Goal: Task Accomplishment & Management: Manage account settings

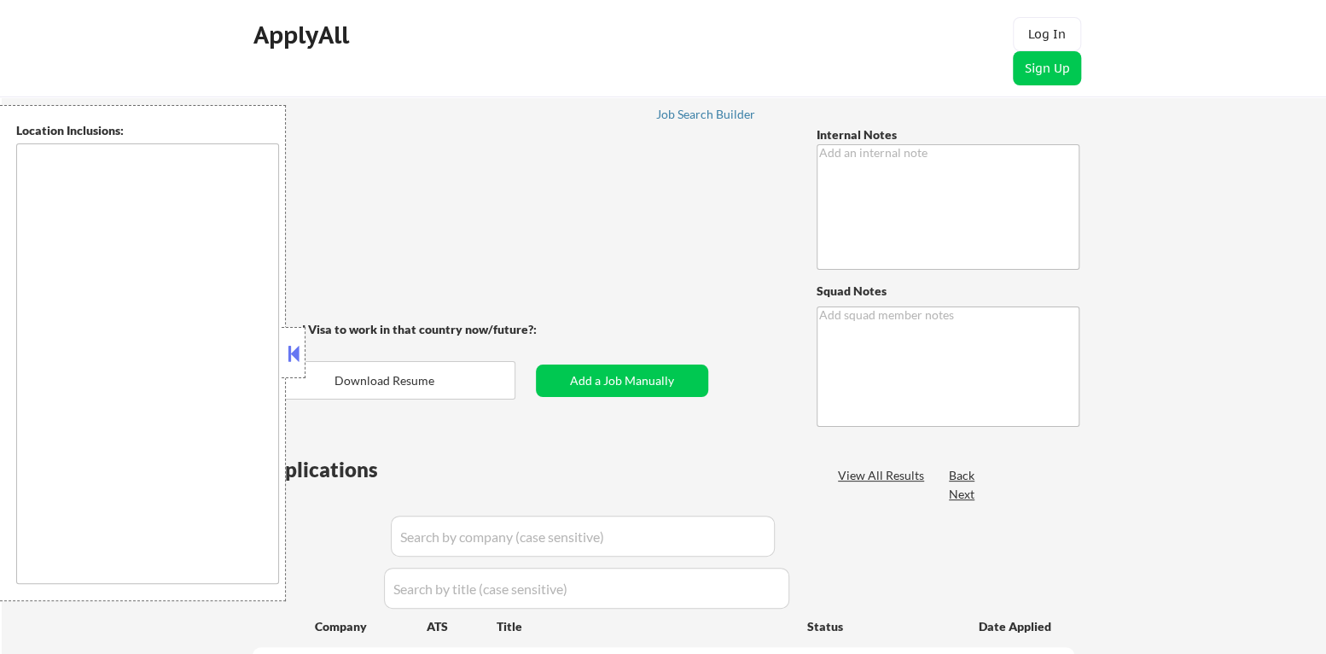
type textarea "You may manually source roles for him with these titles so long as they match h…"
type textarea "[PERSON_NAME][GEOGRAPHIC_DATA] 7147247817 [URL][DOMAIN_NAME]"
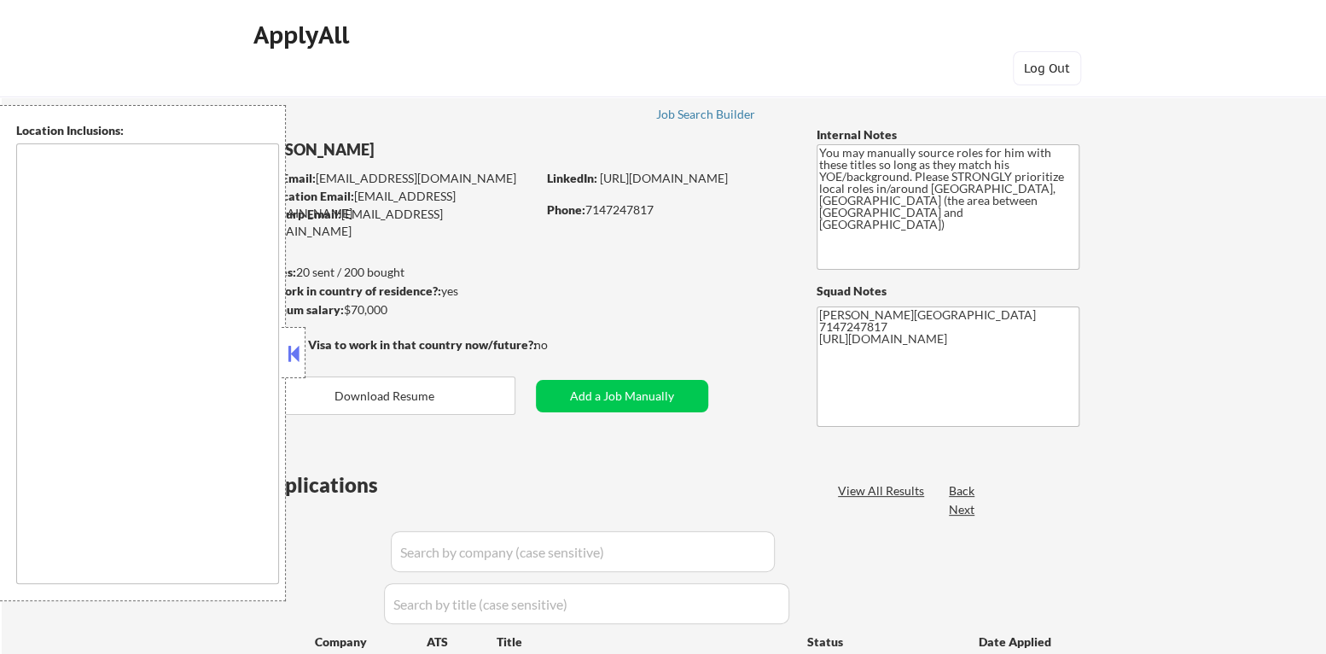
type textarea "[GEOGRAPHIC_DATA], [GEOGRAPHIC_DATA] [GEOGRAPHIC_DATA], [GEOGRAPHIC_DATA] [GEOG…"
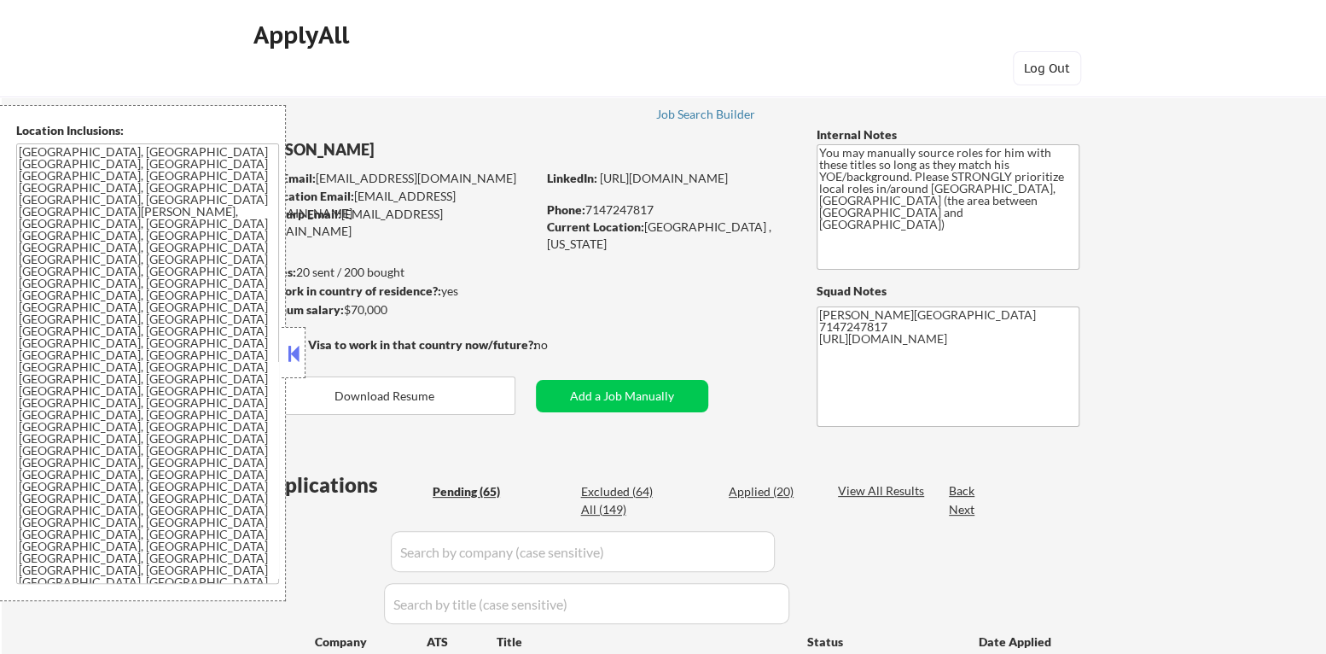
select select ""pending""
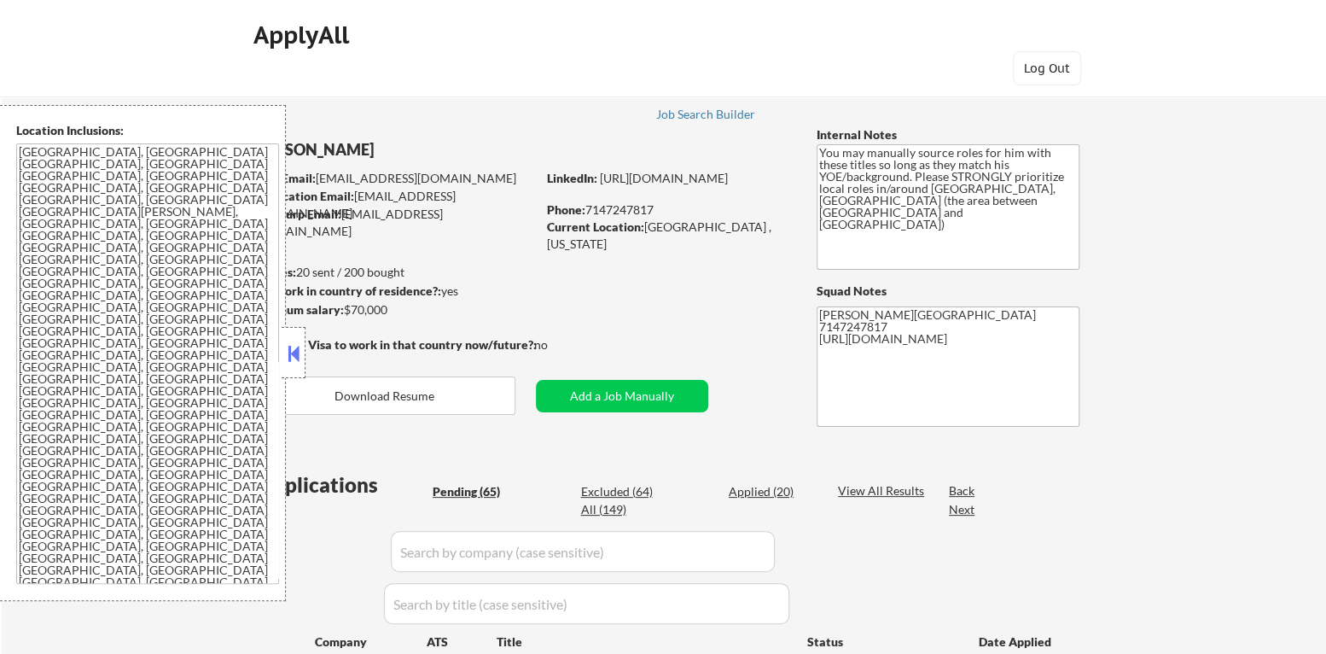
select select ""pending""
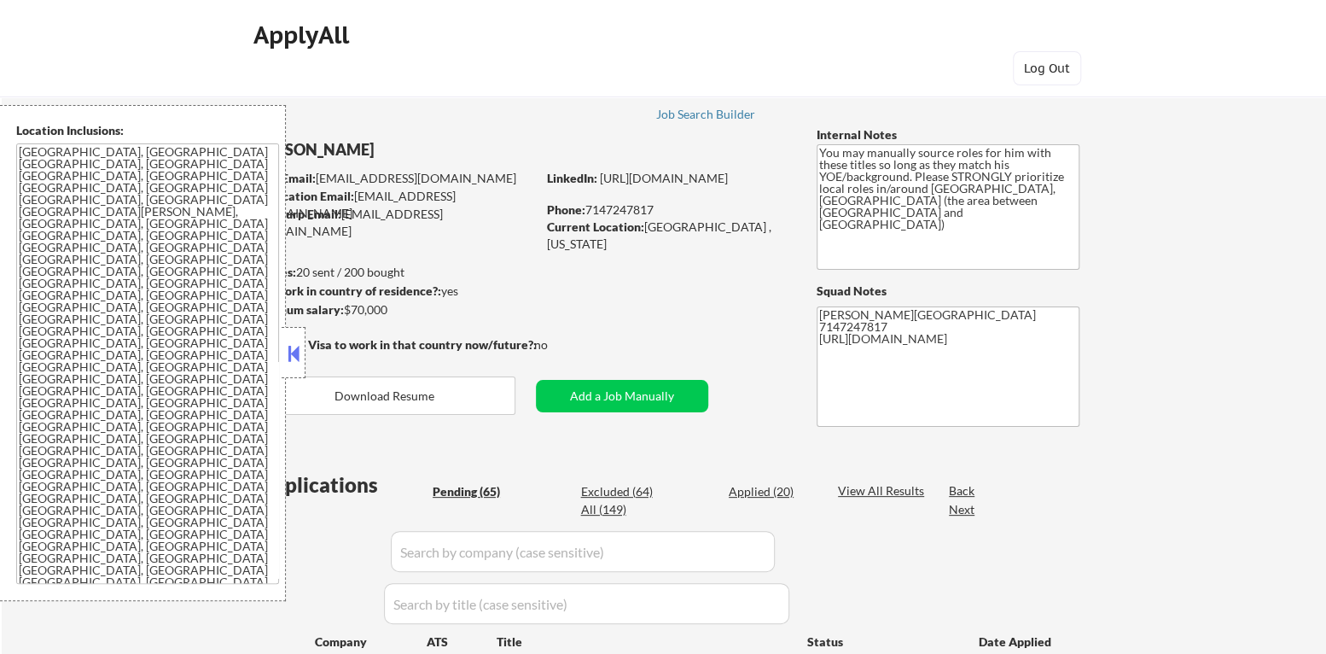
select select ""pending""
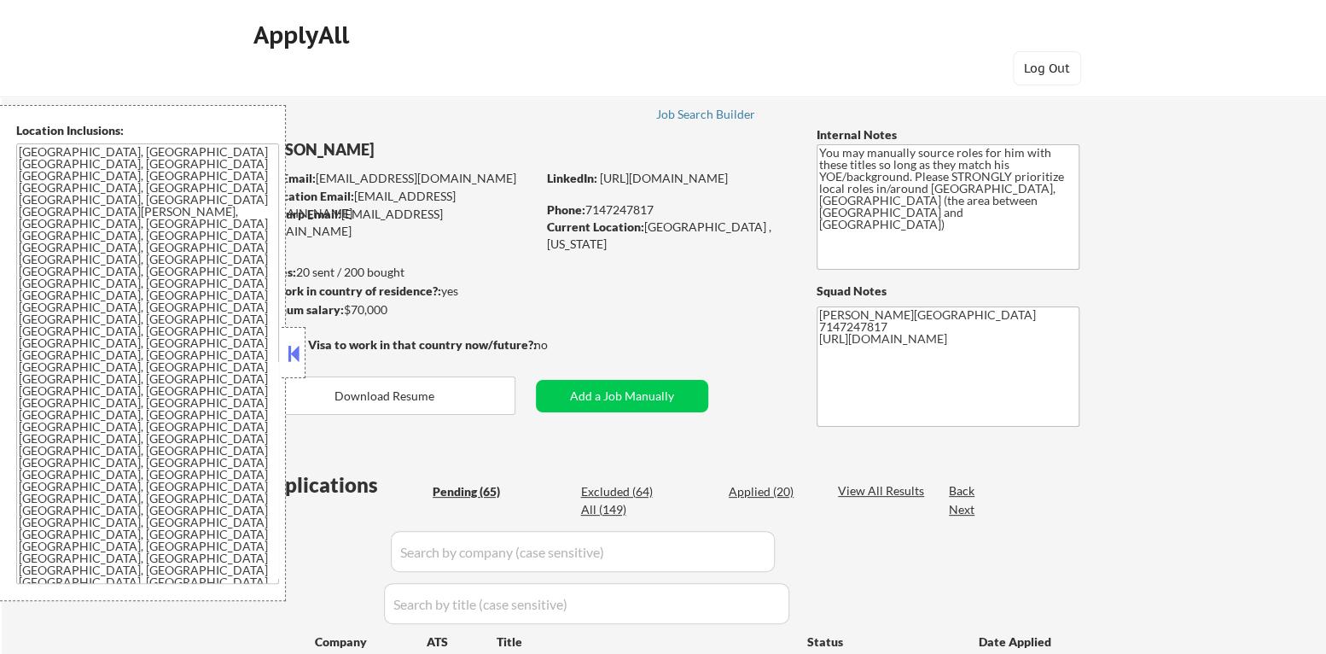
select select ""pending""
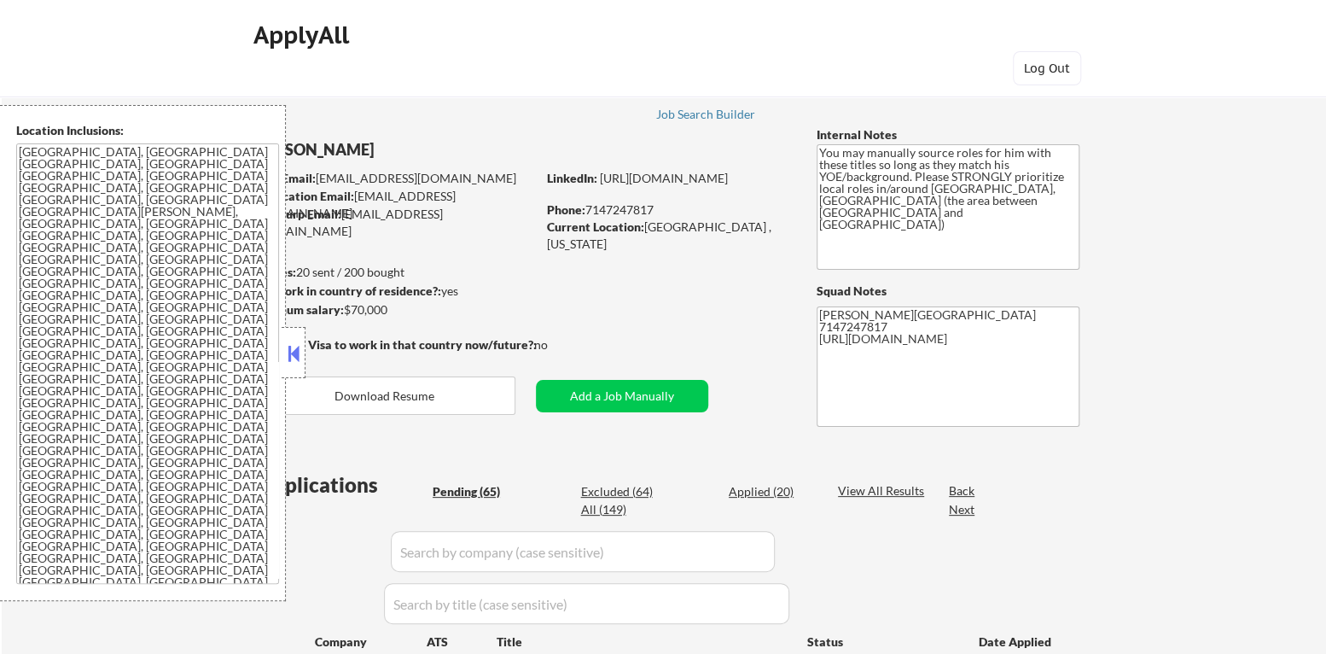
select select ""pending""
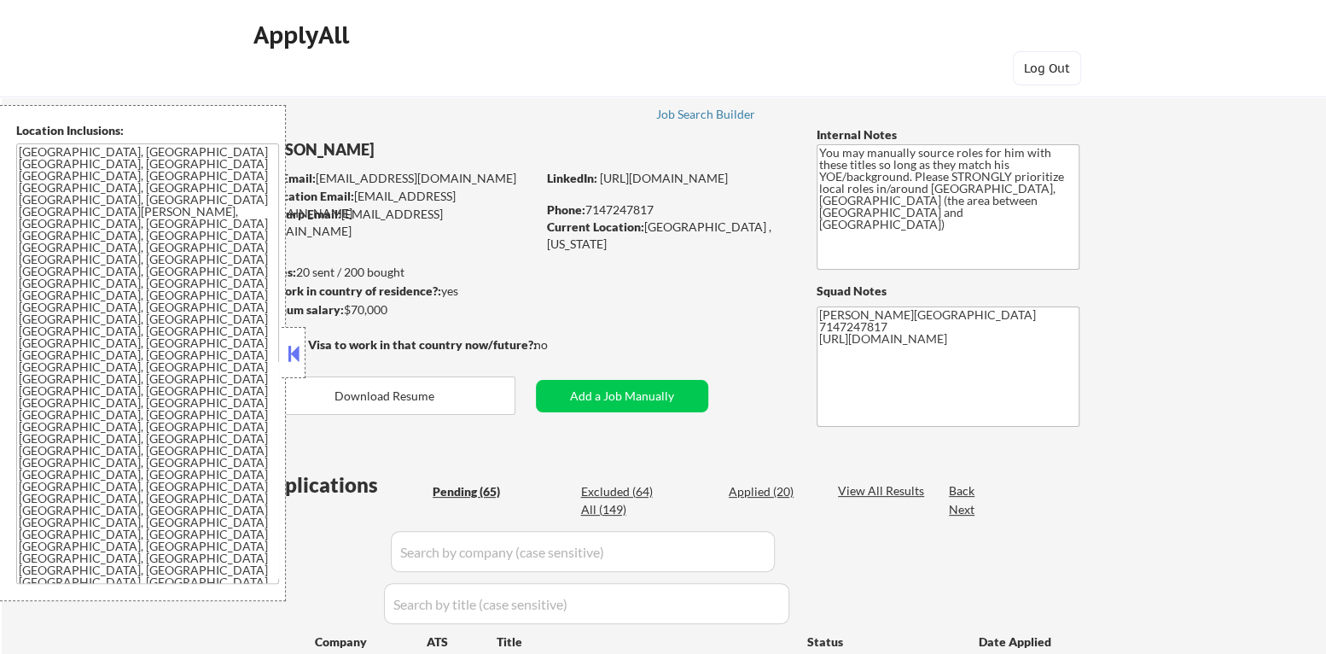
select select ""pending""
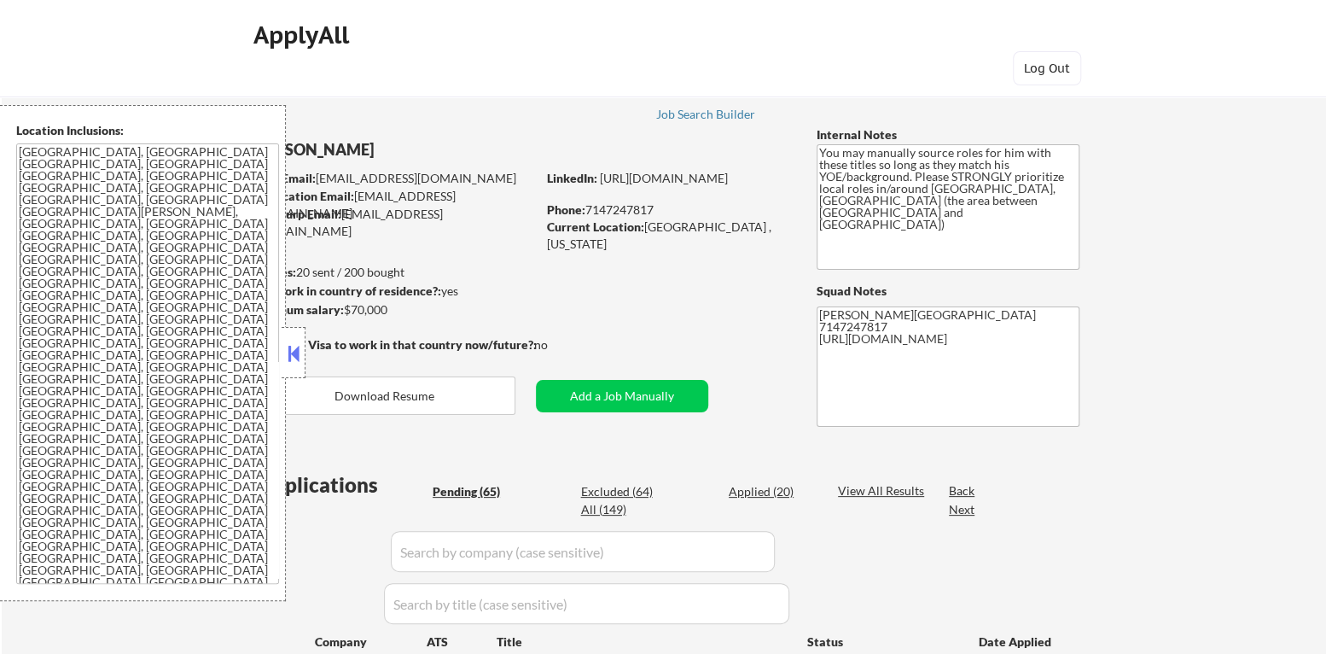
select select ""pending""
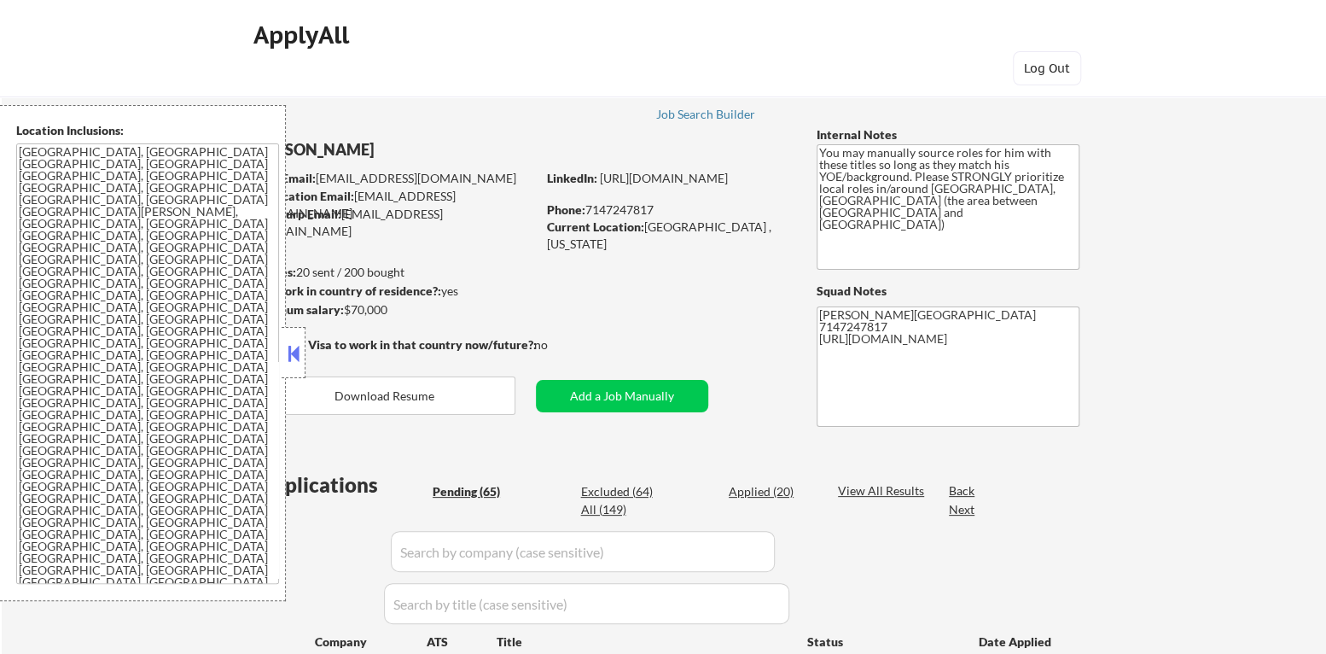
select select ""pending""
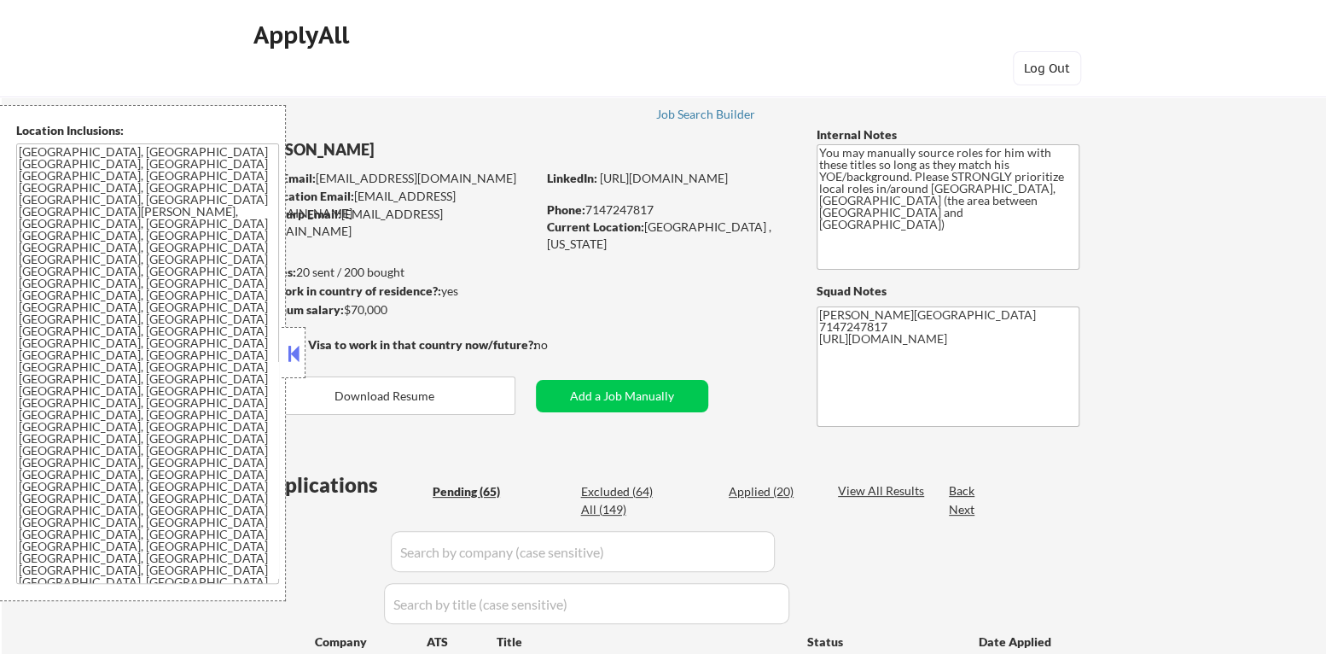
select select ""pending""
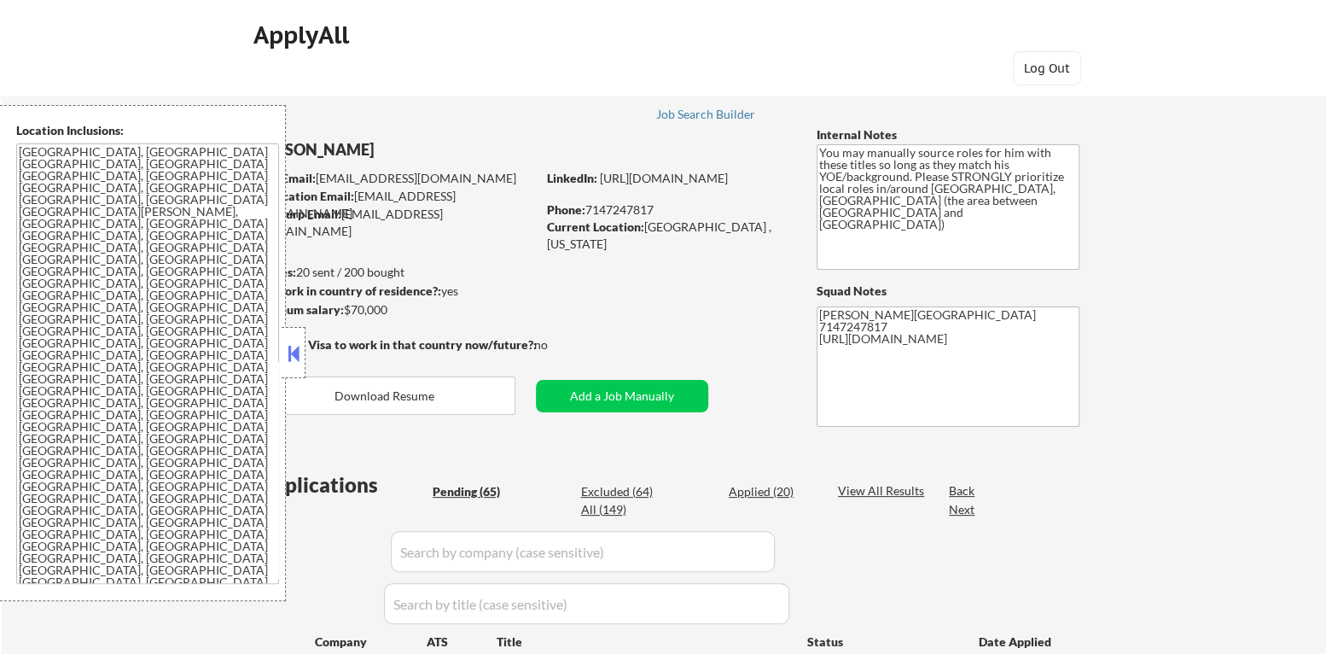
select select ""pending""
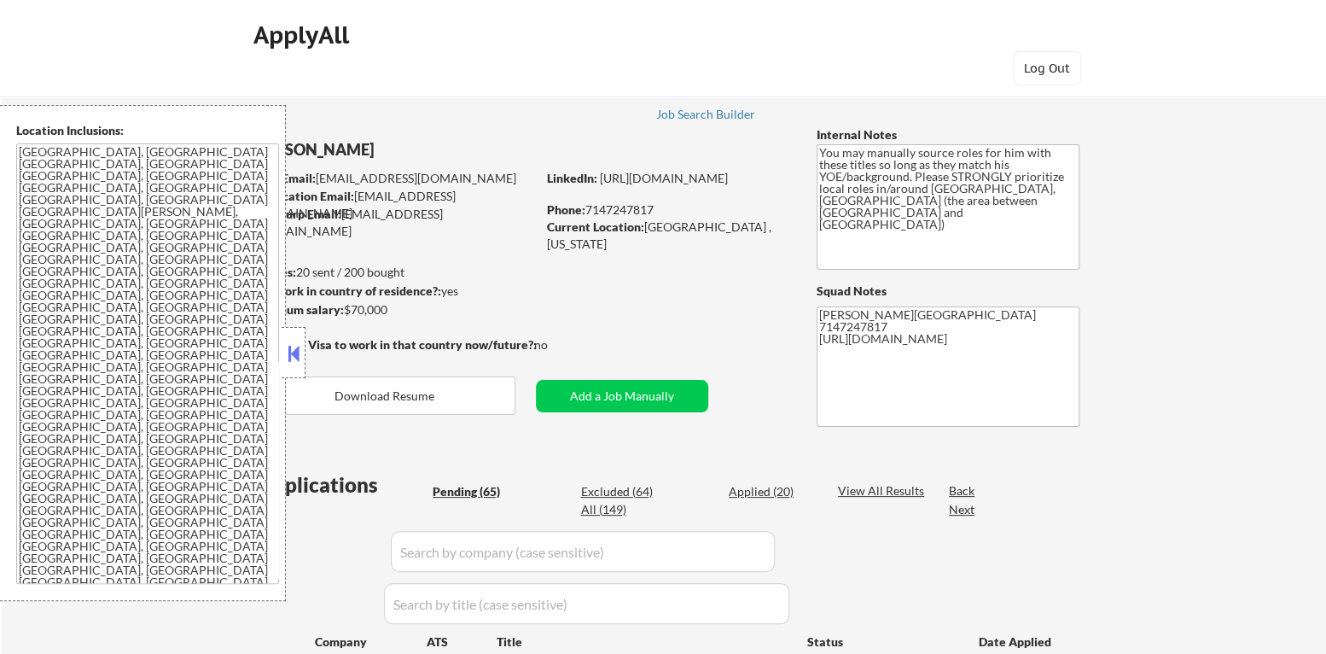
select select ""pending""
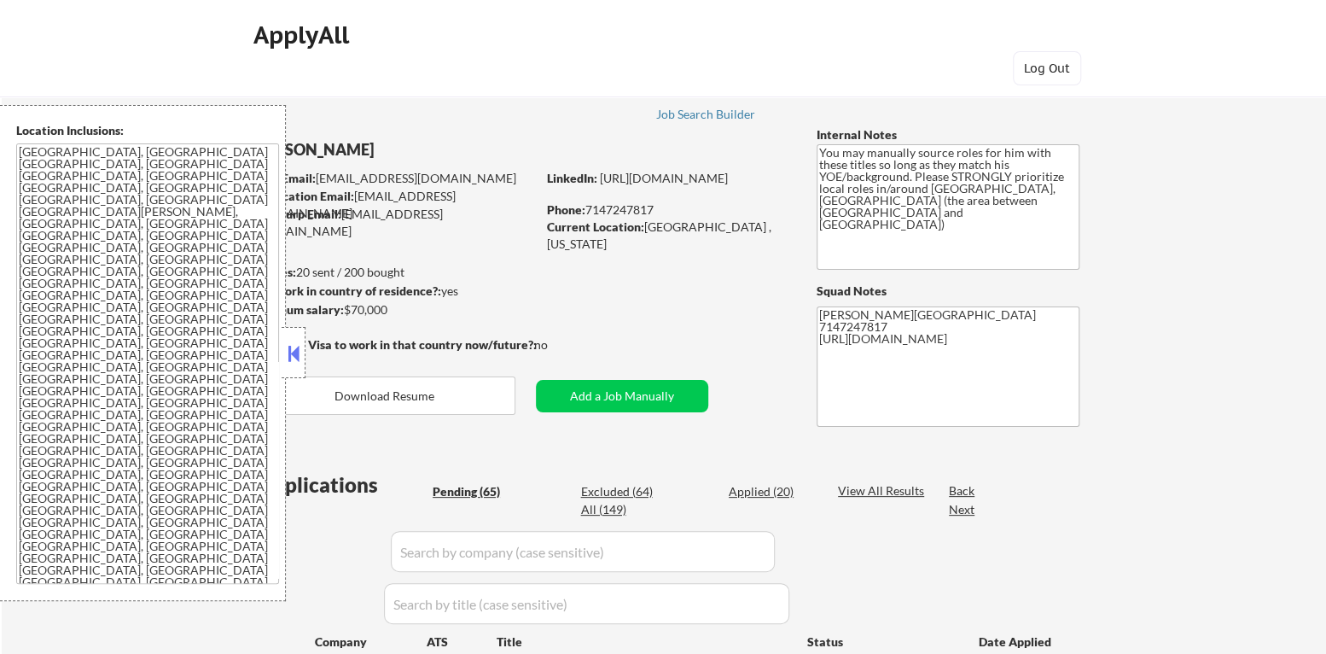
select select ""pending""
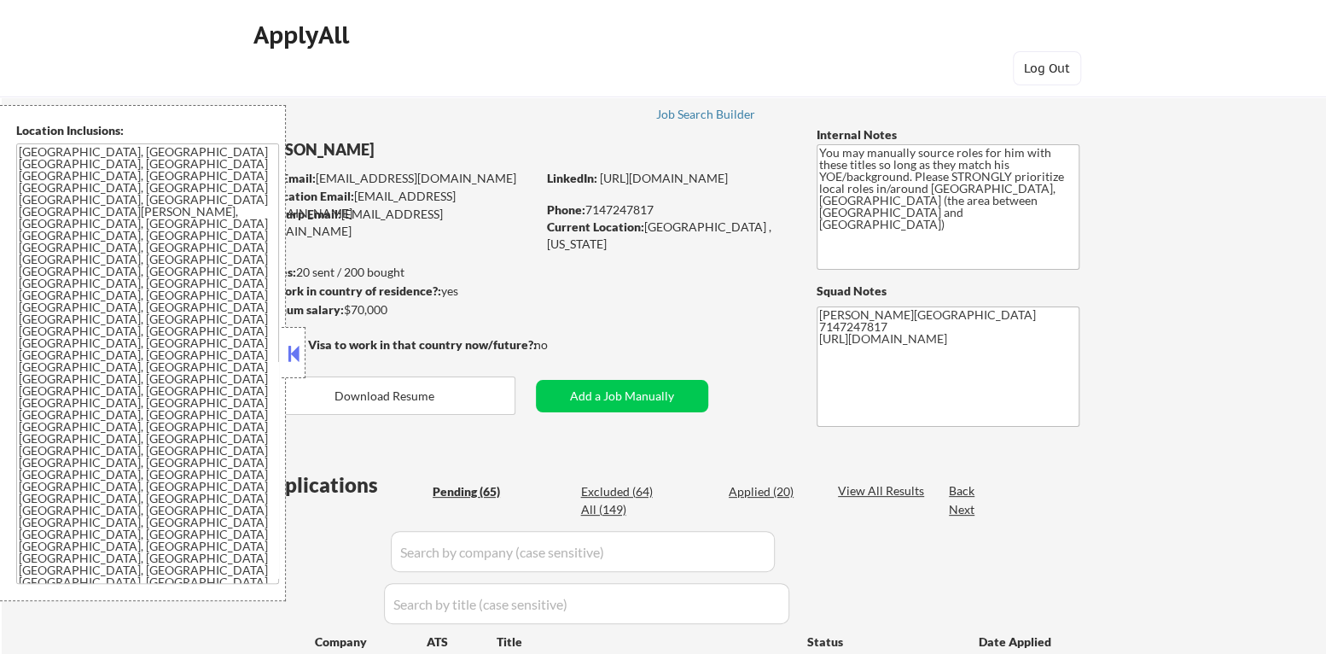
select select ""pending""
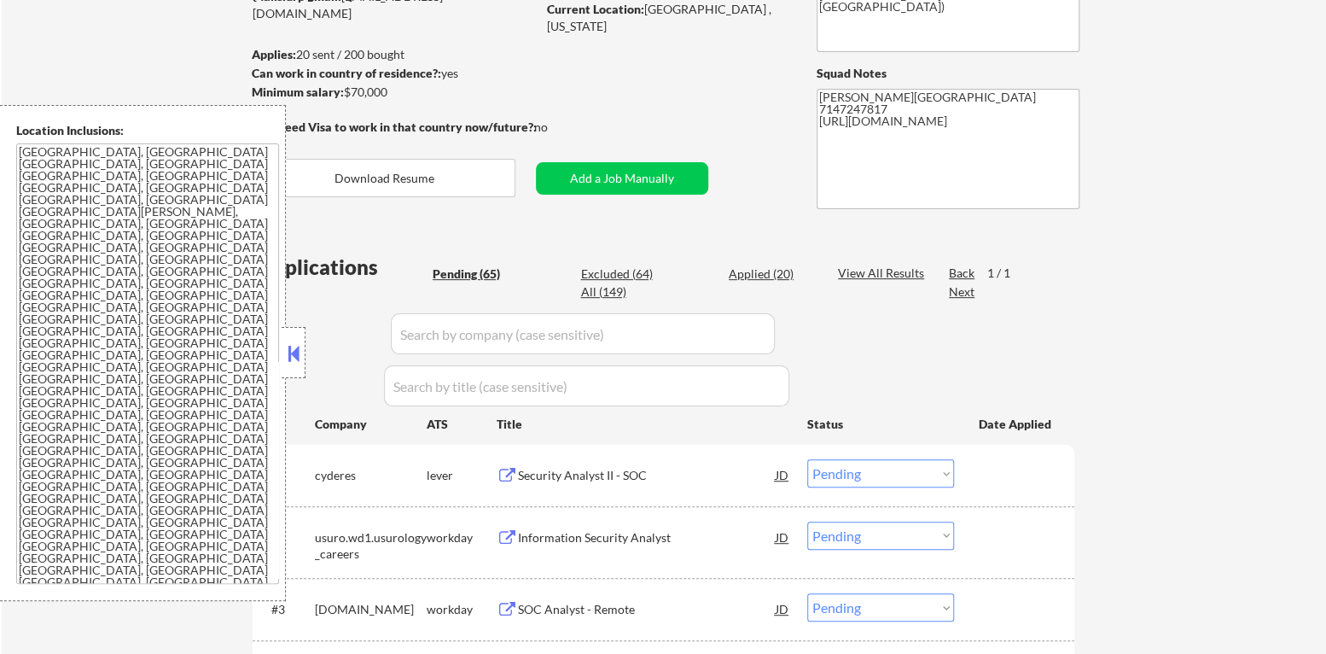
scroll to position [255, 0]
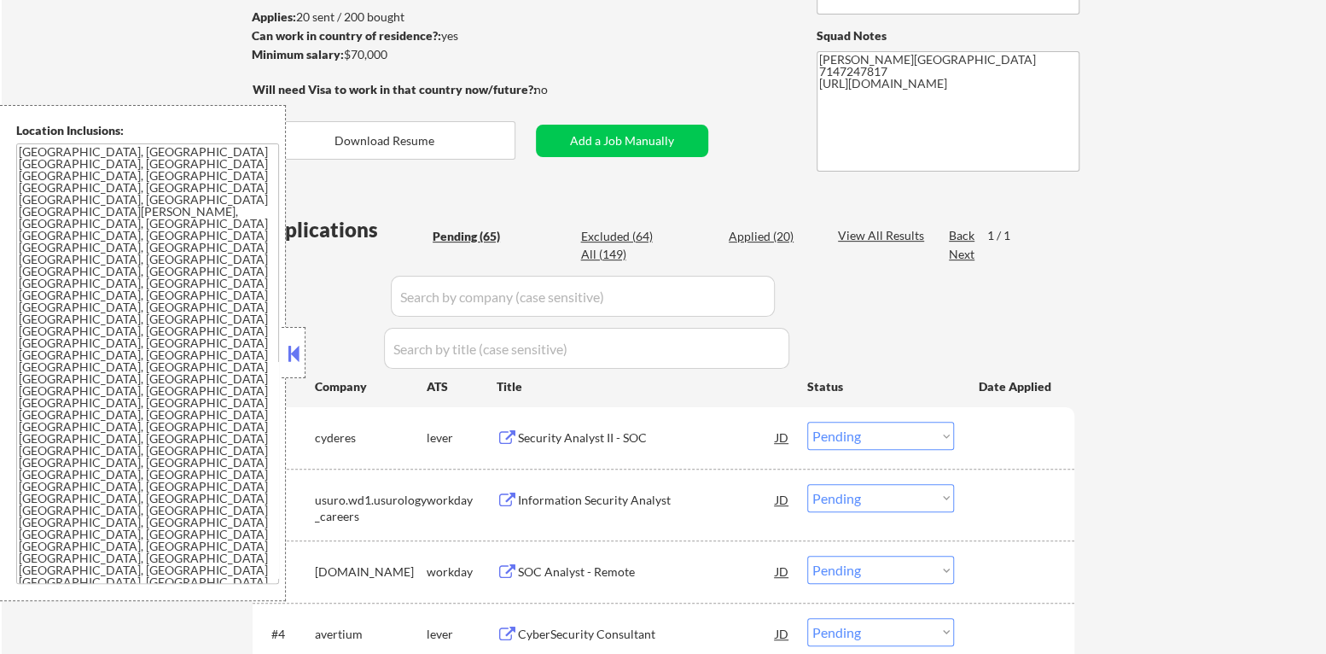
click at [295, 349] on button at bounding box center [293, 354] width 19 height 26
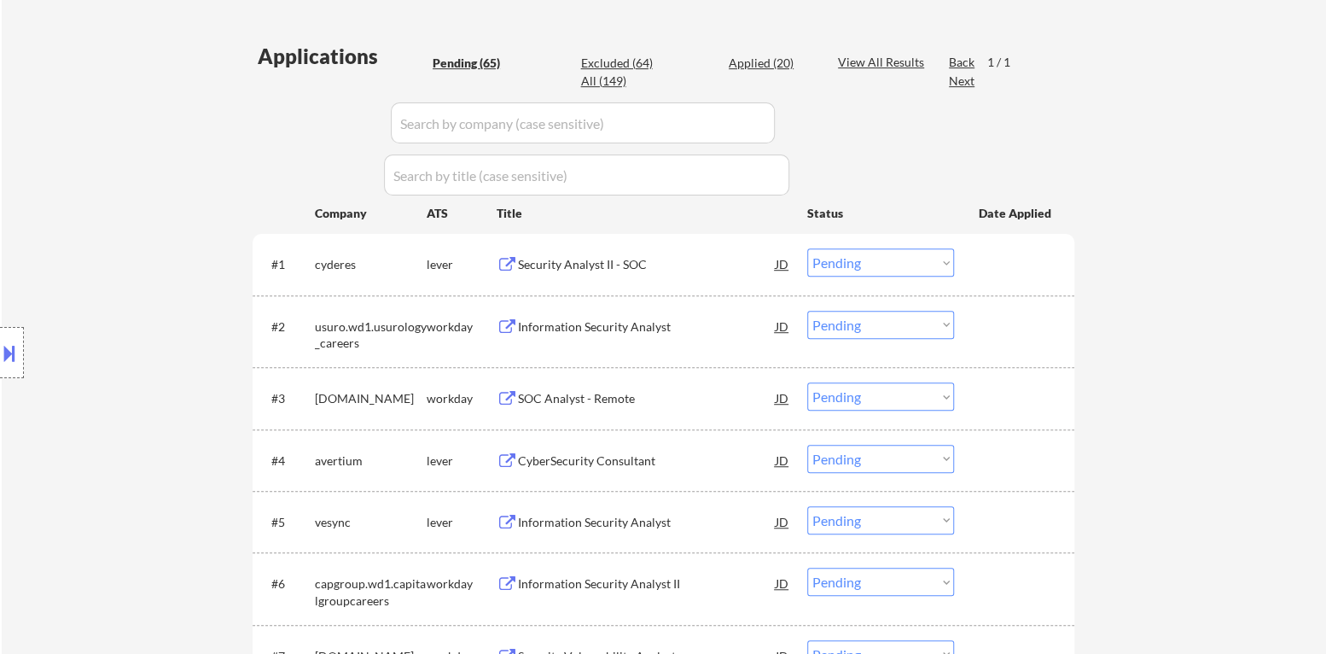
scroll to position [426, 0]
click at [608, 259] on div "Security Analyst II - SOC" at bounding box center [647, 267] width 258 height 17
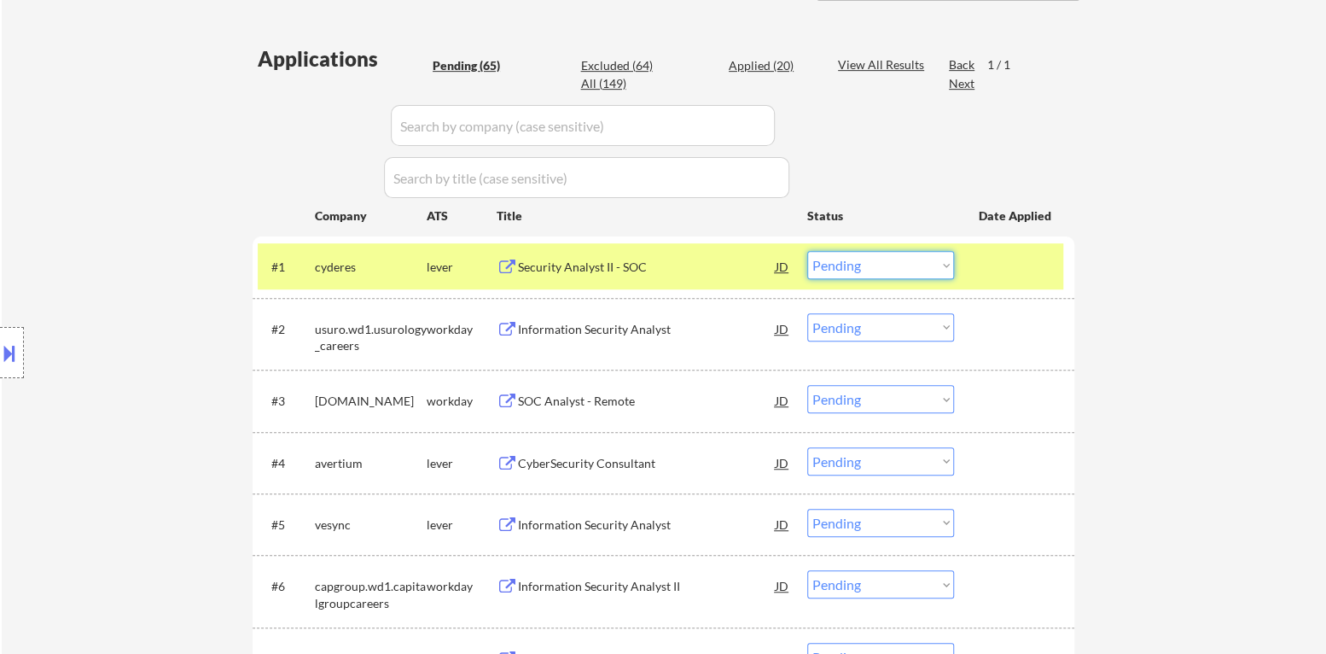
click at [880, 262] on select "Choose an option... Pending Applied Excluded (Questions) Excluded (Expired) Exc…" at bounding box center [880, 265] width 147 height 28
click at [807, 251] on select "Choose an option... Pending Applied Excluded (Questions) Excluded (Expired) Exc…" at bounding box center [880, 265] width 147 height 28
click at [0, 352] on button at bounding box center [9, 353] width 19 height 28
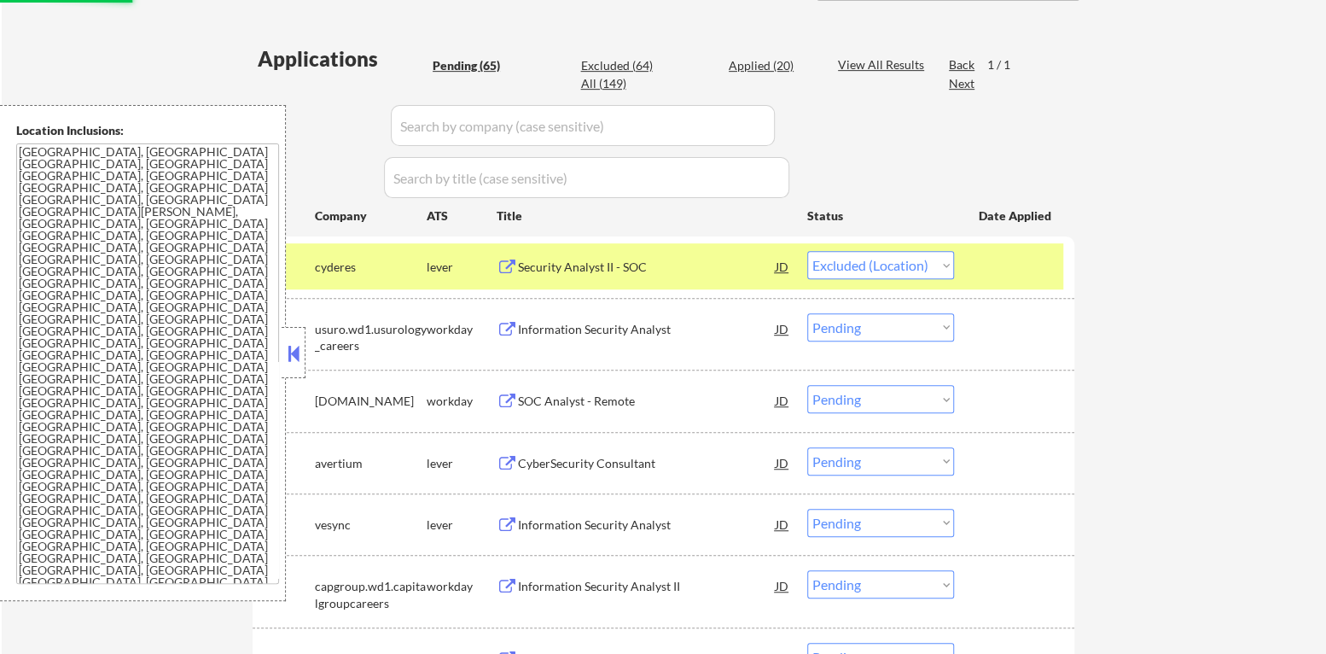
click at [294, 354] on button at bounding box center [293, 354] width 19 height 26
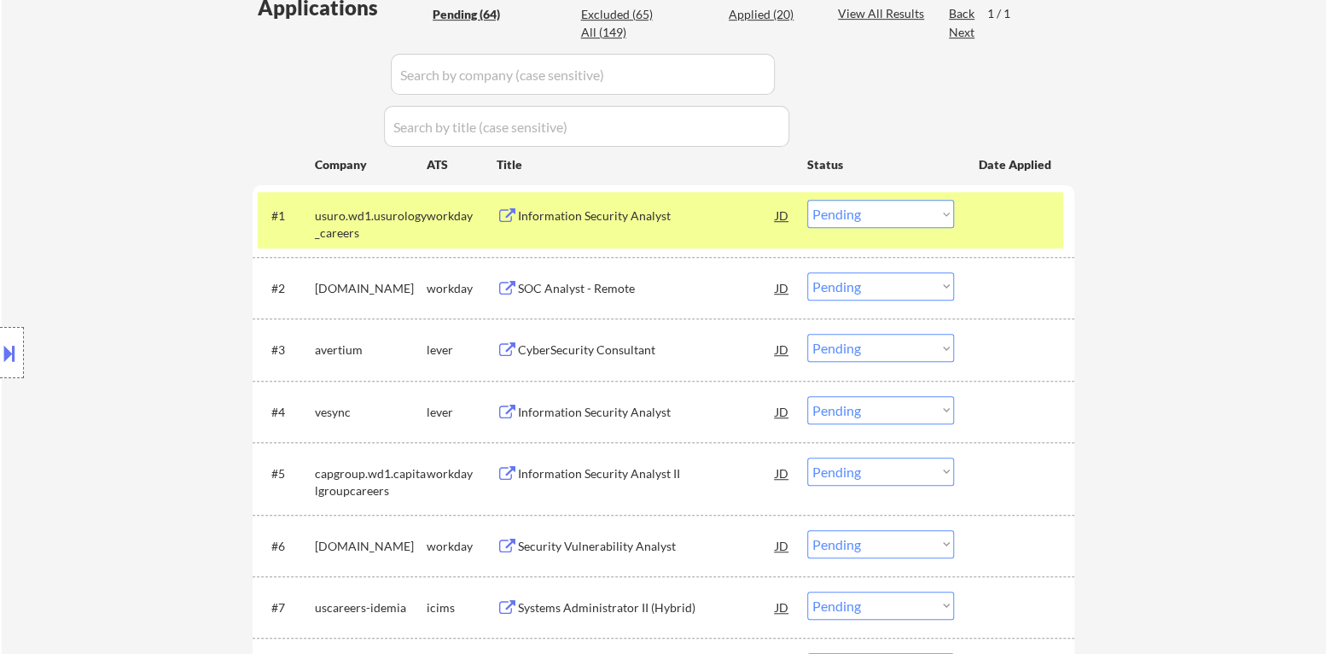
scroll to position [512, 0]
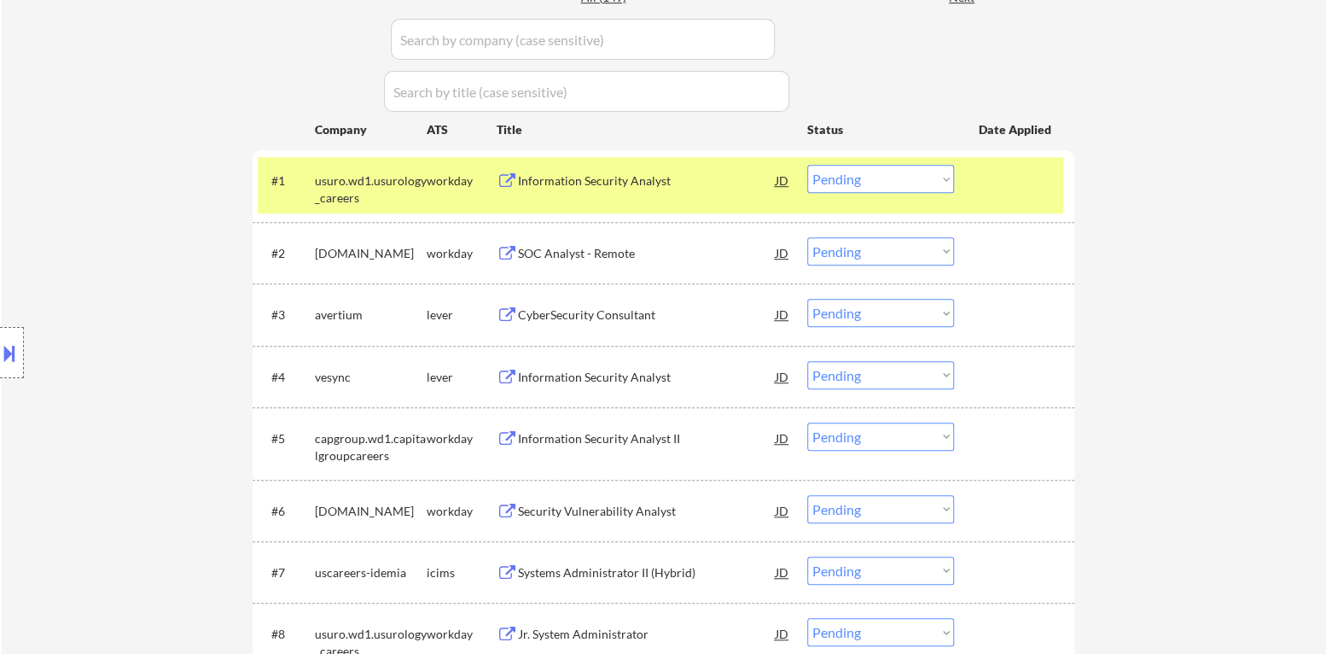
click at [1039, 189] on div at bounding box center [1016, 180] width 75 height 31
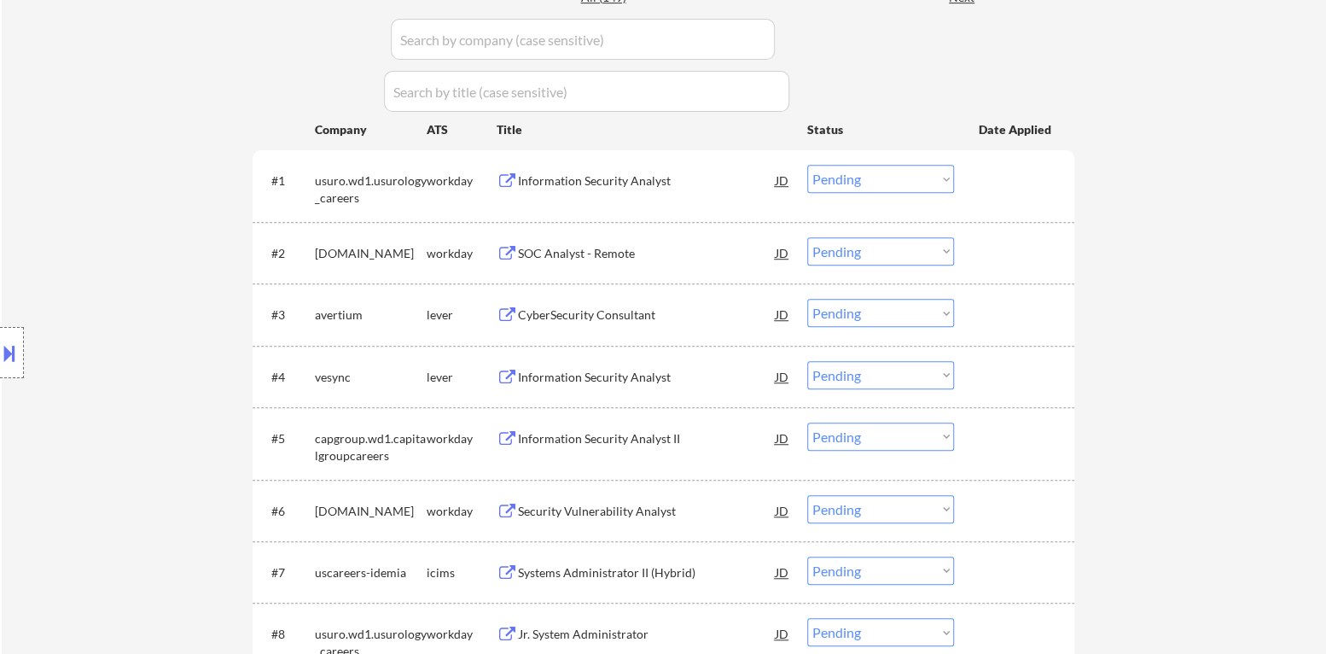
click at [607, 316] on div "CyberSecurity Consultant" at bounding box center [647, 314] width 258 height 17
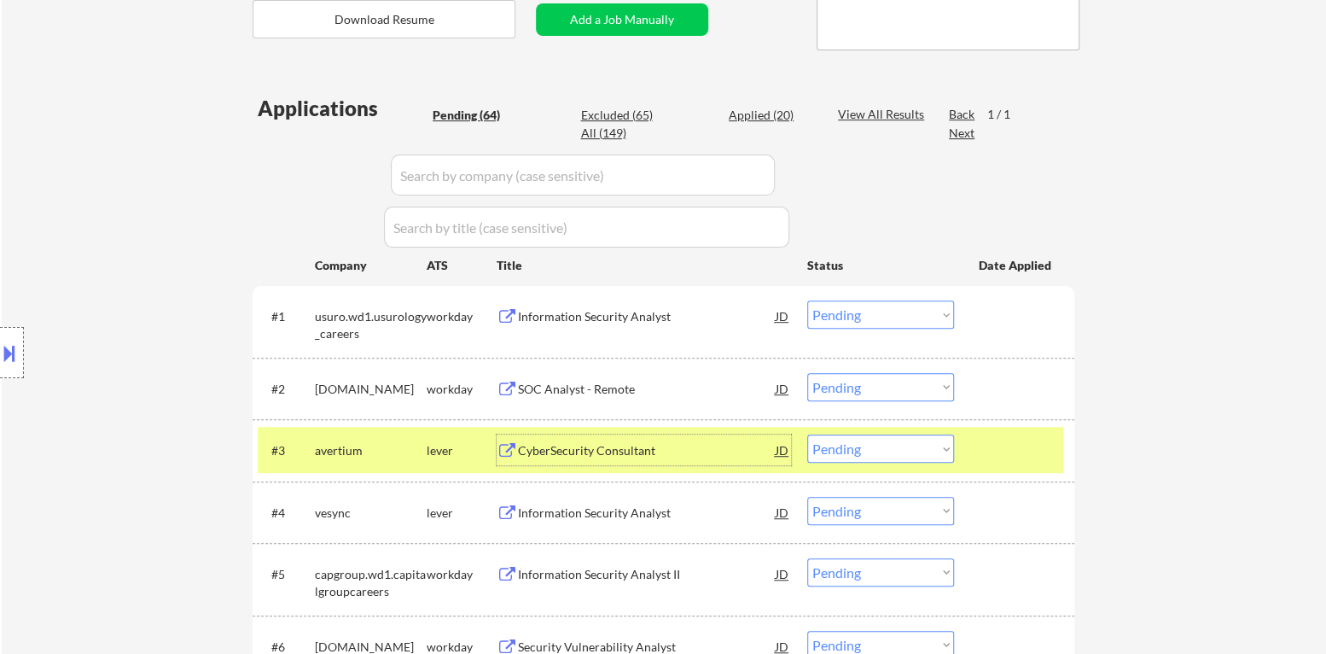
scroll to position [426, 0]
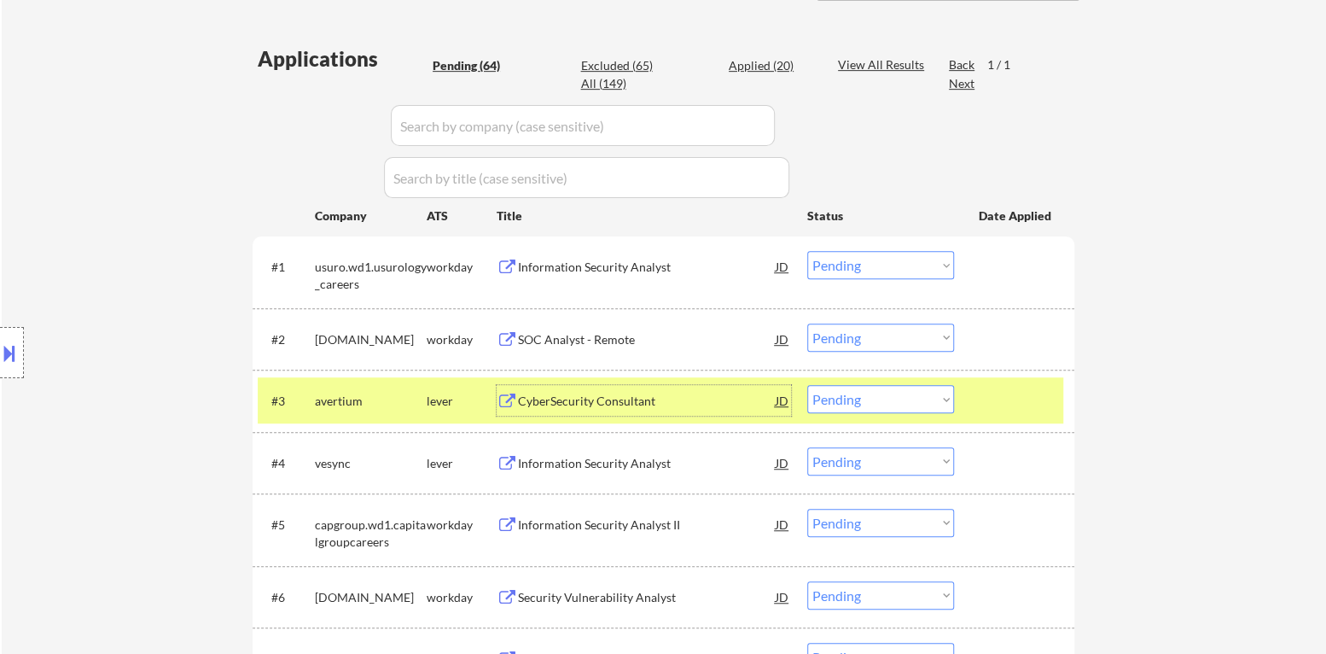
click at [1037, 386] on div at bounding box center [1016, 400] width 75 height 31
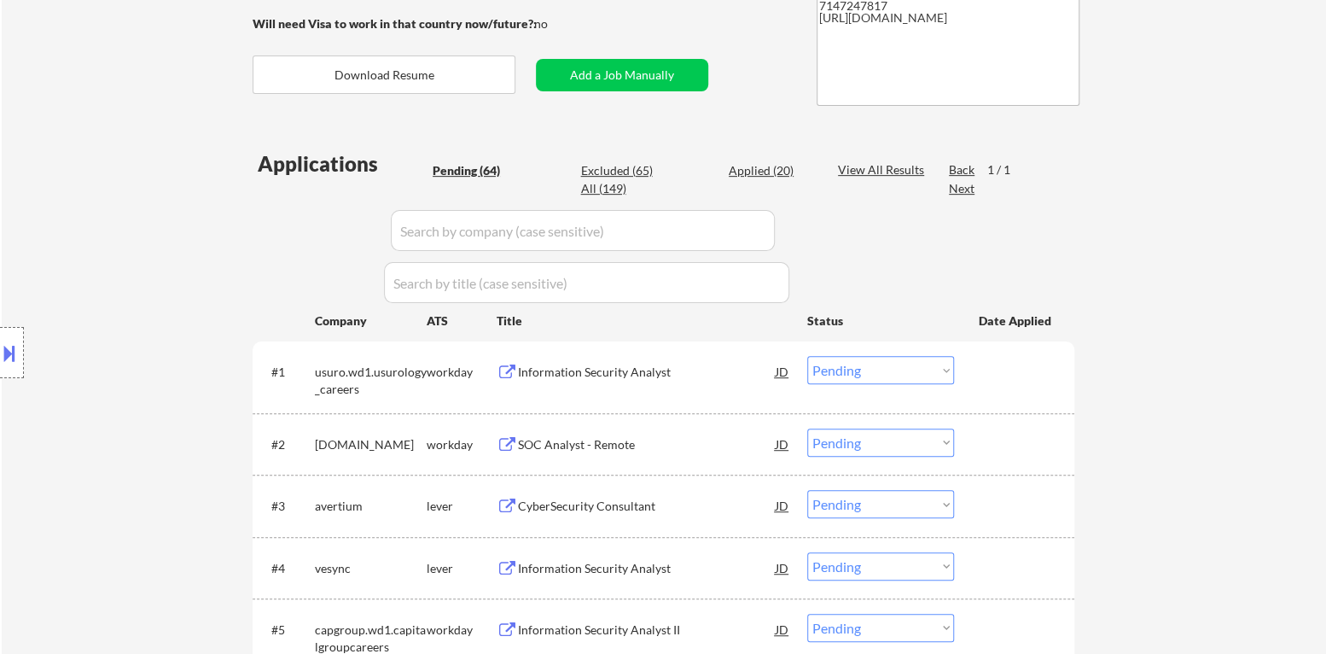
scroll to position [170, 0]
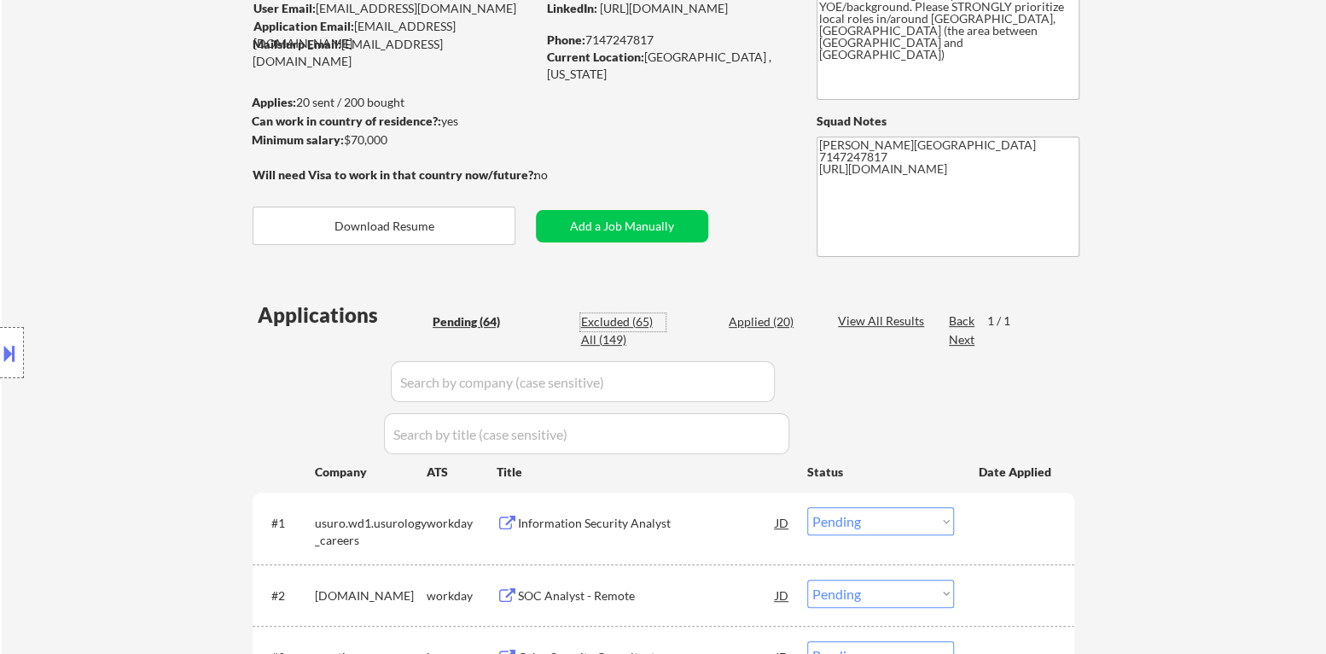
click at [626, 323] on div "Excluded (65)" at bounding box center [622, 321] width 85 height 17
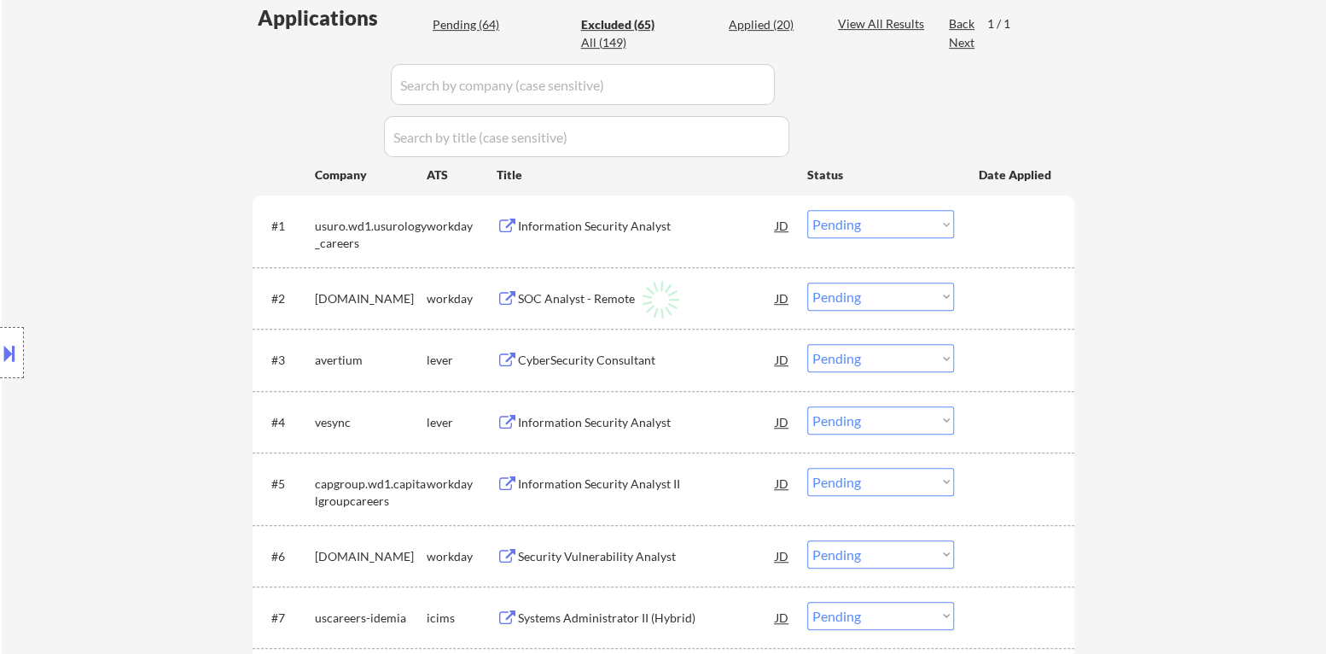
scroll to position [512, 0]
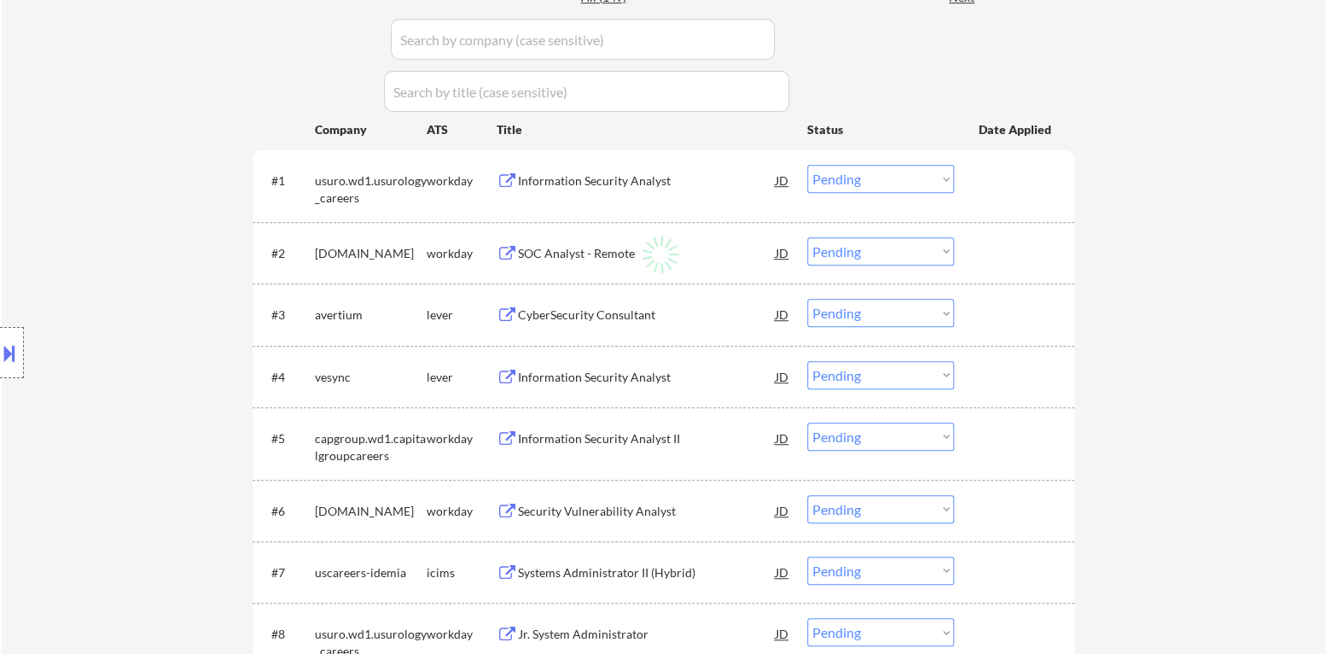
select select ""excluded__location_""
select select ""excluded__expired_""
select select ""excluded__bad_match_""
select select ""excluded""
select select ""excluded__expired_""
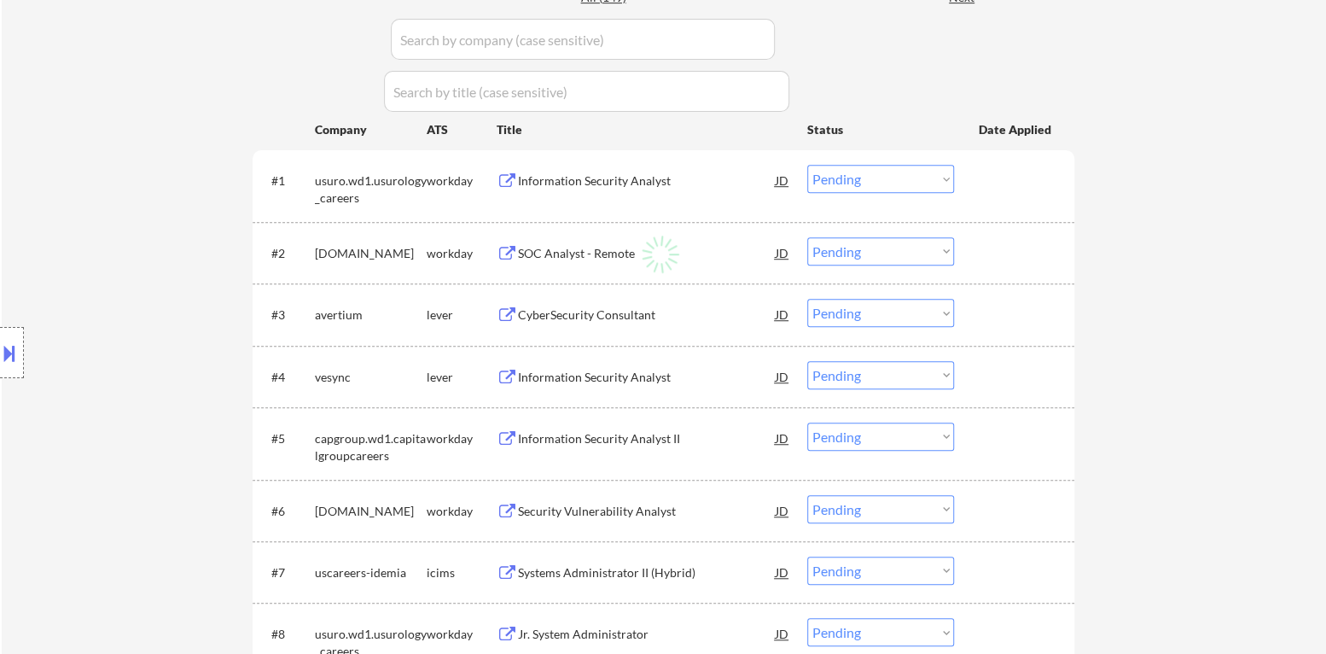
select select ""excluded__expired_""
select select ""excluded__location_""
select select ""excluded""
select select ""excluded__expired_""
select select ""excluded__bad_match_""
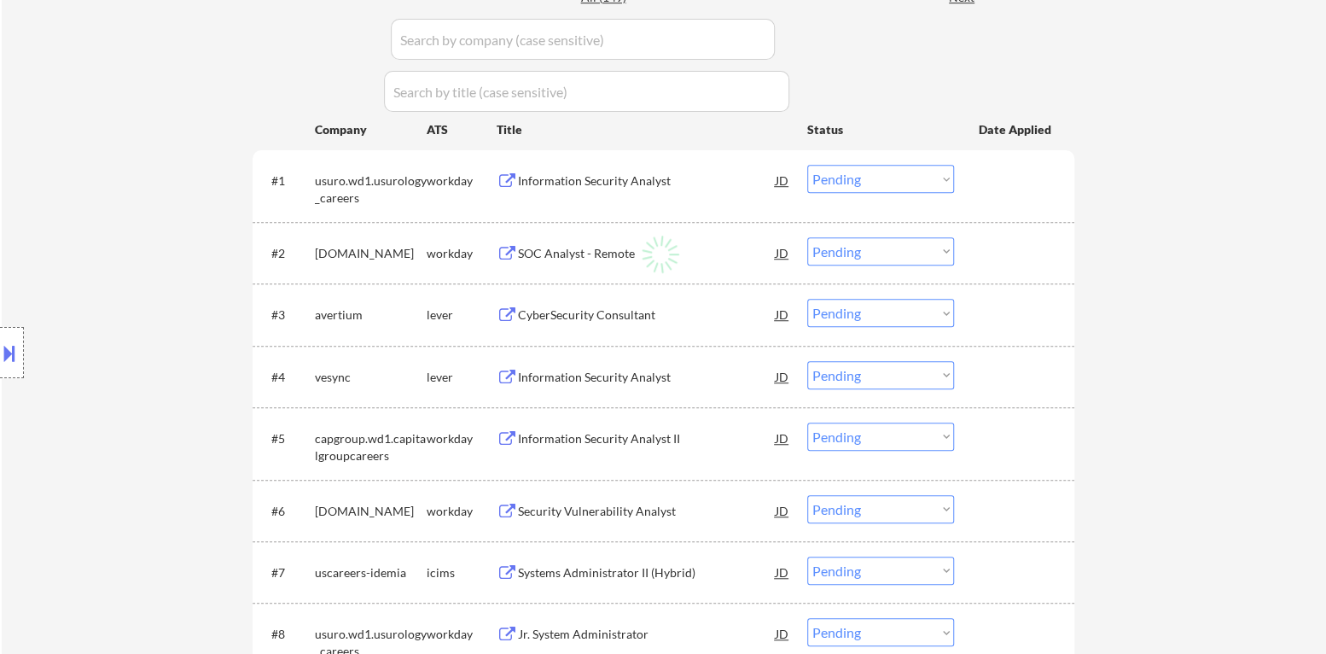
select select ""excluded__expired_""
select select ""excluded__location_""
select select ""excluded__expired_""
select select ""excluded__blocklist_""
select select ""excluded__bad_match_""
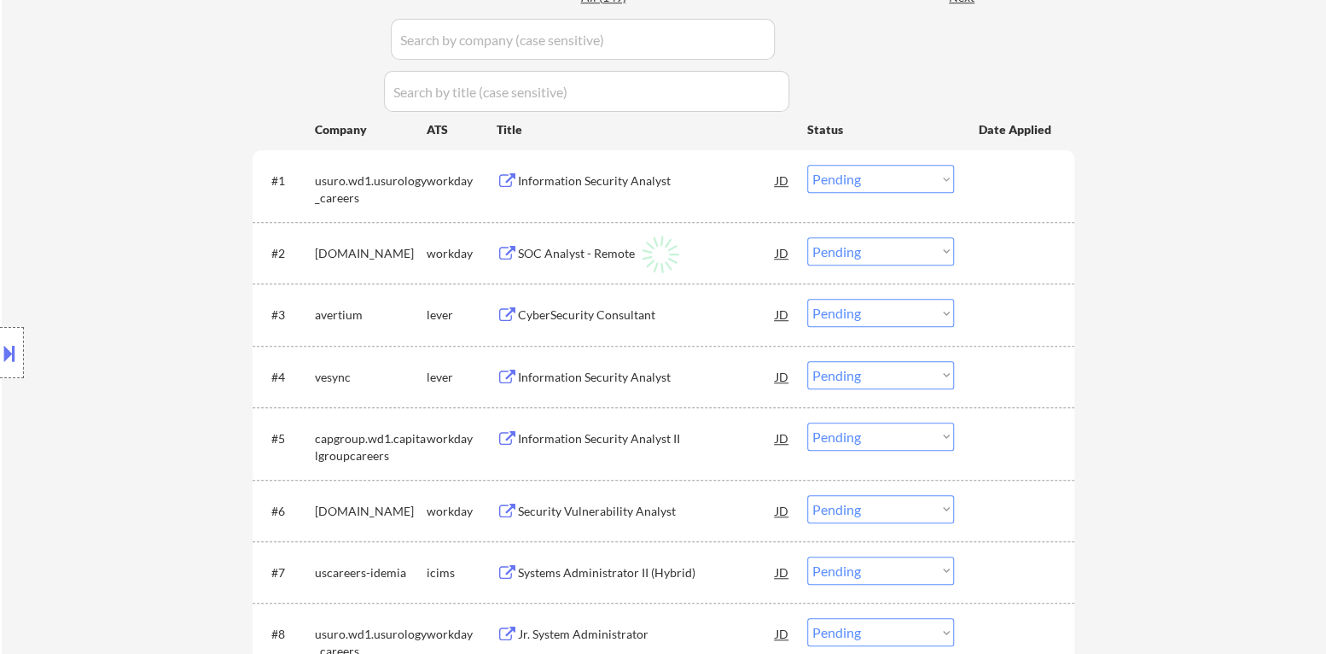
select select ""excluded__location_""
select select ""excluded__expired_""
select select ""excluded__bad_match_""
select select ""excluded__location_""
select select ""excluded__bad_match_""
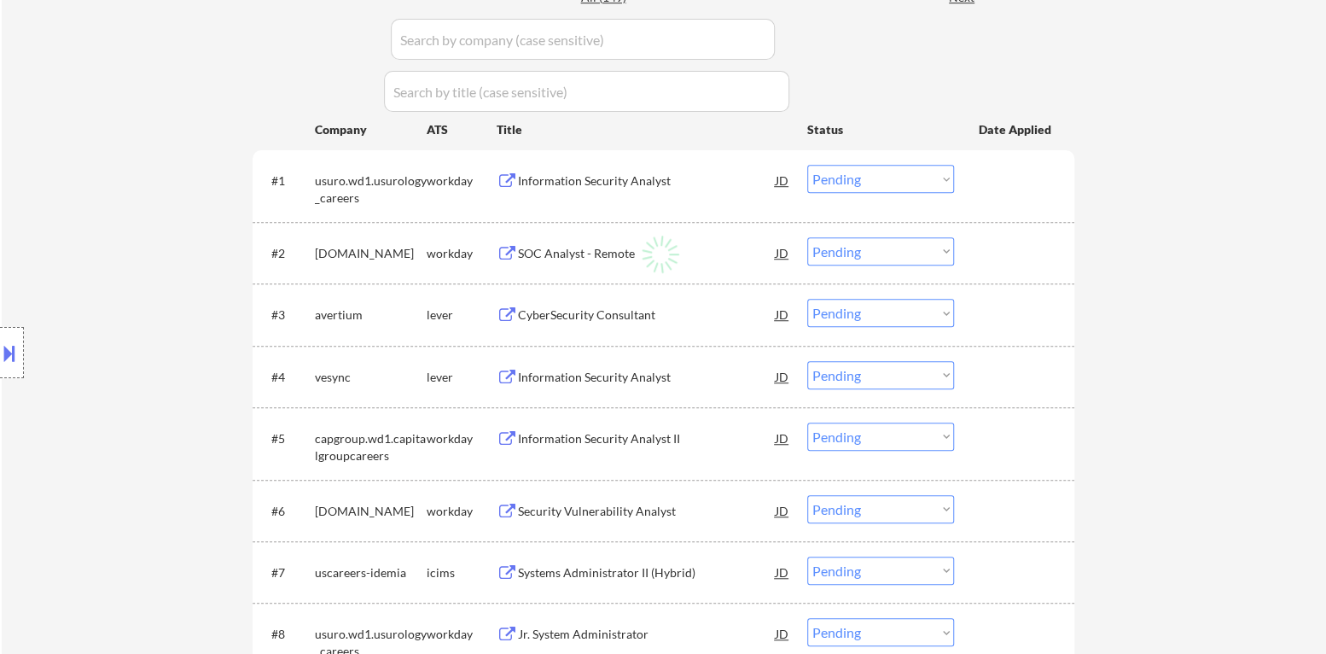
select select ""excluded__location_""
select select ""excluded""
select select ""excluded__location_""
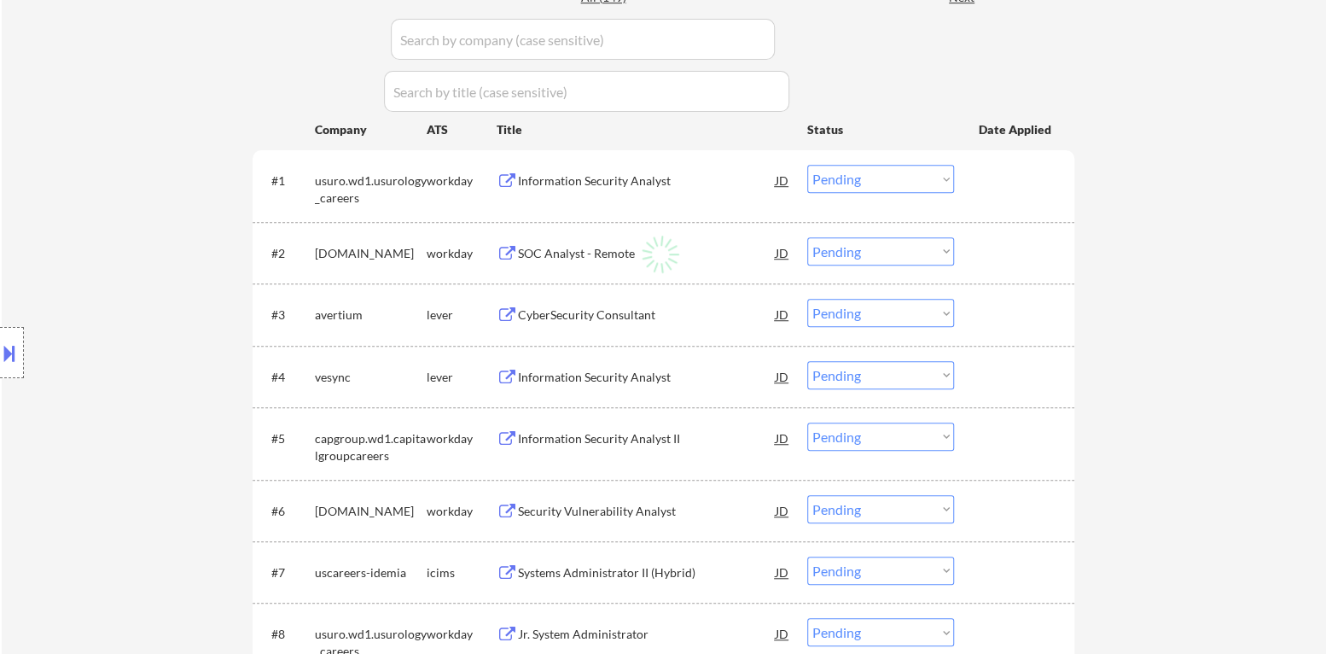
select select ""excluded__location_""
select select ""excluded__expired_""
select select ""excluded__salary_""
select select ""excluded__bad_match_""
select select ""excluded__expired_""
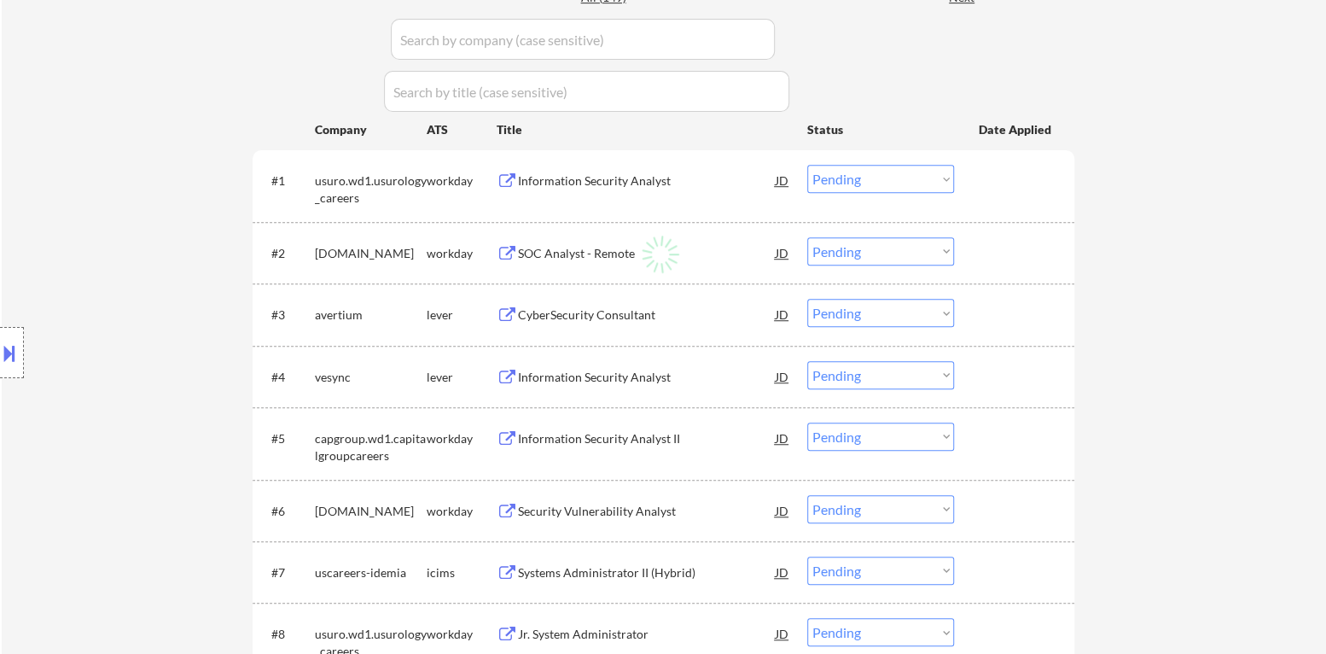
select select ""excluded""
select select ""excluded__expired_""
select select ""excluded__bad_match_""
select select ""excluded__salary_""
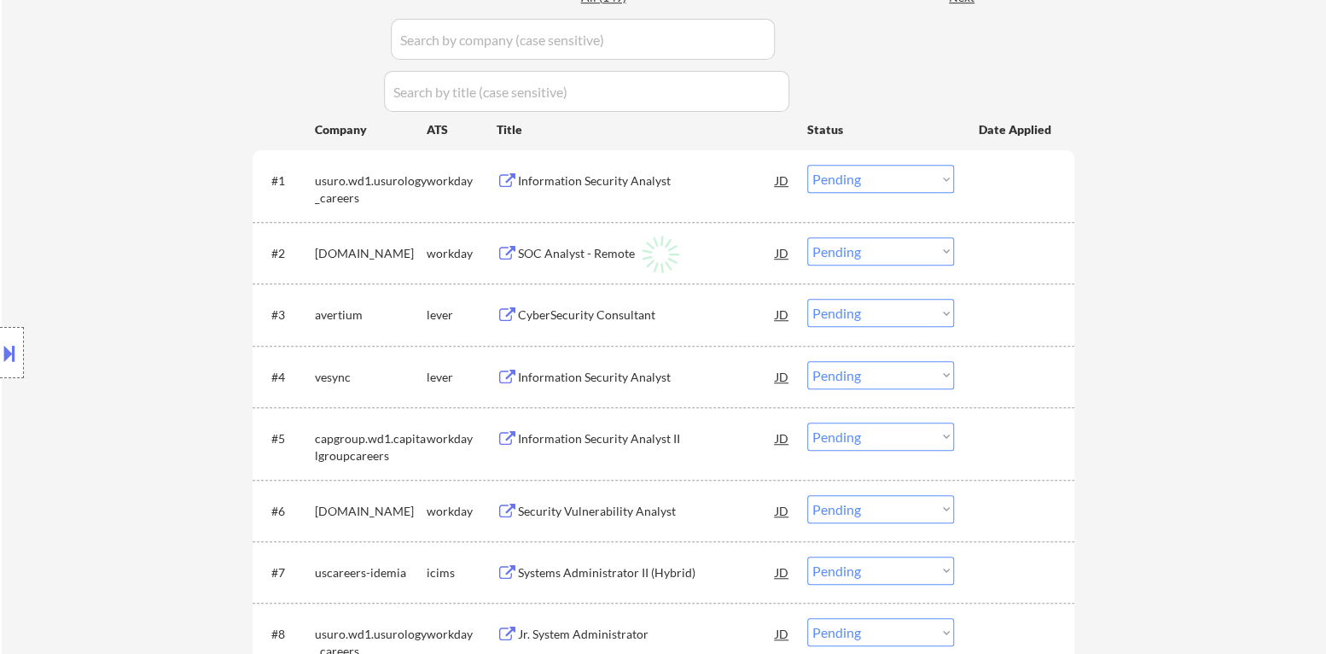
select select ""excluded""
select select ""excluded__bad_match_""
select select ""excluded__expired_""
select select ""excluded__salary_""
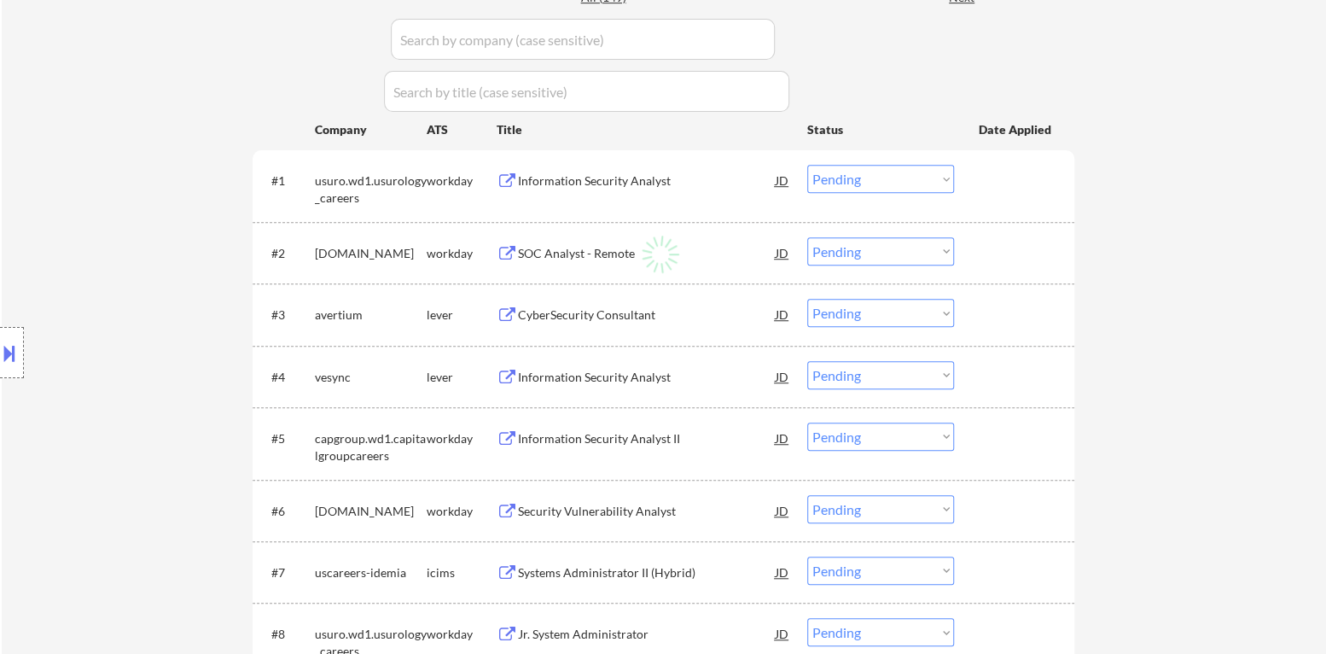
select select ""excluded__bad_match_""
select select ""excluded__expired_""
select select ""excluded__other_""
select select ""excluded__expired_""
select select ""excluded__location_""
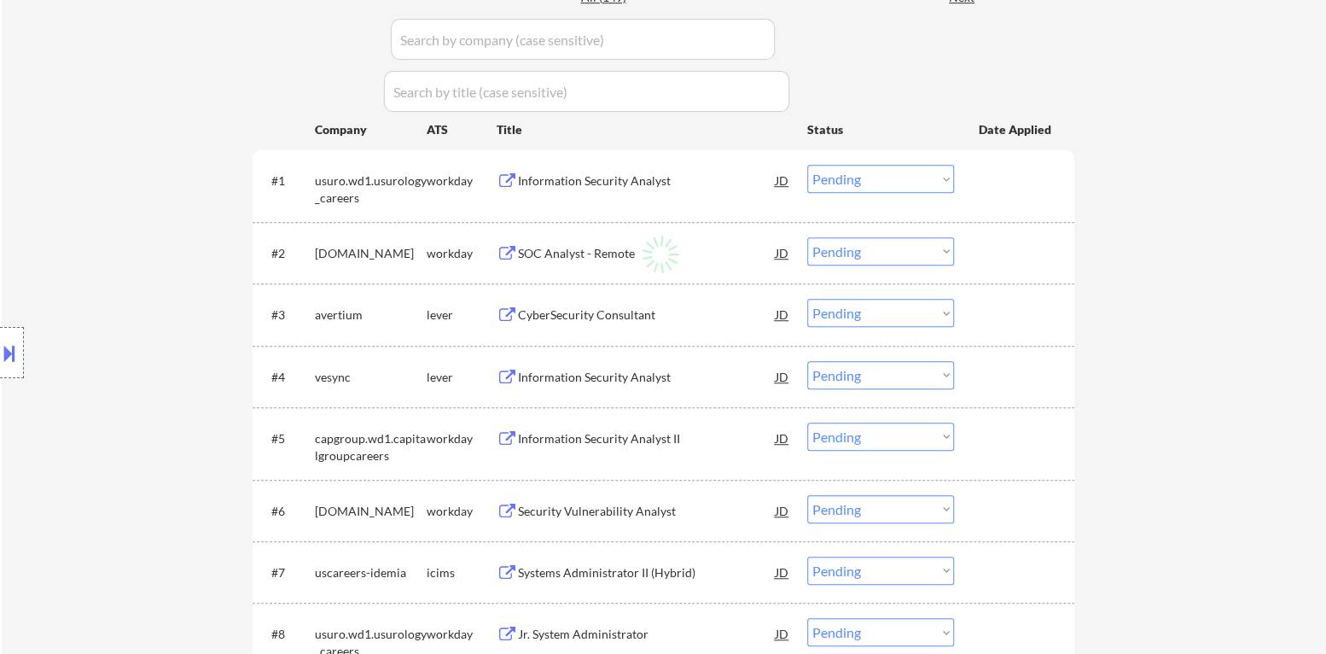
select select ""excluded__location_""
select select ""excluded__bad_match_""
select select ""excluded""
select select ""excluded__expired_""
select select ""excluded""
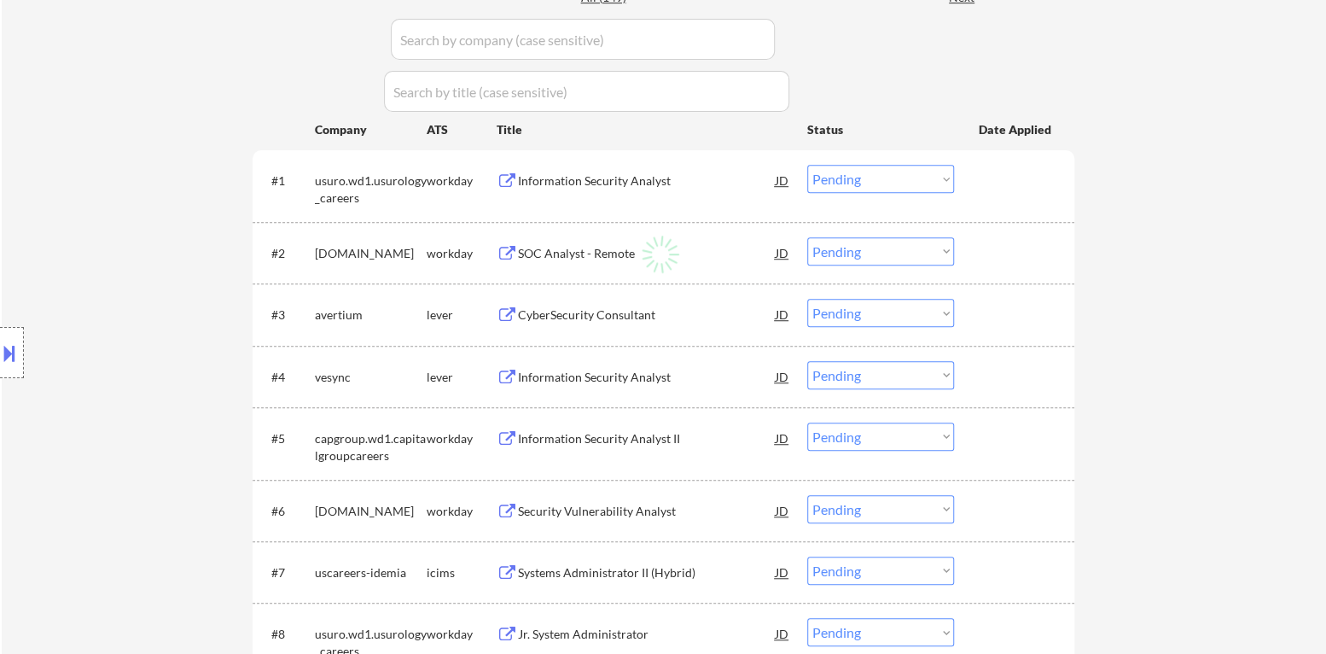
select select ""excluded__expired_""
select select ""excluded__location_""
select select ""excluded__bad_match_""
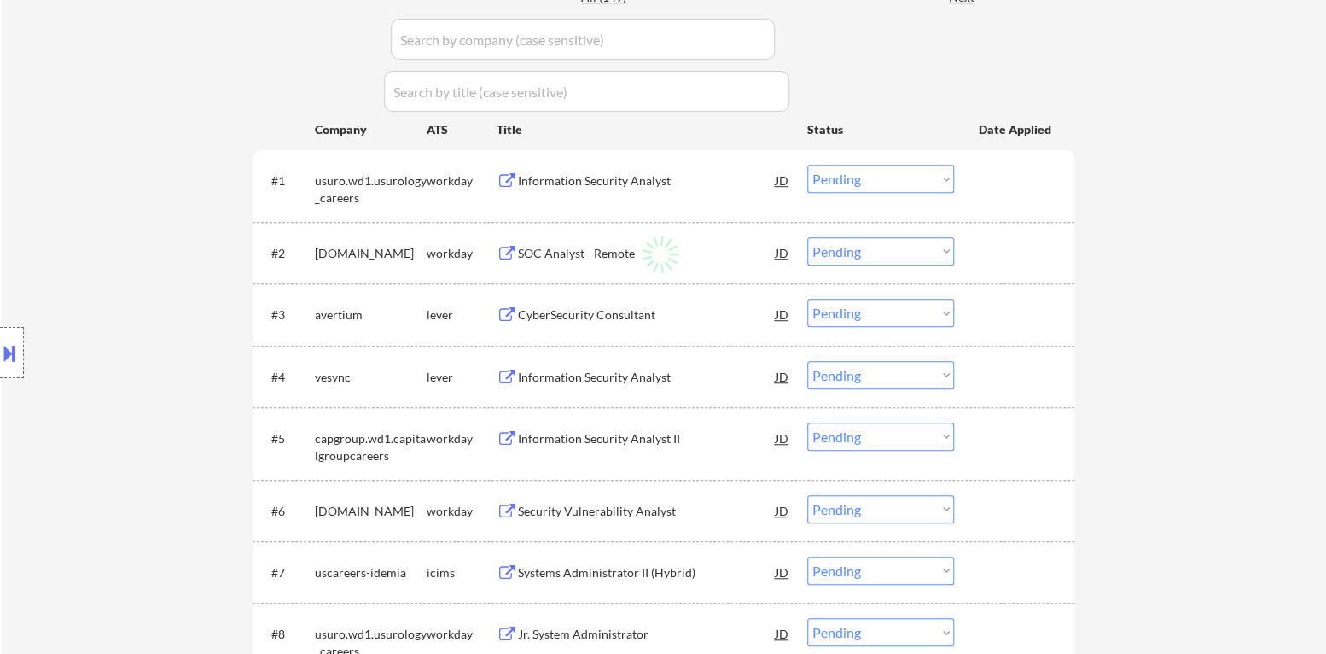
select select ""excluded__salary_""
select select ""excluded__blocklist_""
select select ""excluded__salary_""
select select ""excluded__bad_match_""
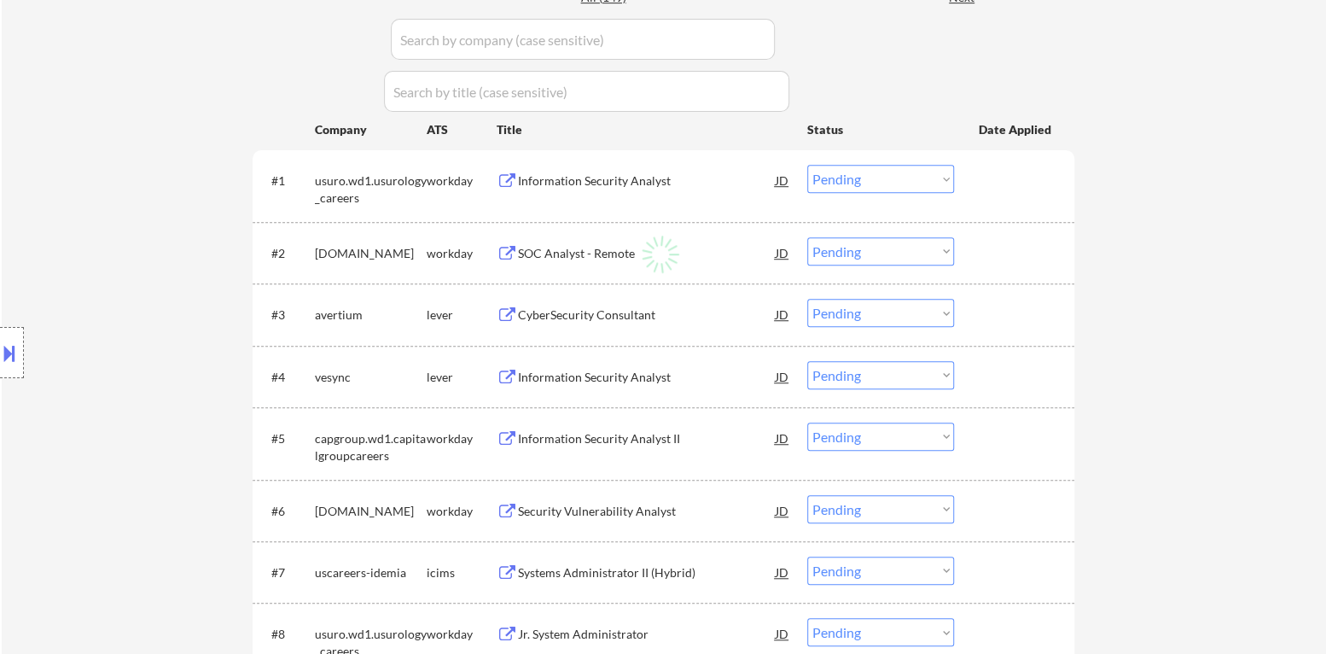
select select ""excluded__expired_""
select select ""excluded__bad_match_""
select select ""excluded""
select select ""excluded__bad_match_""
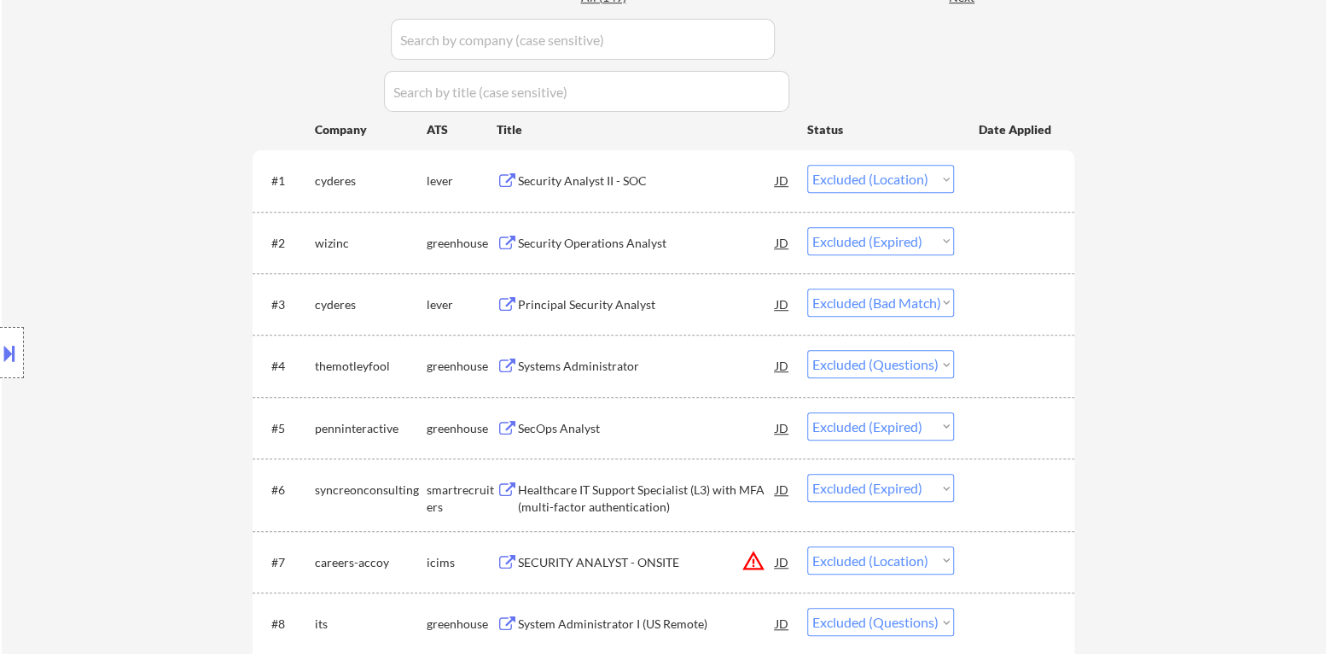
scroll to position [0, 0]
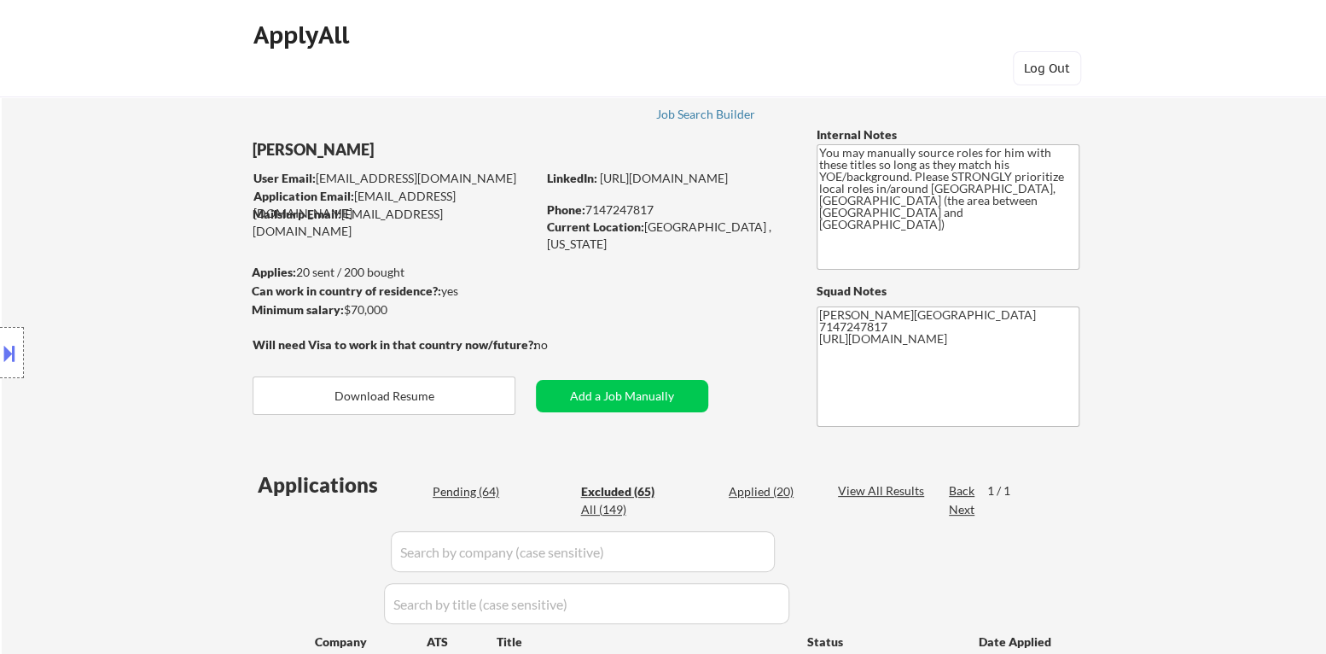
click at [463, 487] on div "Pending (64)" at bounding box center [475, 491] width 85 height 17
select select ""pending""
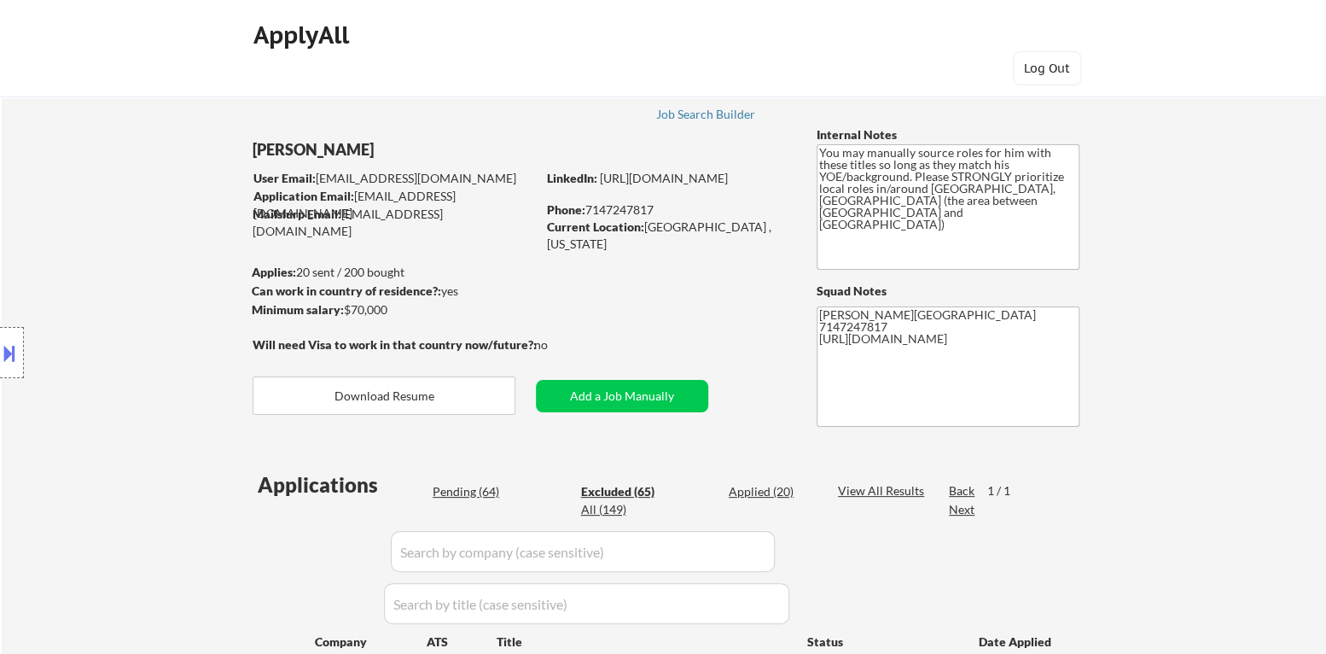
select select ""pending""
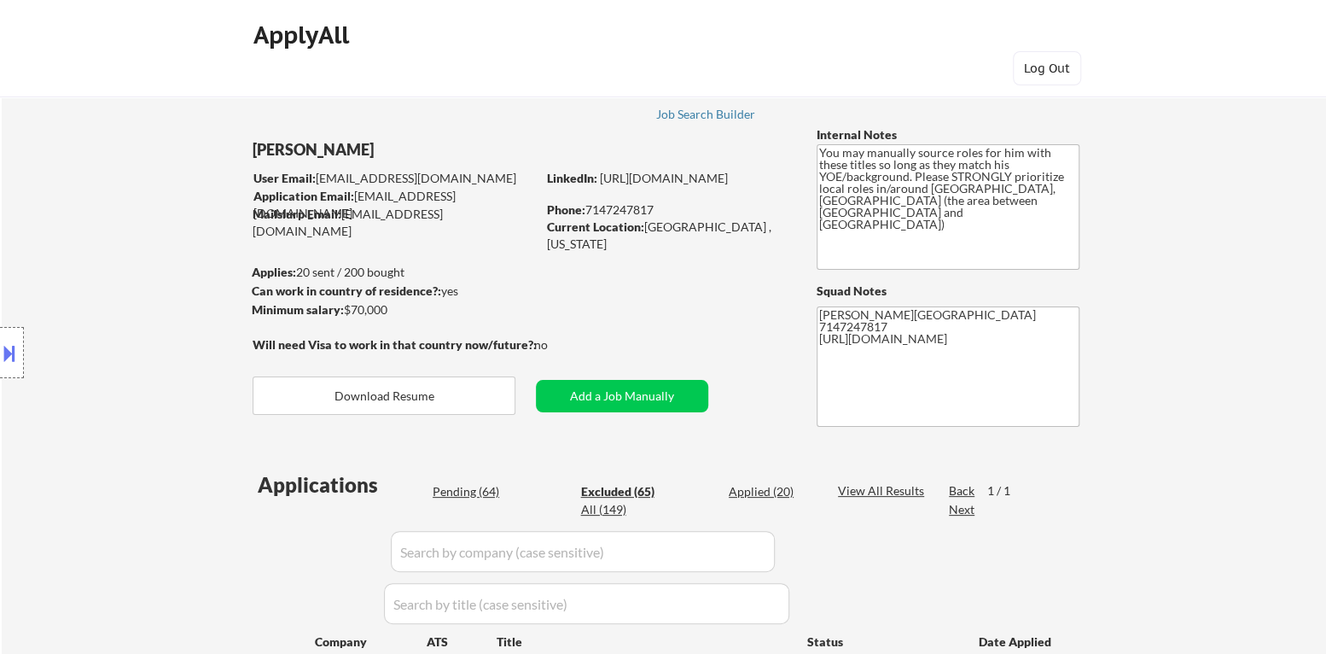
select select ""pending""
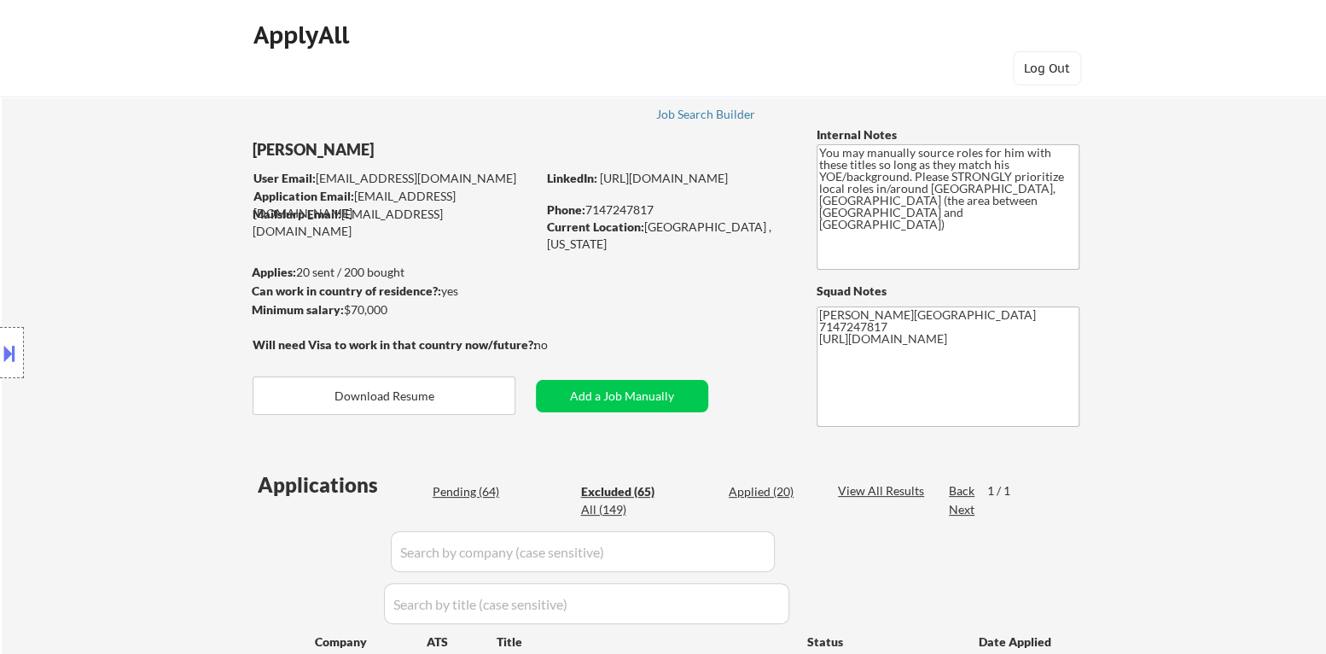
select select ""pending""
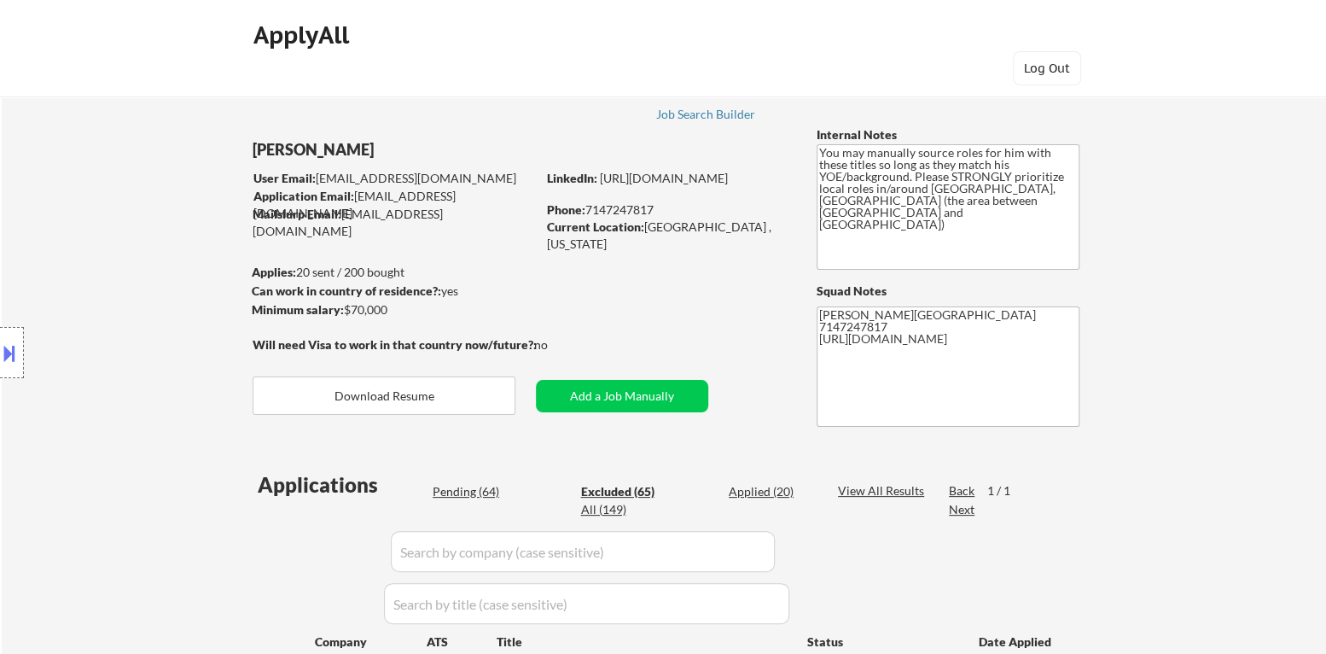
select select ""pending""
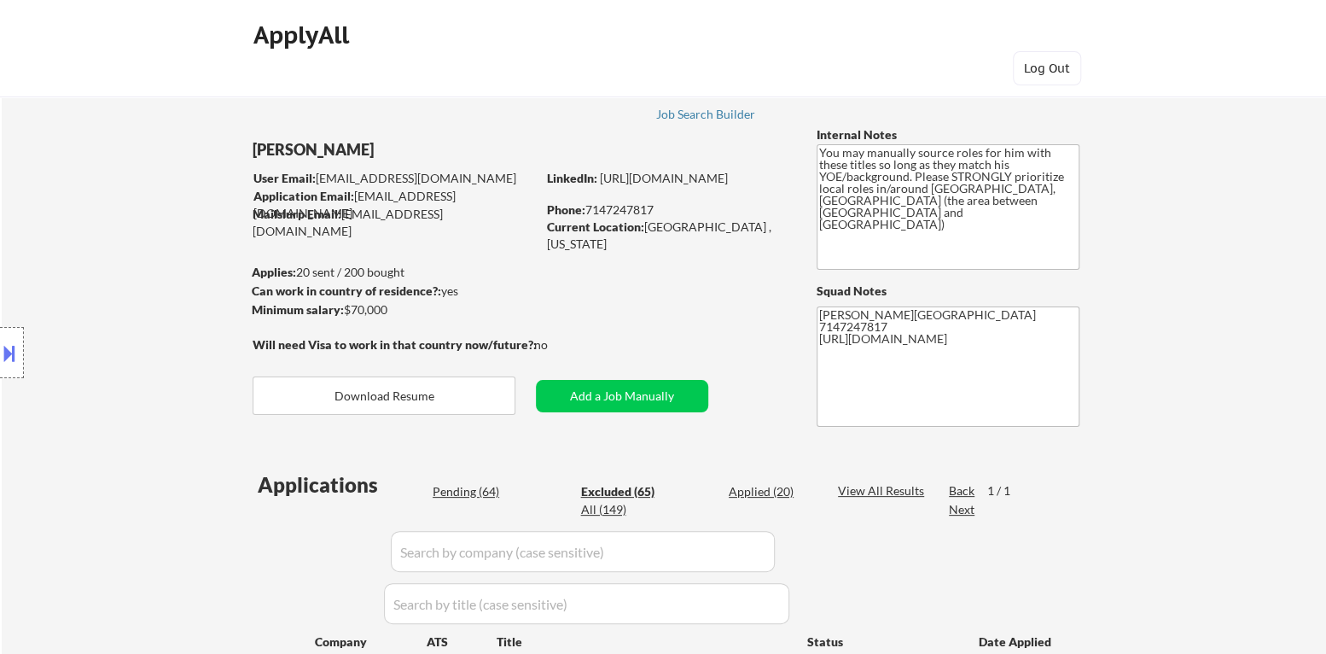
select select ""pending""
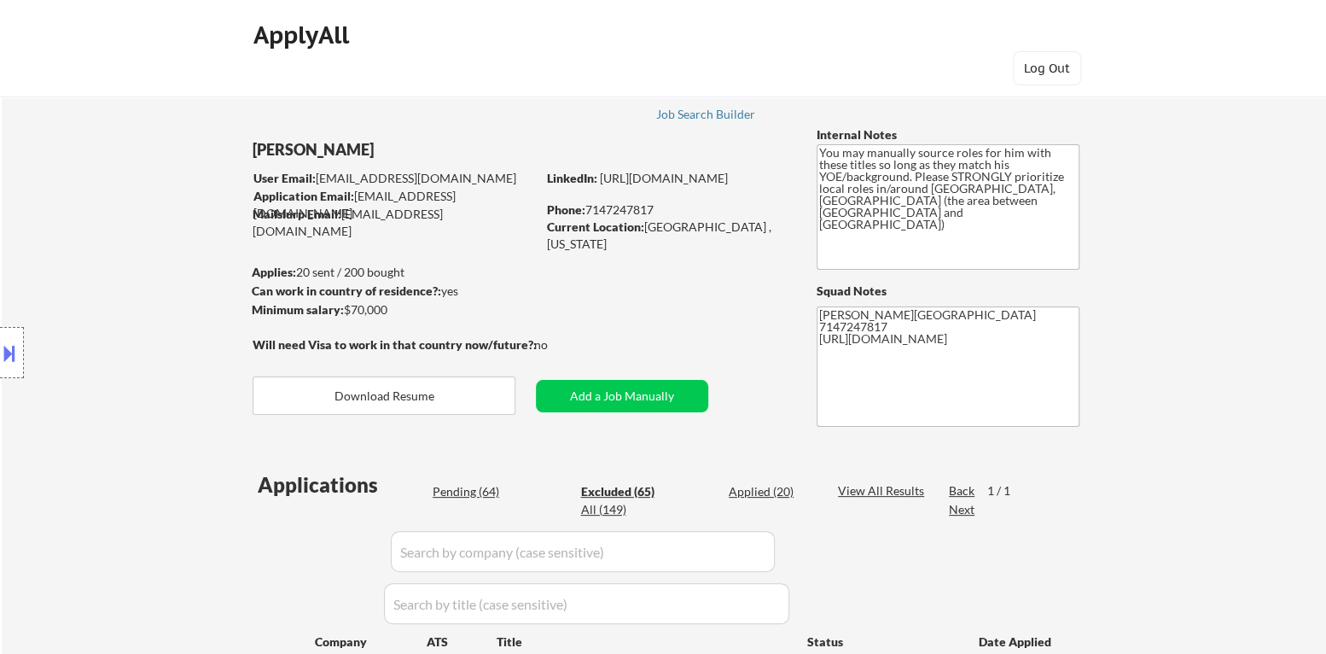
select select ""pending""
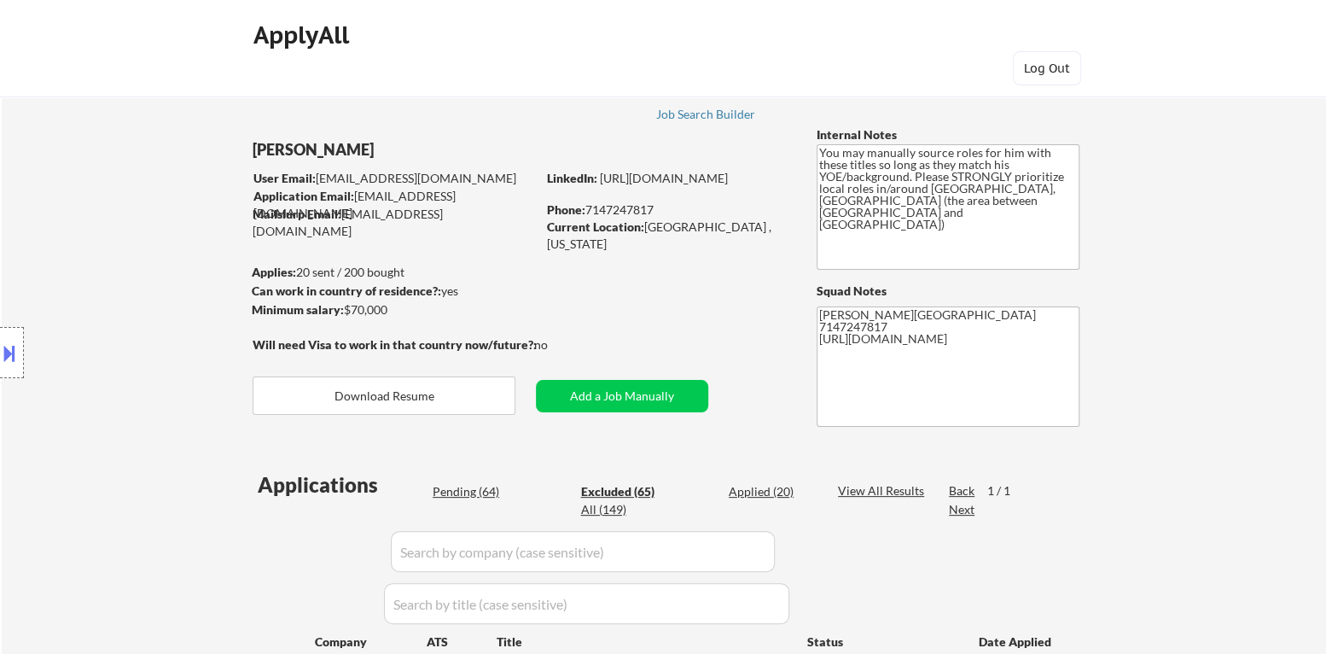
select select ""pending""
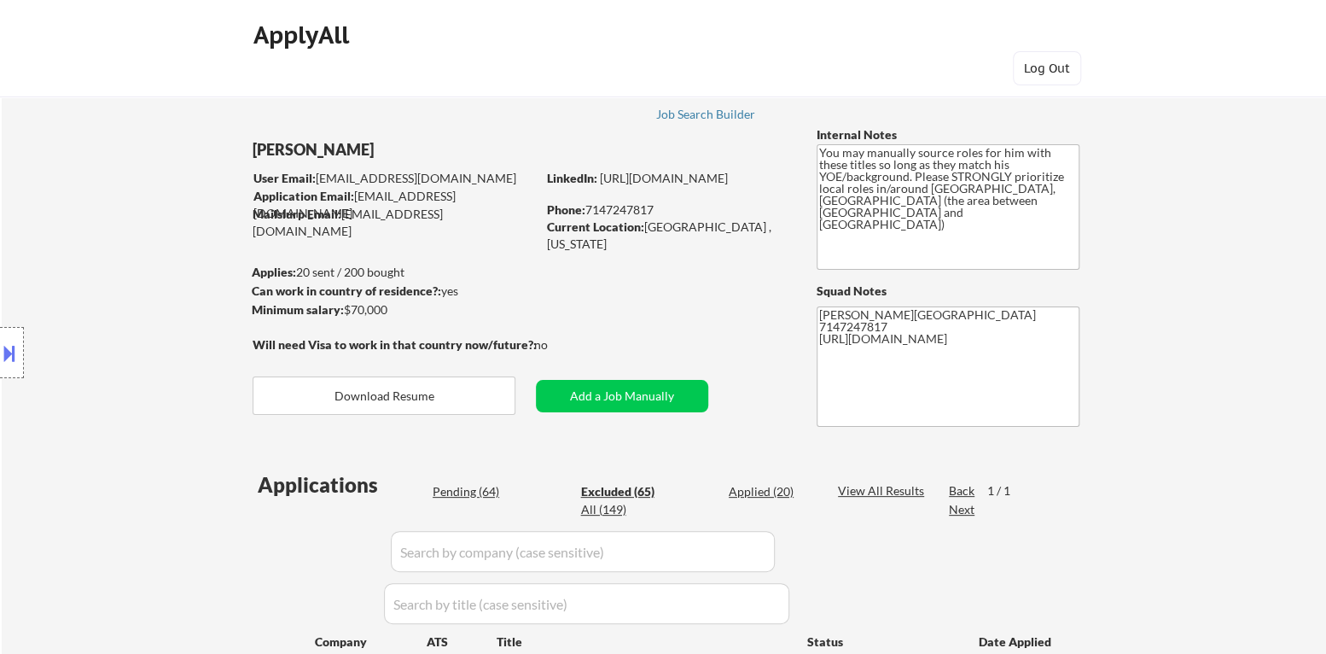
select select ""pending""
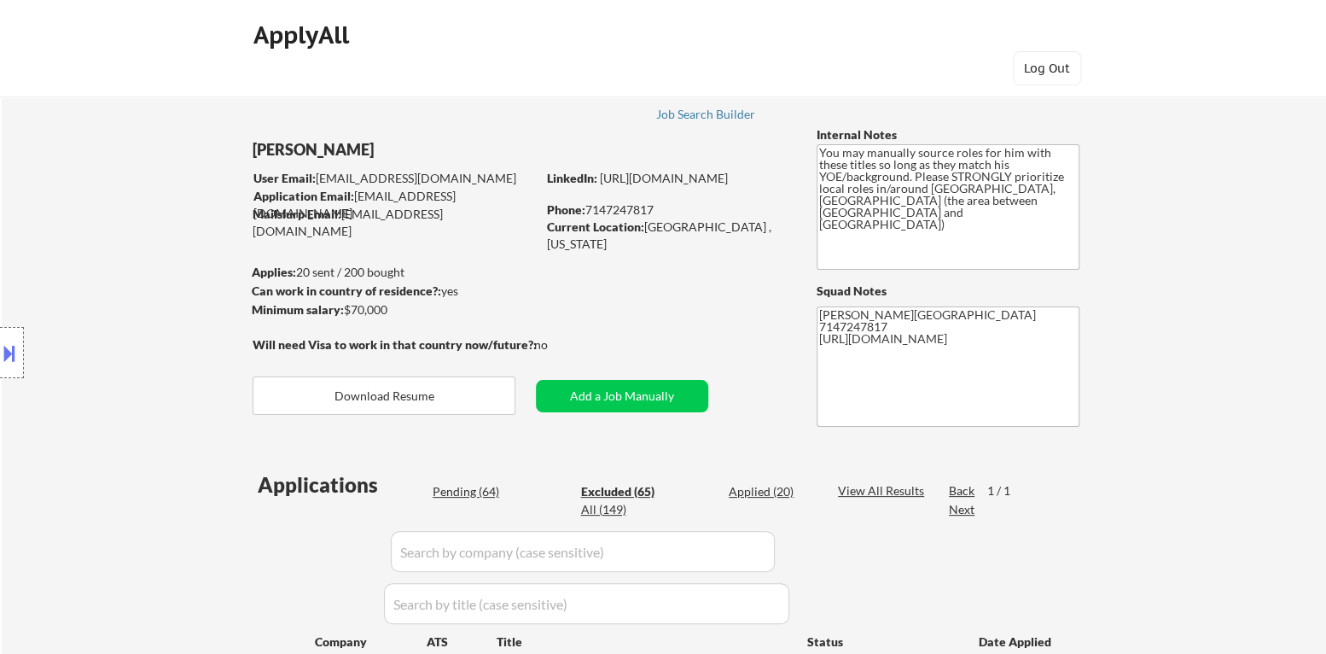
select select ""pending""
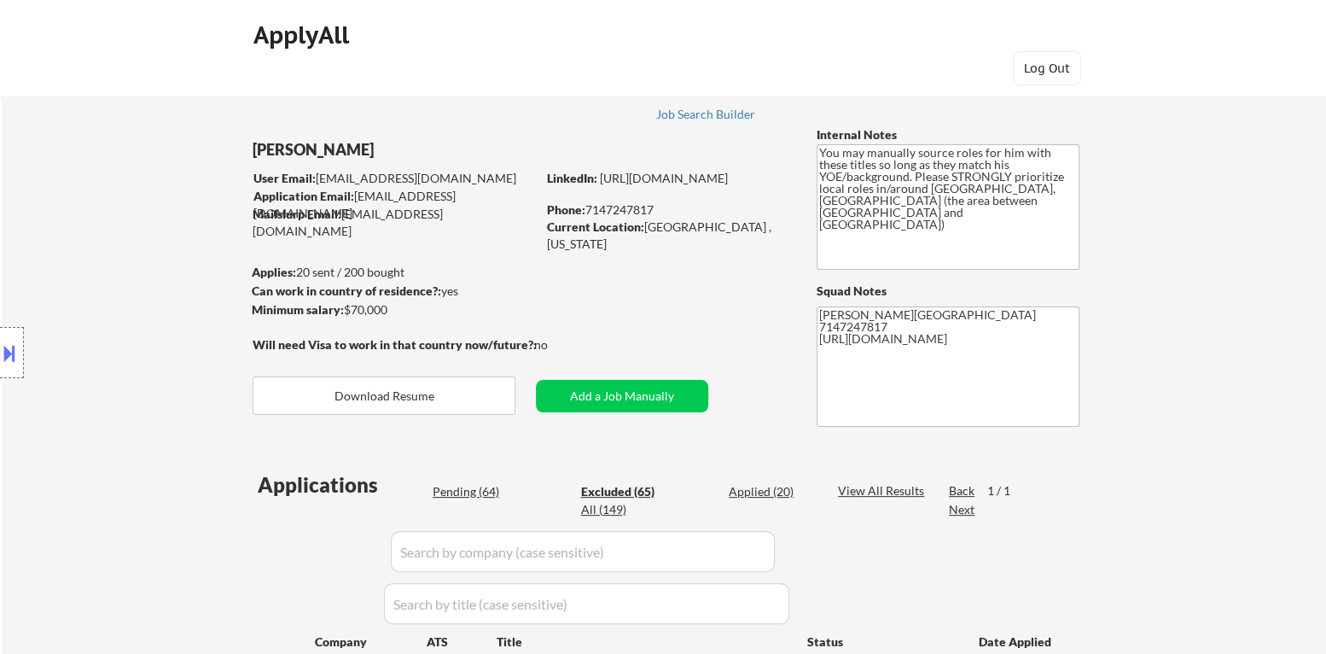
select select ""pending""
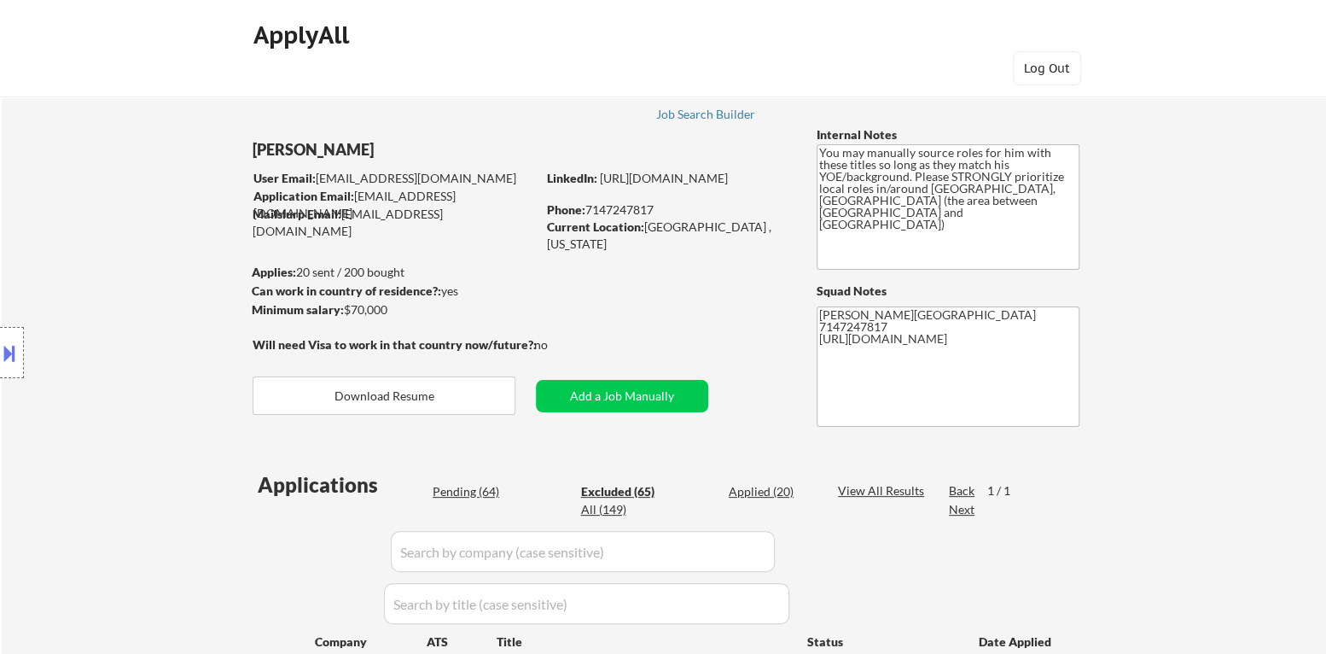
select select ""pending""
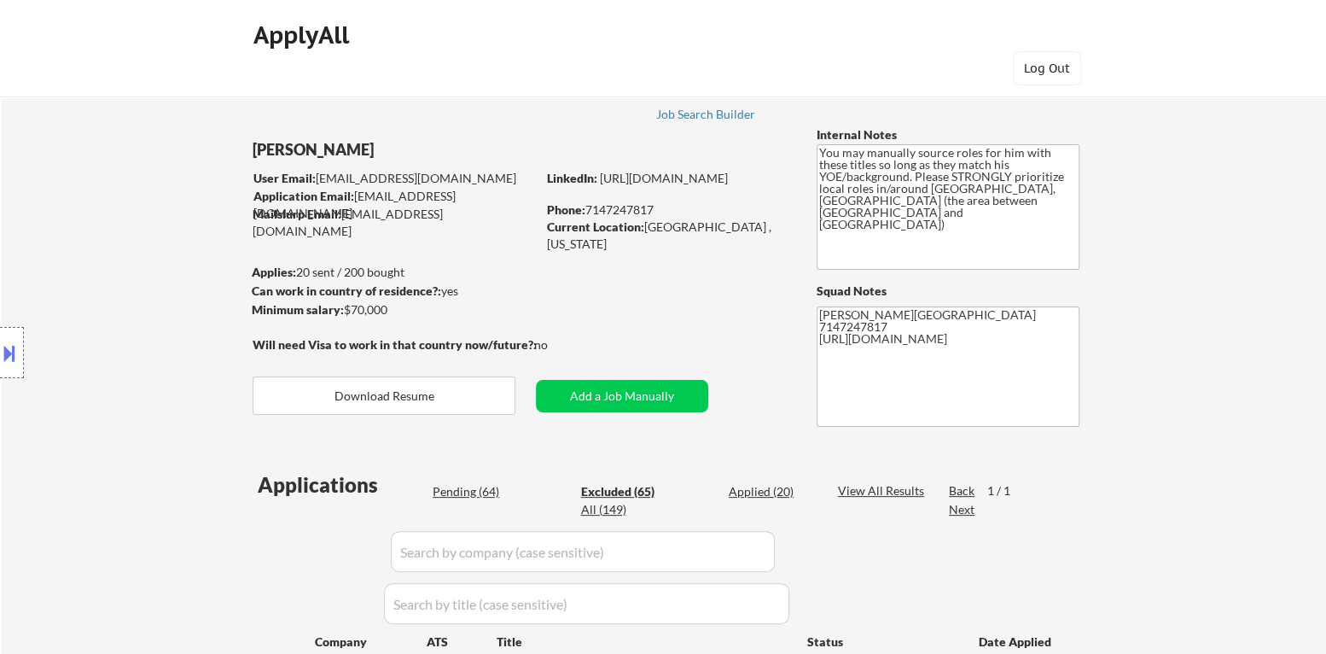
select select ""pending""
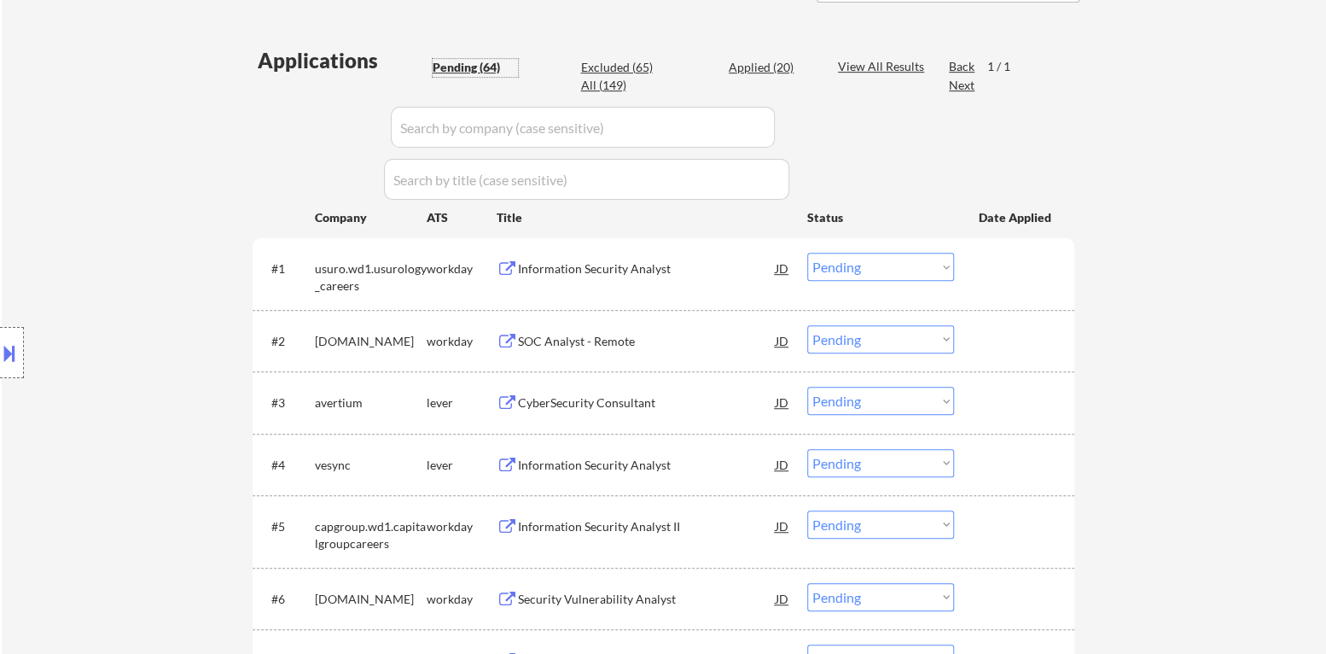
scroll to position [597, 0]
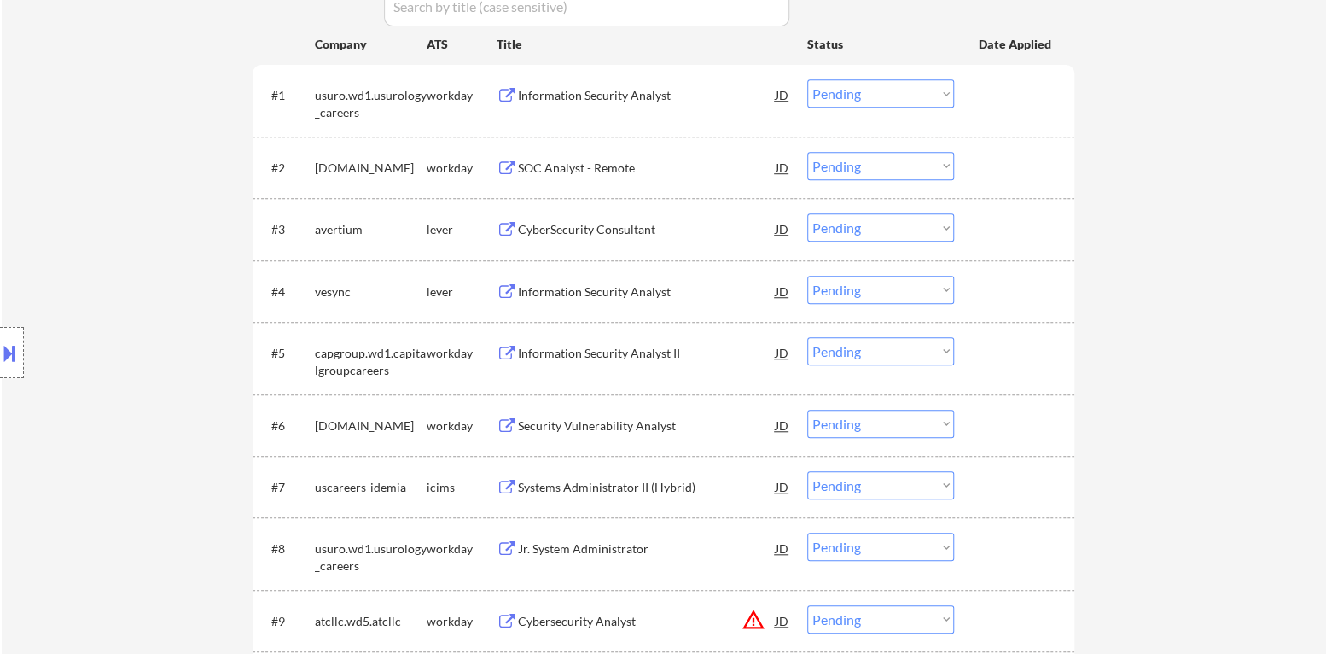
click at [603, 289] on div "Information Security Analyst" at bounding box center [647, 291] width 258 height 17
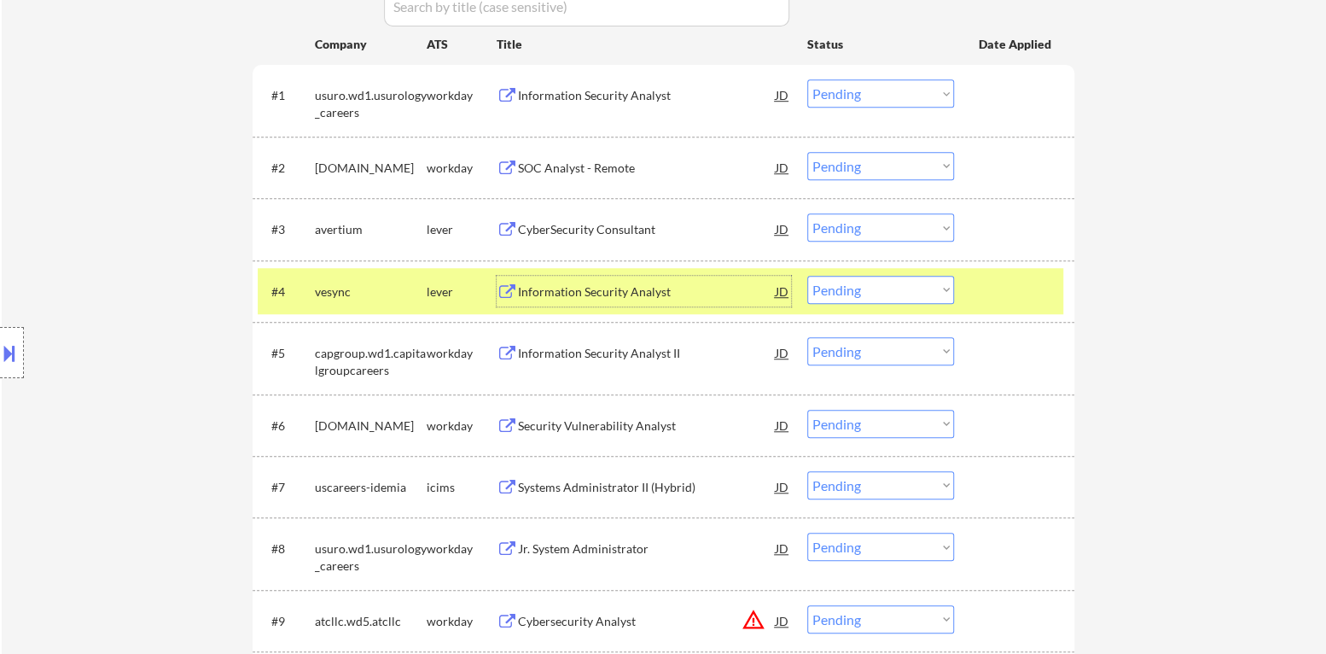
drag, startPoint x: 0, startPoint y: 317, endPoint x: 0, endPoint y: 327, distance: 10.2
click at [0, 318] on div "Location Inclusions: [GEOGRAPHIC_DATA], [GEOGRAPHIC_DATA] [GEOGRAPHIC_DATA], [G…" at bounding box center [153, 353] width 306 height 496
click at [0, 337] on div at bounding box center [12, 352] width 24 height 51
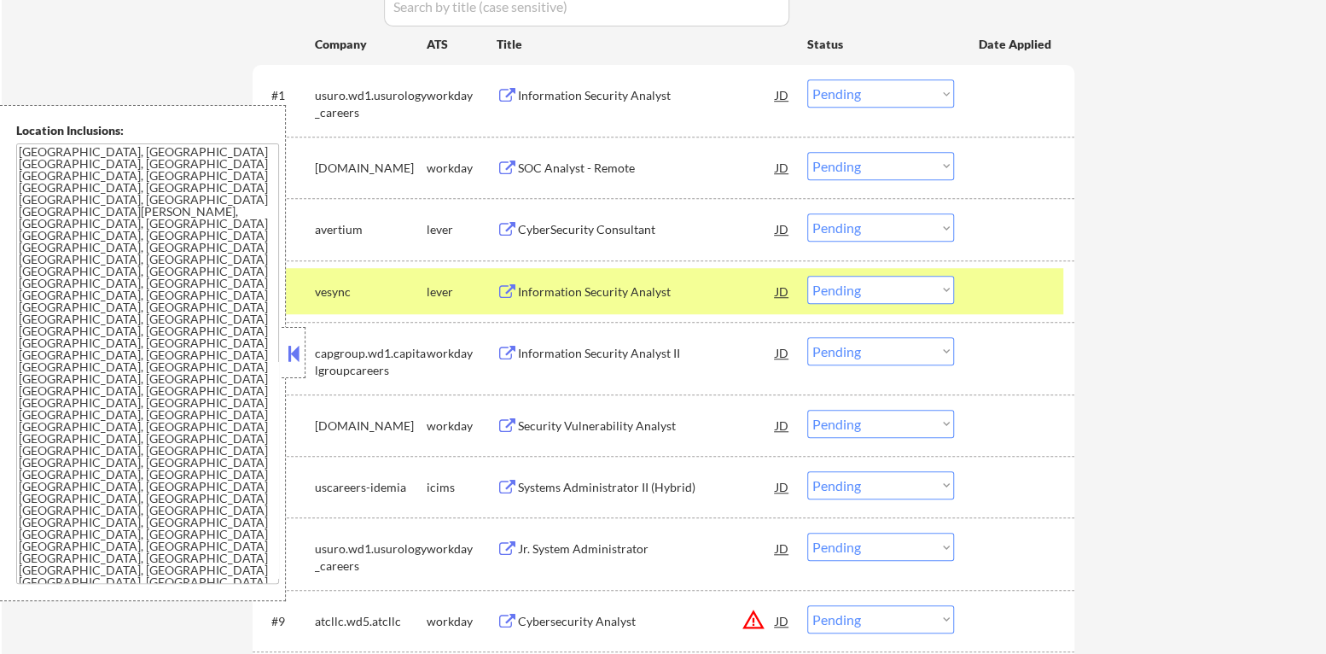
click at [288, 341] on button at bounding box center [293, 354] width 19 height 26
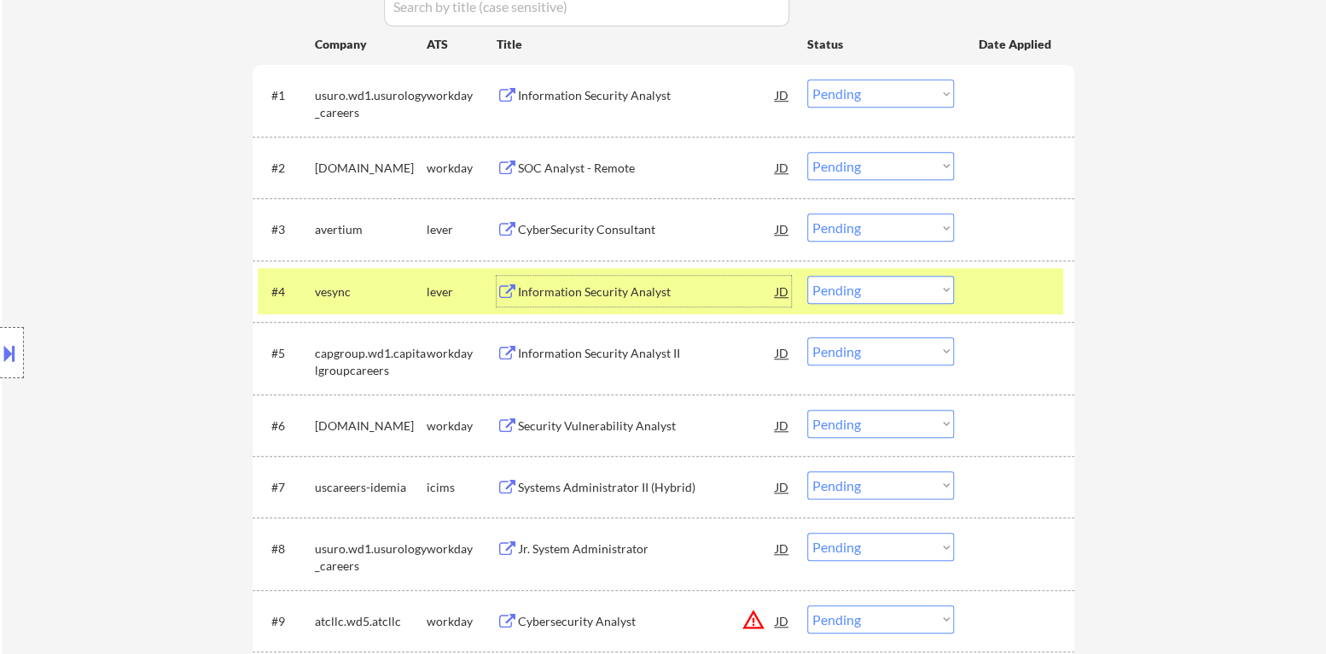
click at [570, 299] on div "Information Security Analyst" at bounding box center [647, 291] width 258 height 31
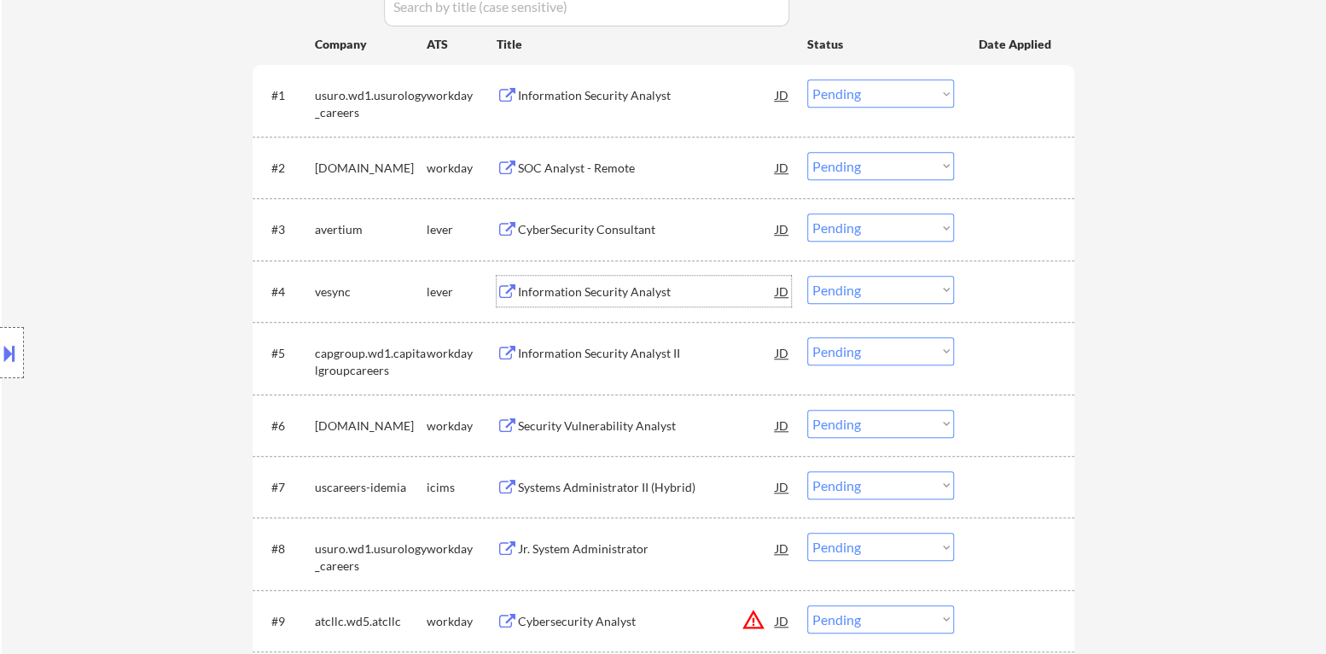
click at [593, 298] on div "Information Security Analyst" at bounding box center [647, 291] width 258 height 17
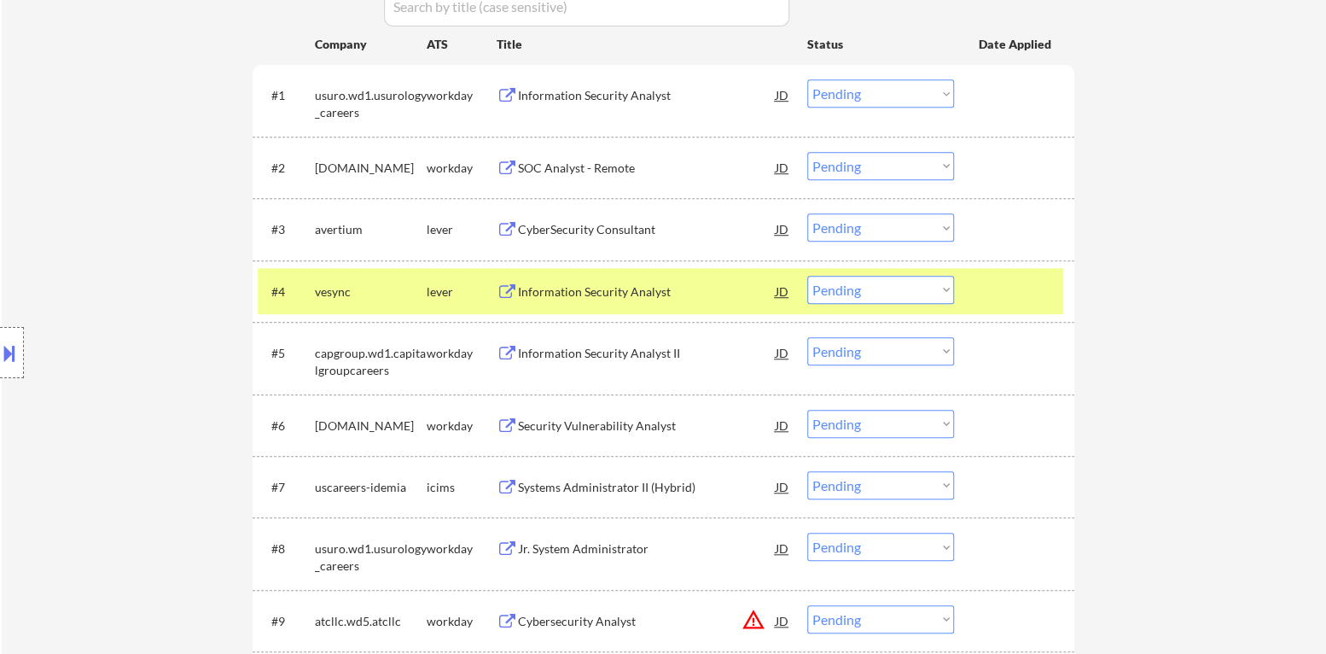
click at [4, 353] on button at bounding box center [9, 353] width 19 height 28
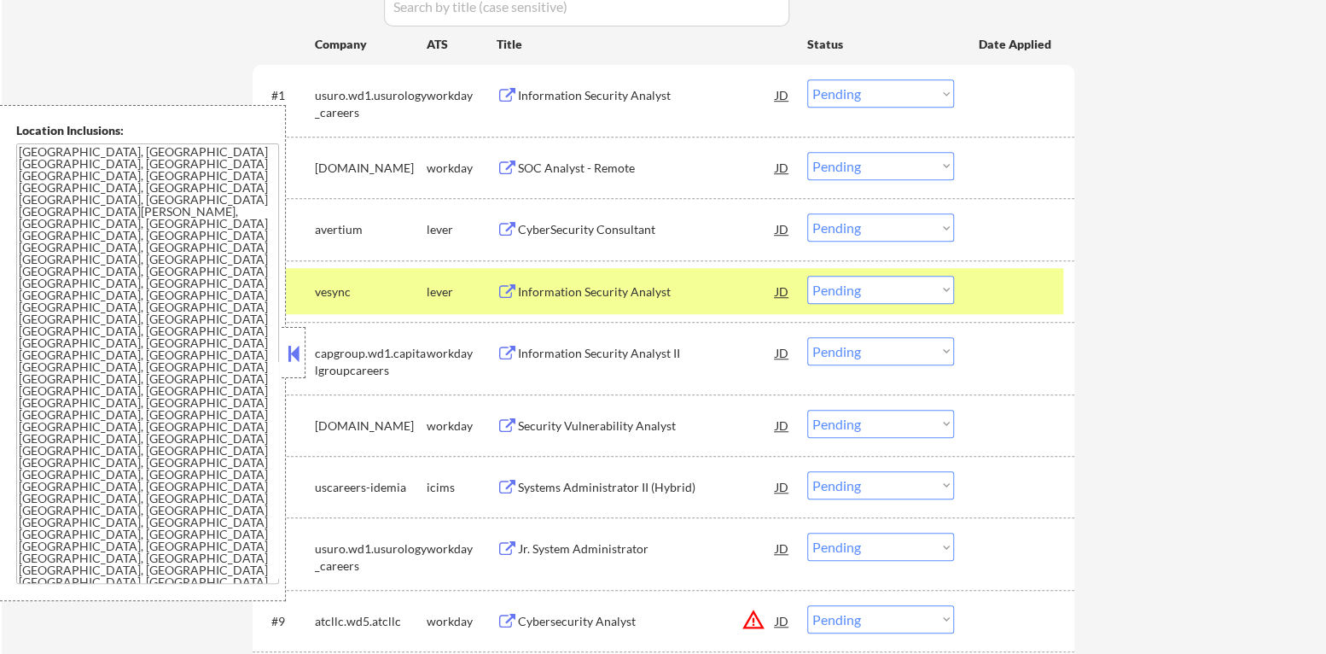
click at [296, 364] on button at bounding box center [293, 354] width 19 height 26
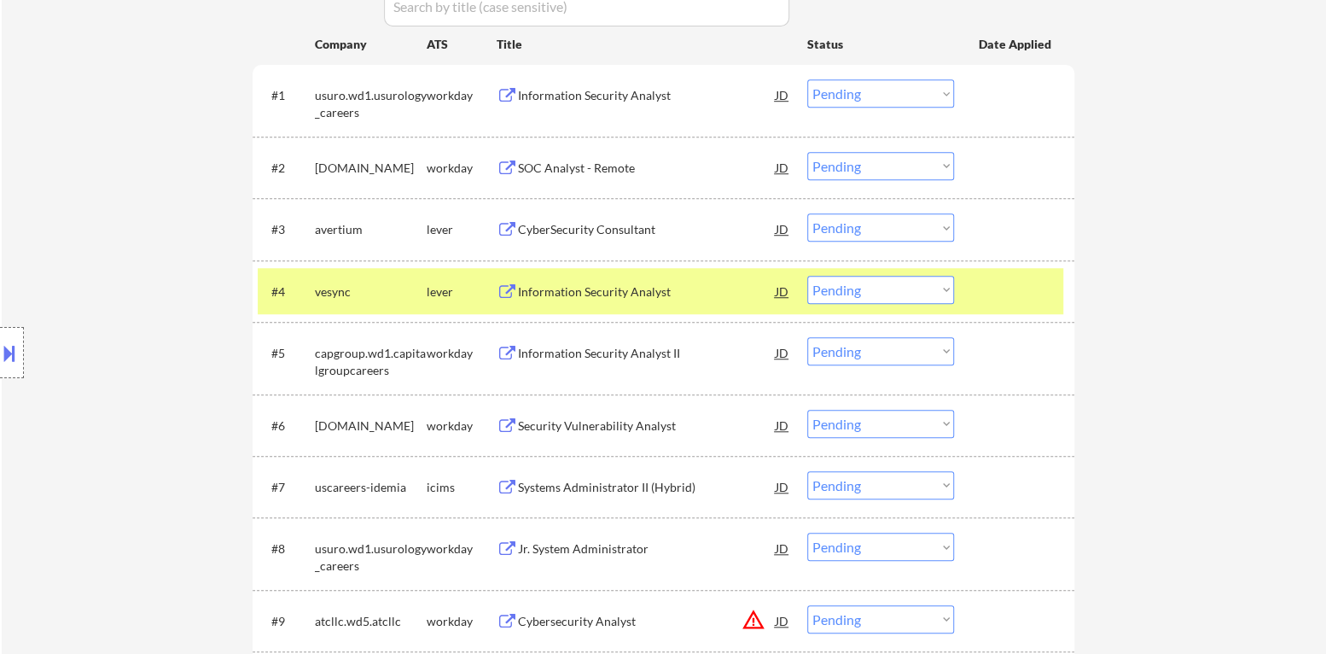
click at [841, 293] on select "Choose an option... Pending Applied Excluded (Questions) Excluded (Expired) Exc…" at bounding box center [880, 290] width 147 height 28
click at [807, 276] on select "Choose an option... Pending Applied Excluded (Questions) Excluded (Expired) Exc…" at bounding box center [880, 290] width 147 height 28
click at [995, 294] on div at bounding box center [1016, 291] width 75 height 31
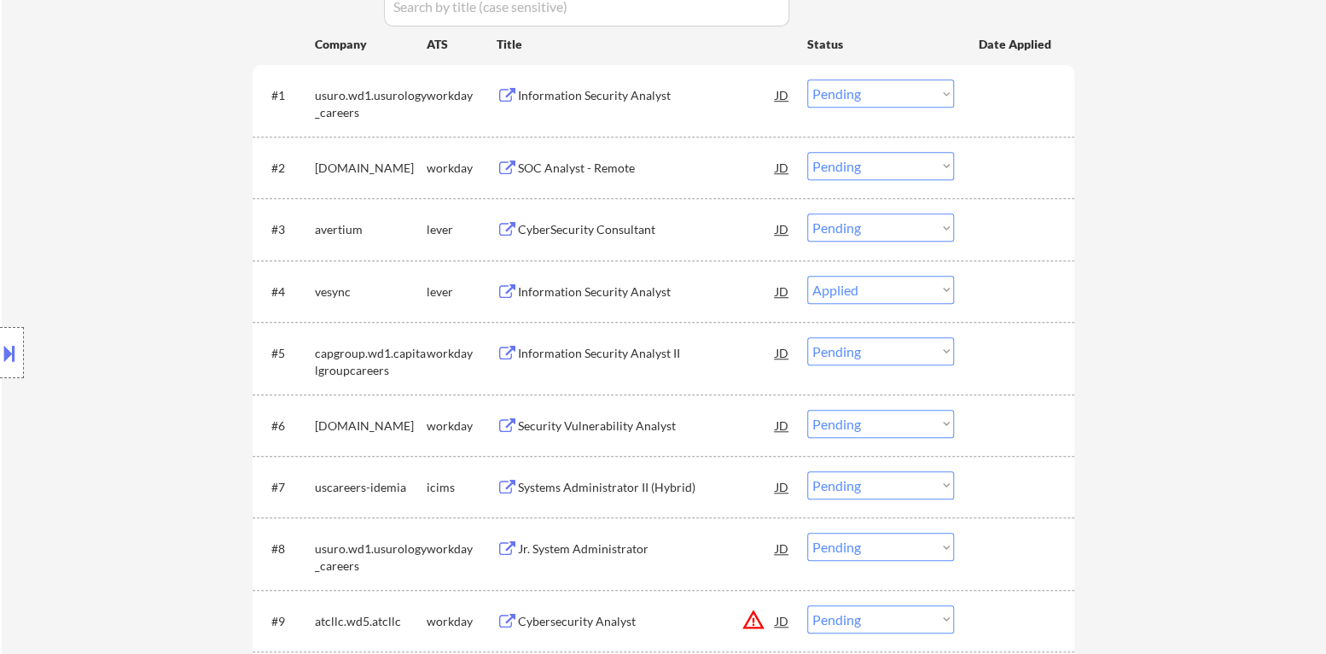
select select ""pending""
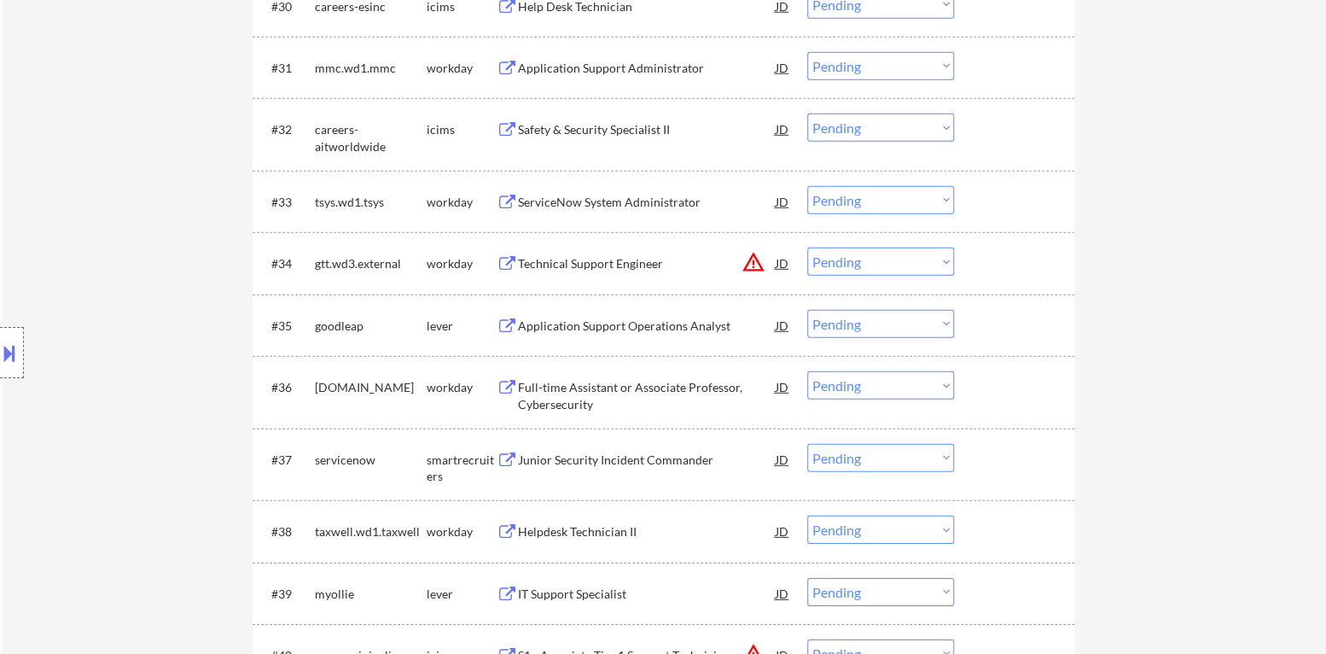
scroll to position [2646, 0]
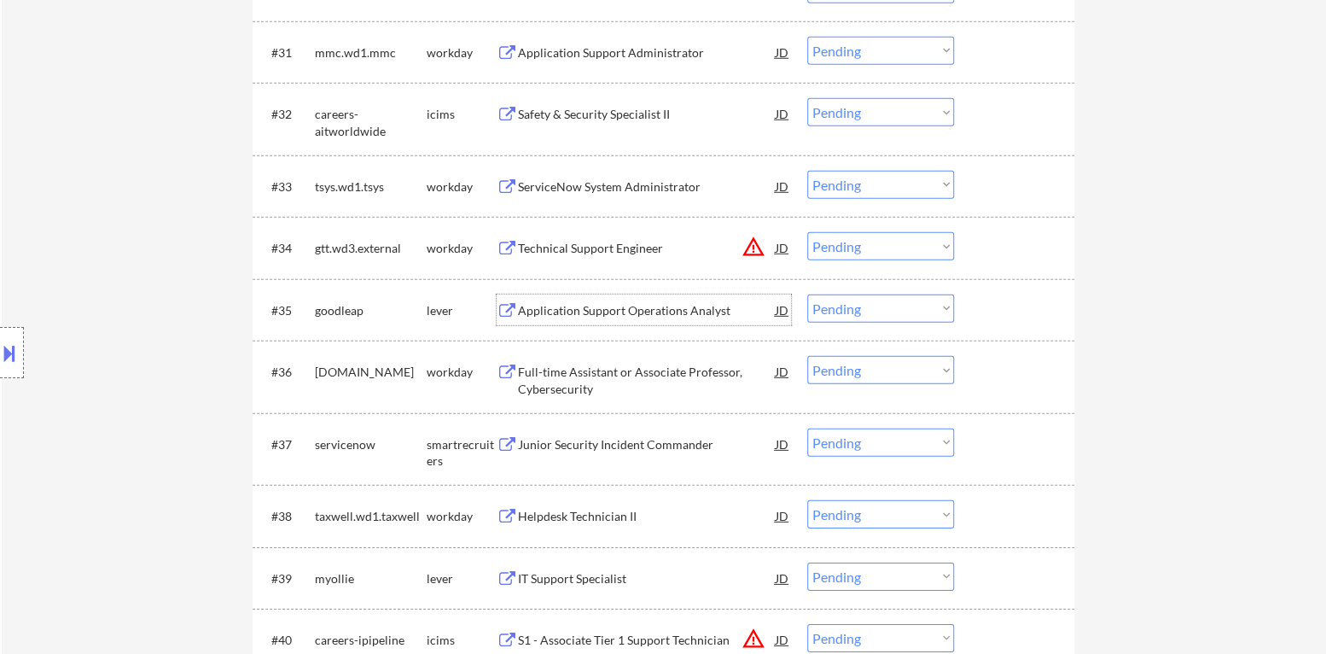
click at [660, 314] on div "Application Support Operations Analyst" at bounding box center [647, 310] width 258 height 17
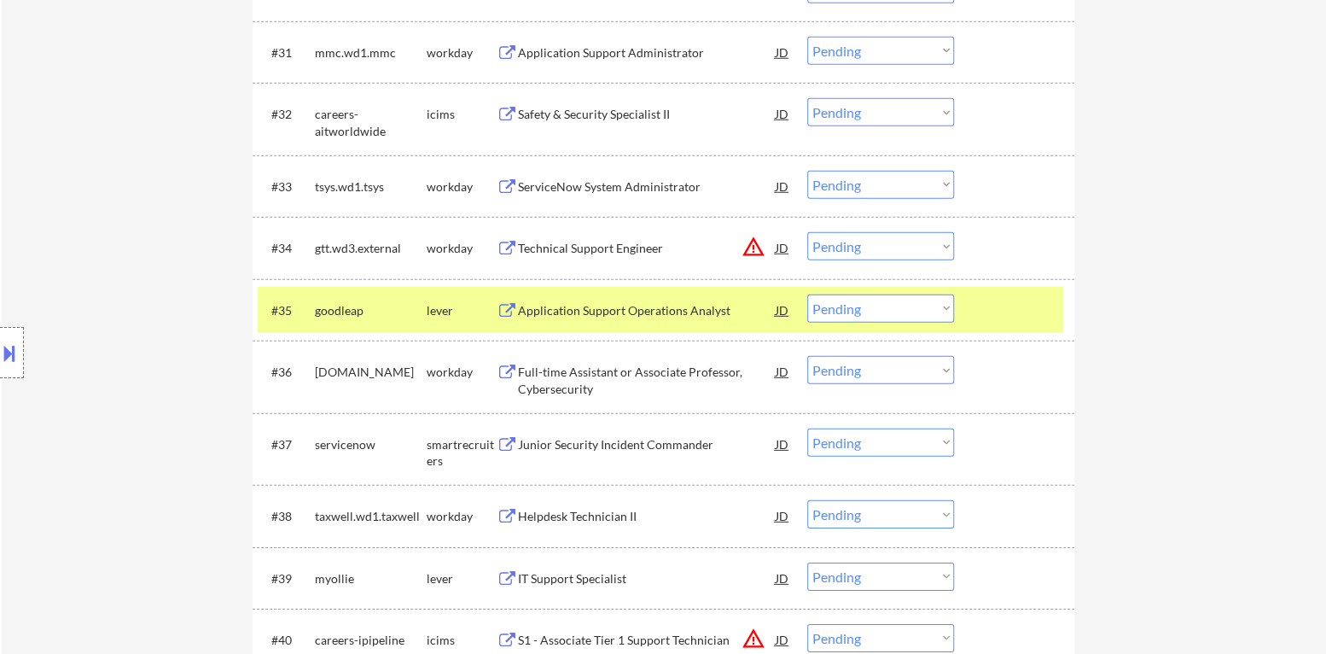
select select ""pending""
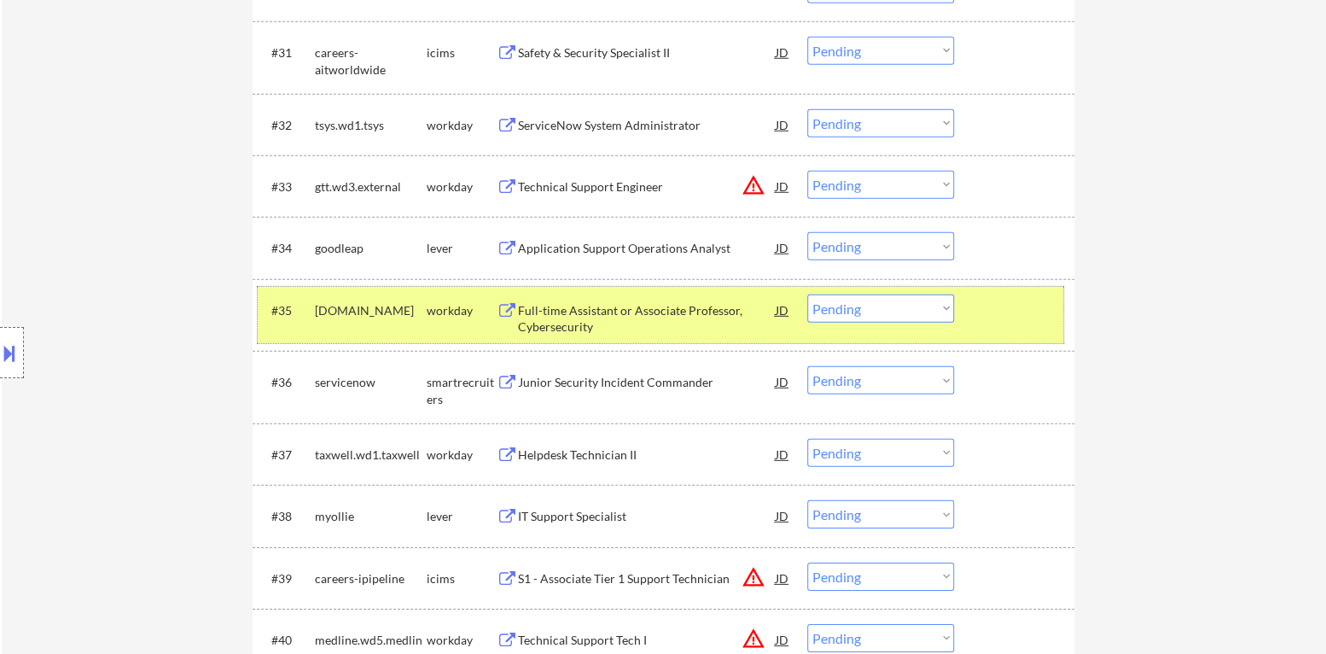
click at [979, 326] on div "#35 [DOMAIN_NAME] workday Full-time Assistant or Associate Professor, Cybersecu…" at bounding box center [661, 315] width 806 height 56
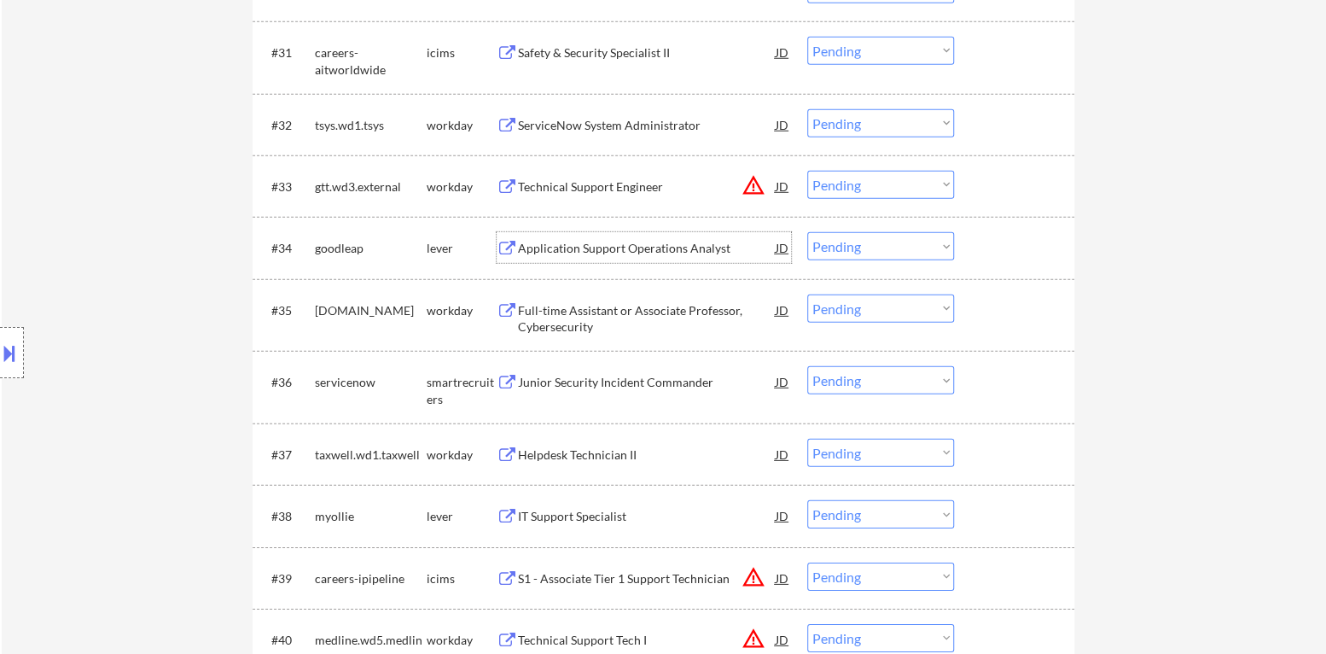
click at [625, 256] on div "Application Support Operations Analyst" at bounding box center [647, 247] width 258 height 31
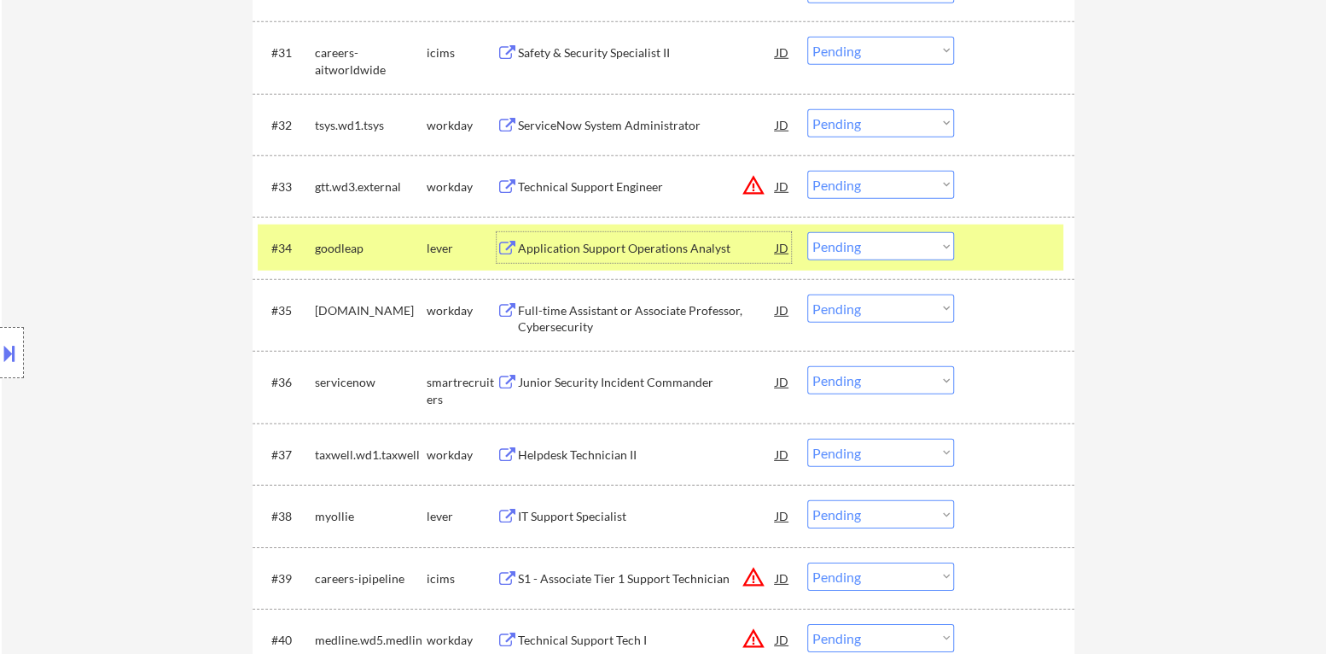
click at [580, 253] on div "Application Support Operations Analyst" at bounding box center [647, 248] width 258 height 17
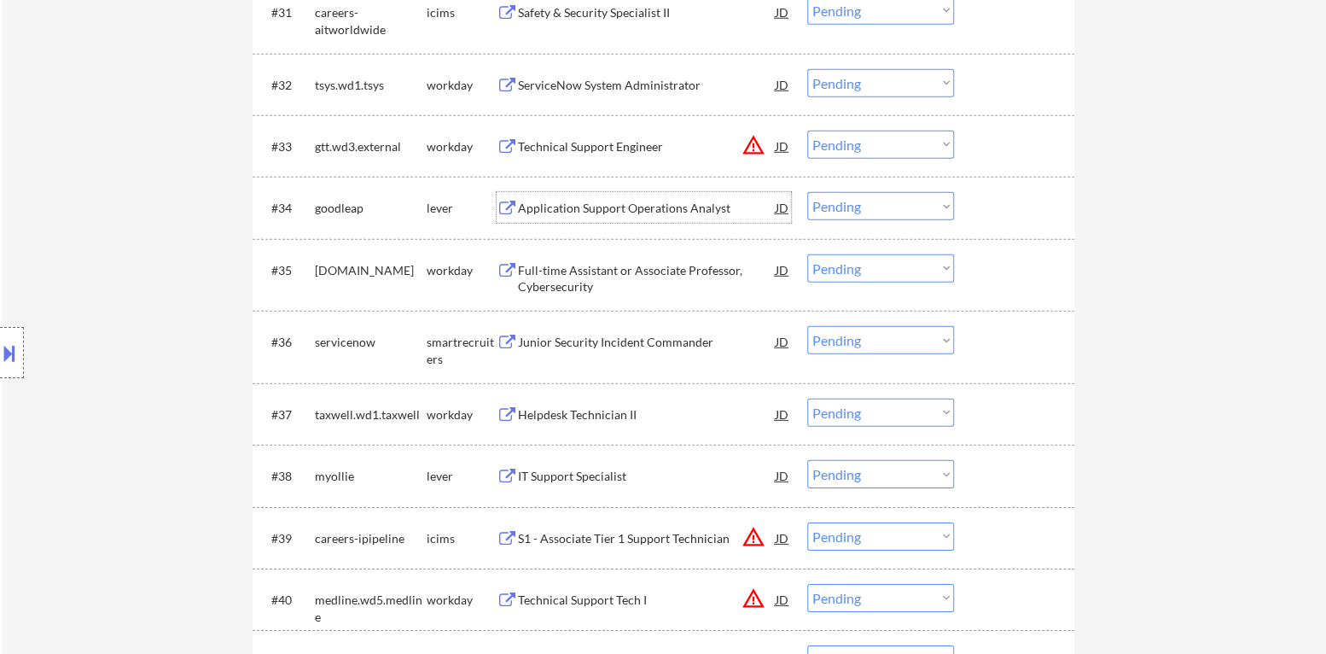
scroll to position [2731, 0]
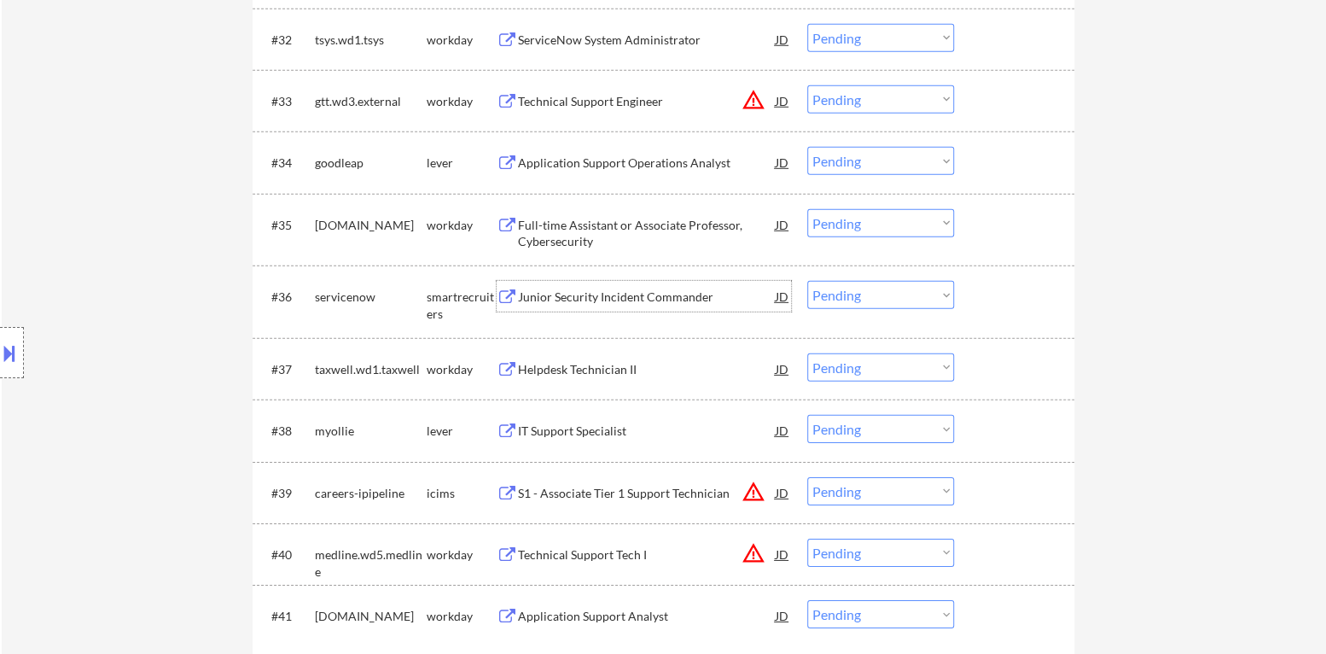
click at [644, 301] on div "Junior Security Incident Commander" at bounding box center [647, 296] width 258 height 17
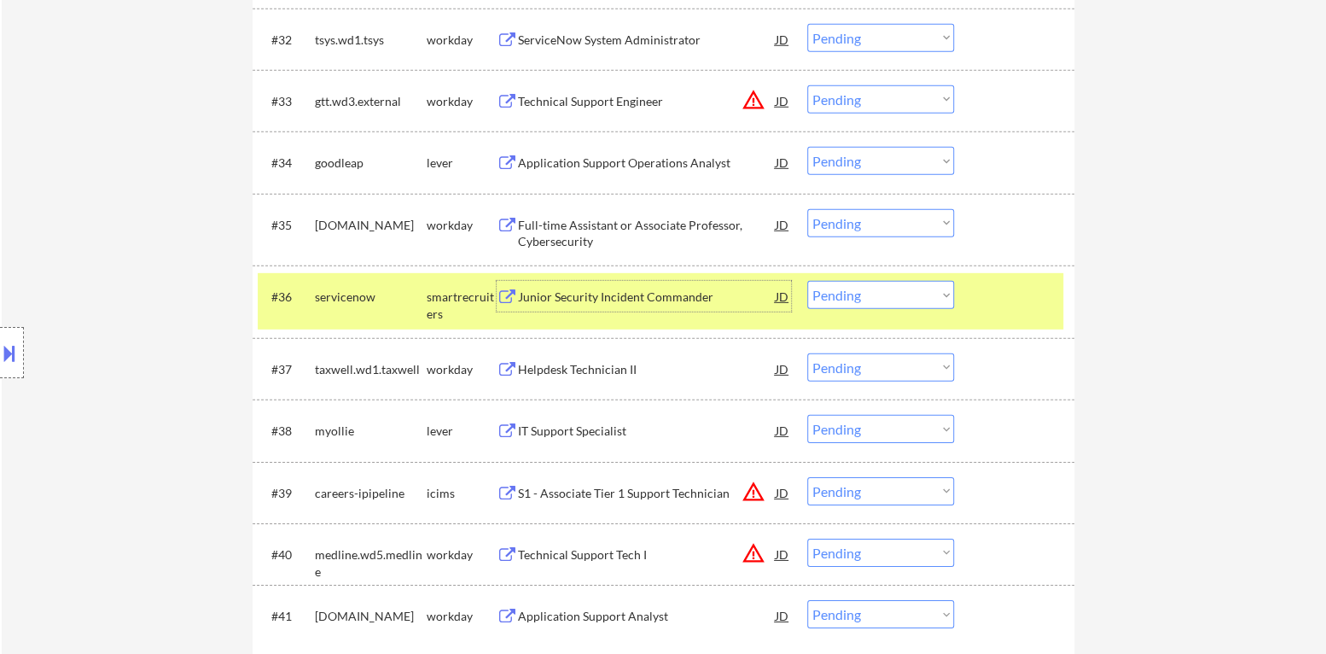
click at [642, 285] on div "Junior Security Incident Commander" at bounding box center [647, 296] width 258 height 31
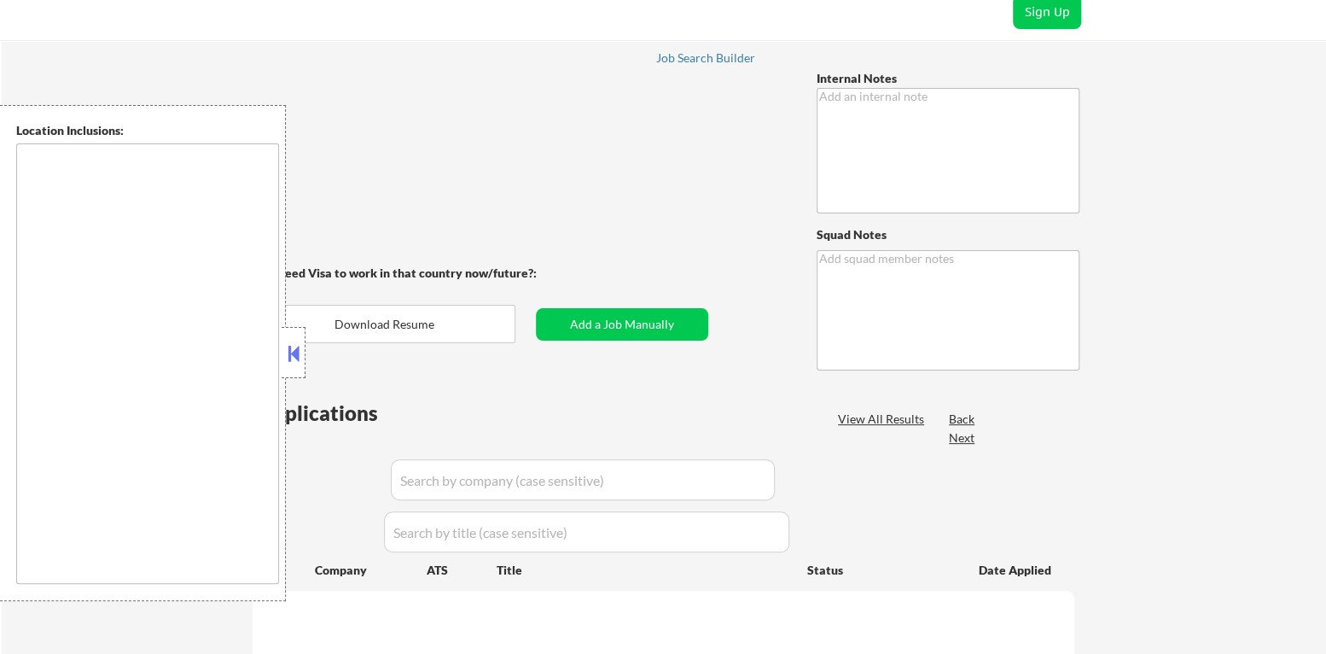
scroll to position [84, 0]
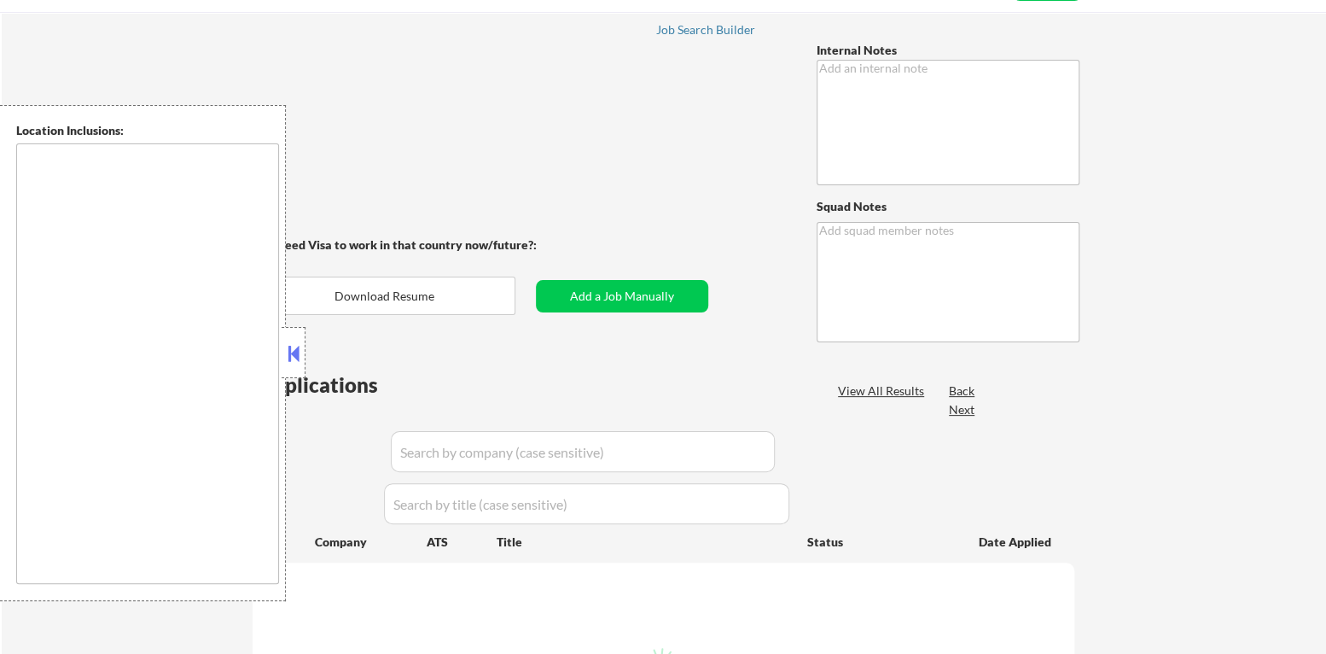
type textarea "You may manually source roles for him with these titles so long as they match h…"
type textarea "[PERSON_NAME][GEOGRAPHIC_DATA] 7147247817 [URL][DOMAIN_NAME]"
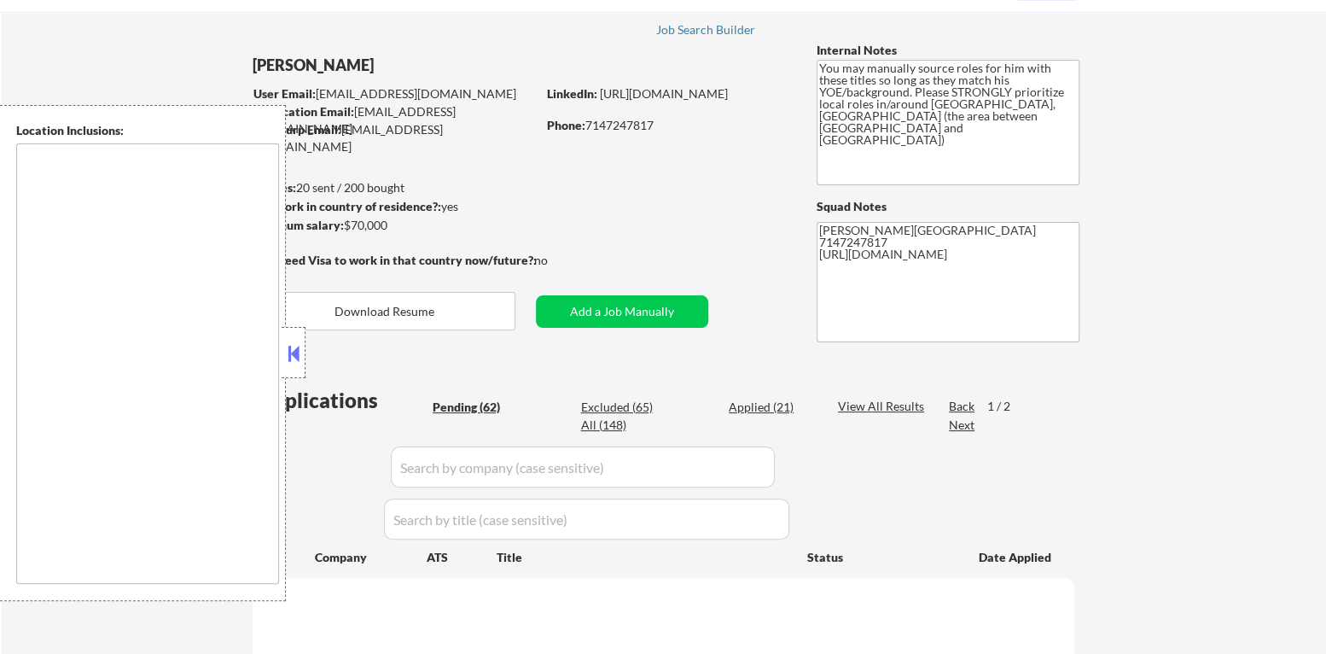
click at [294, 342] on button at bounding box center [293, 354] width 19 height 26
type textarea "[GEOGRAPHIC_DATA], [GEOGRAPHIC_DATA] [GEOGRAPHIC_DATA], [GEOGRAPHIC_DATA] [GEOG…"
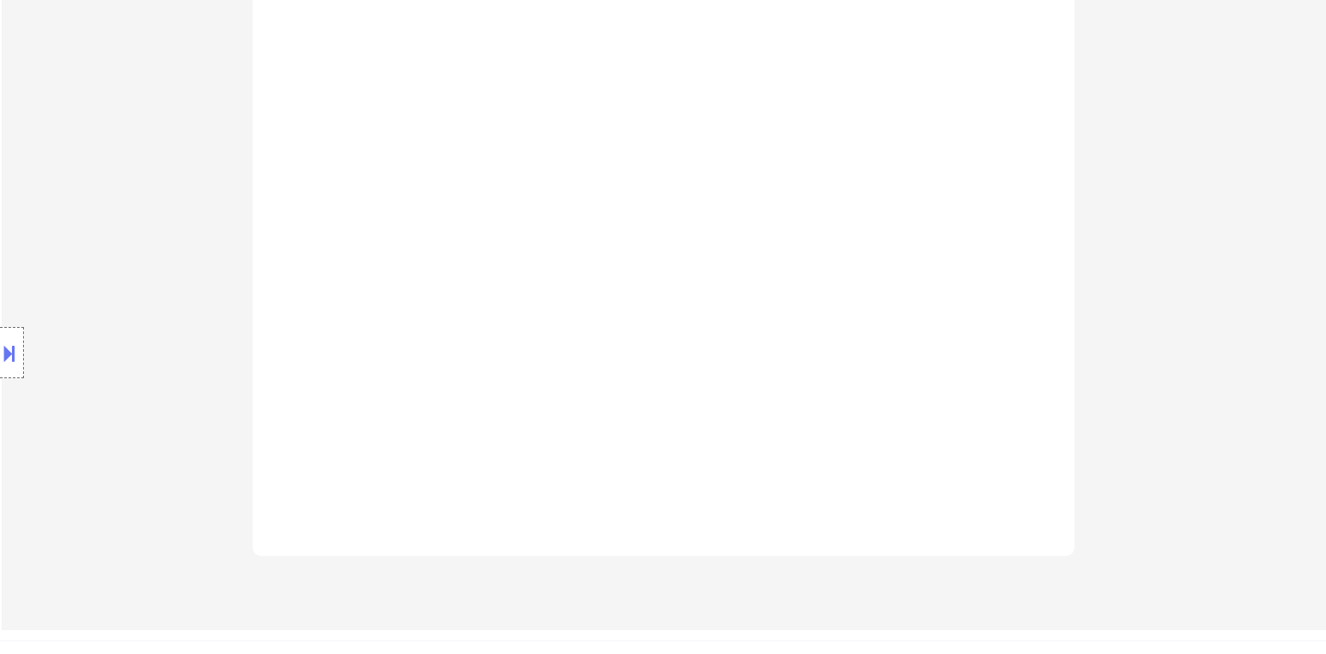
scroll to position [1029, 0]
select select ""pending""
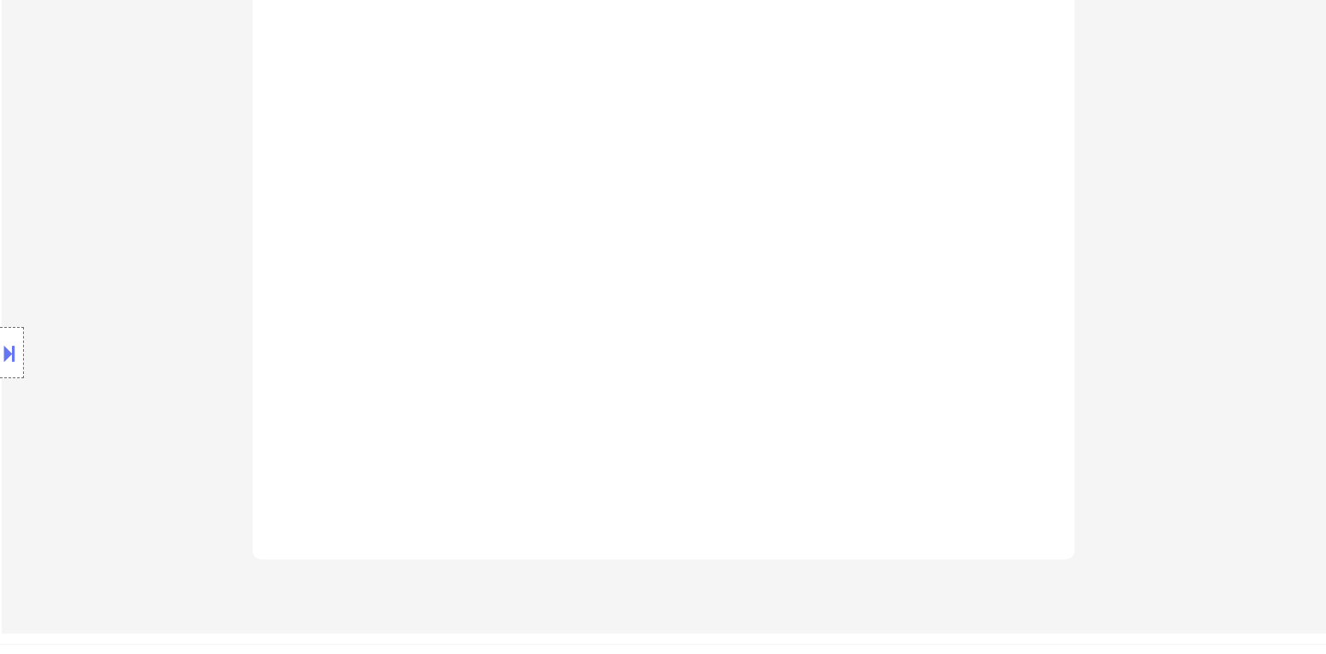
select select ""pending""
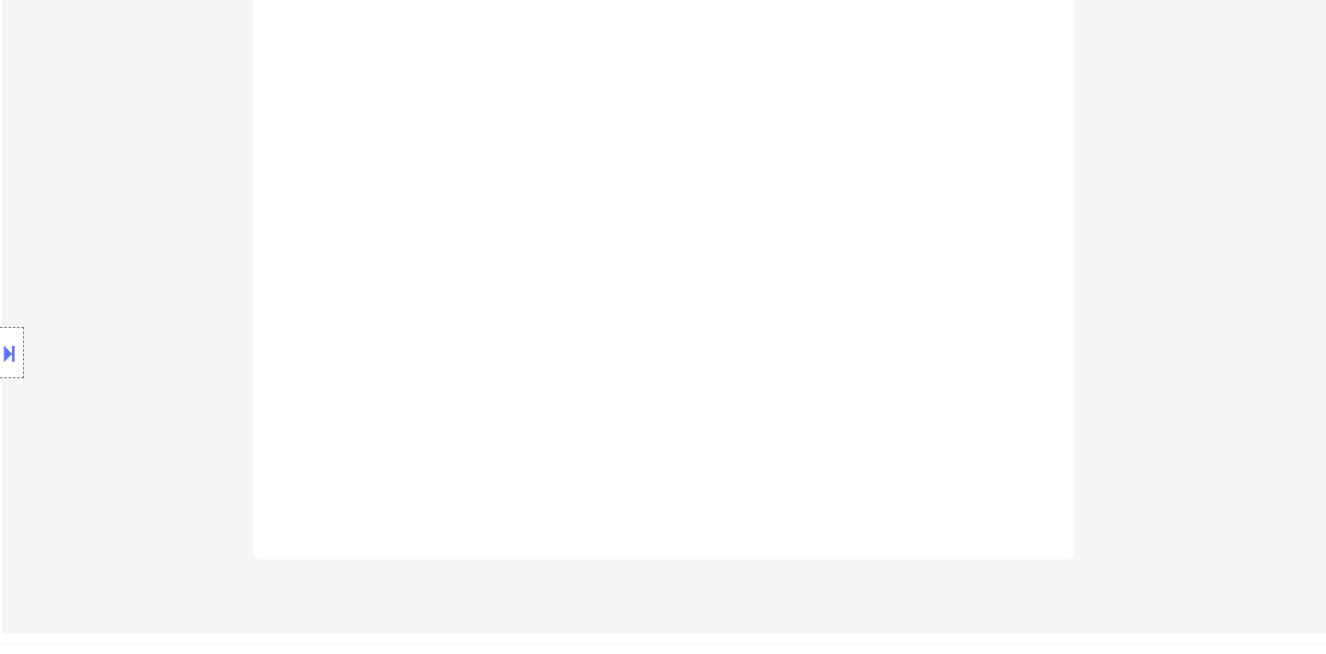
select select ""pending""
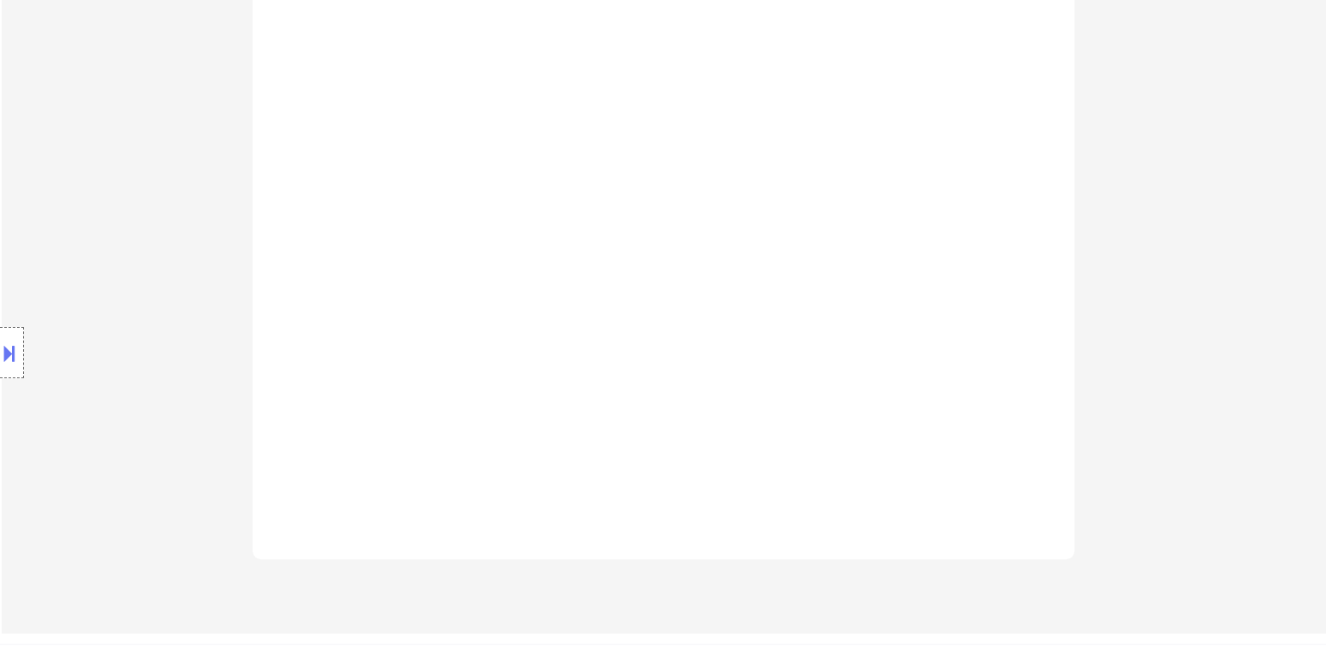
select select ""pending""
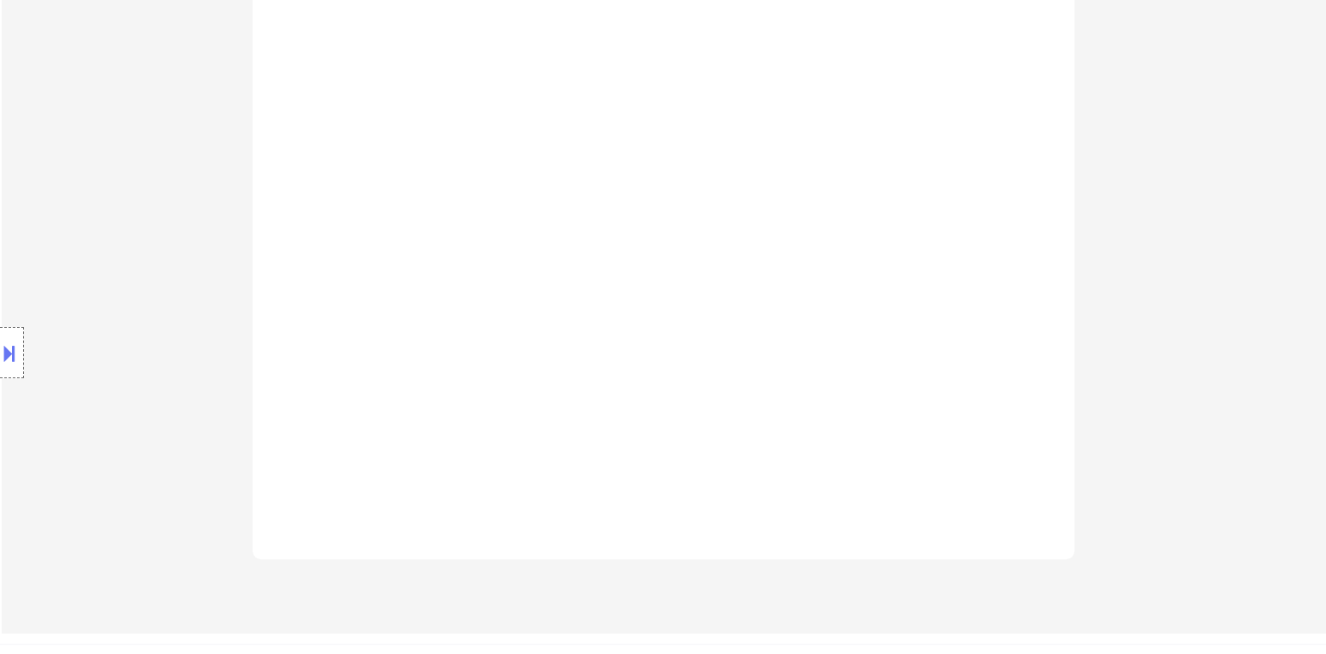
select select ""pending""
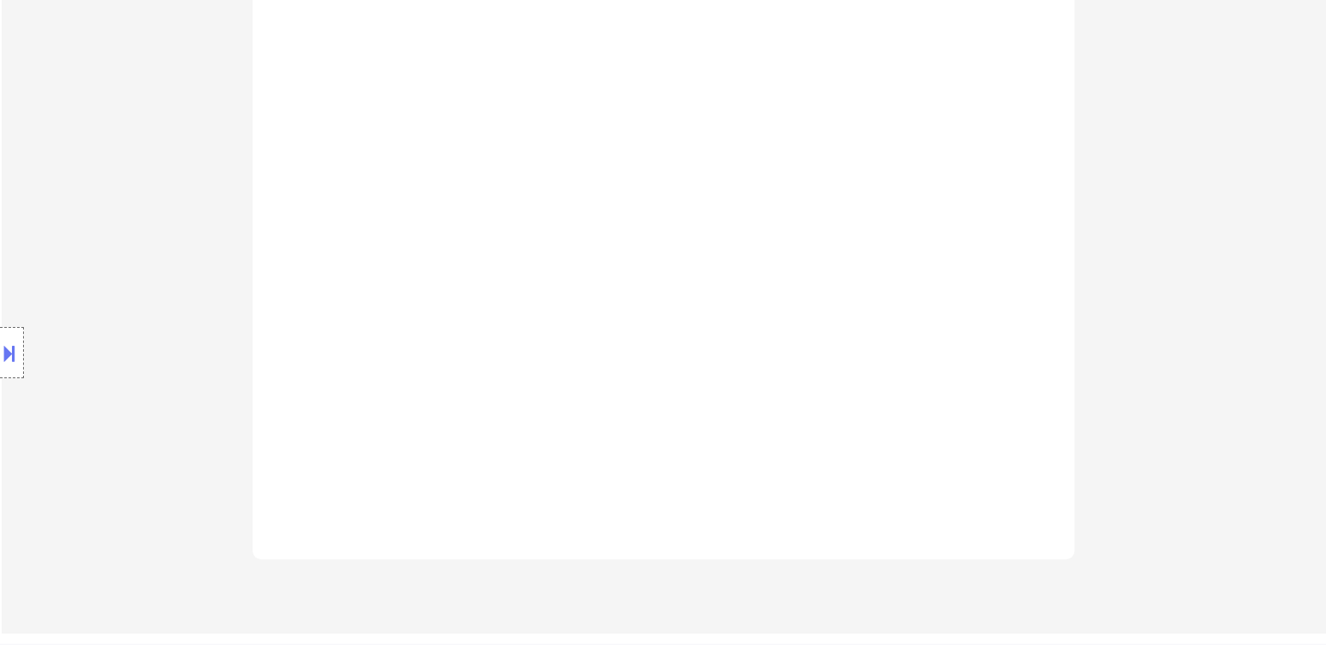
select select ""pending""
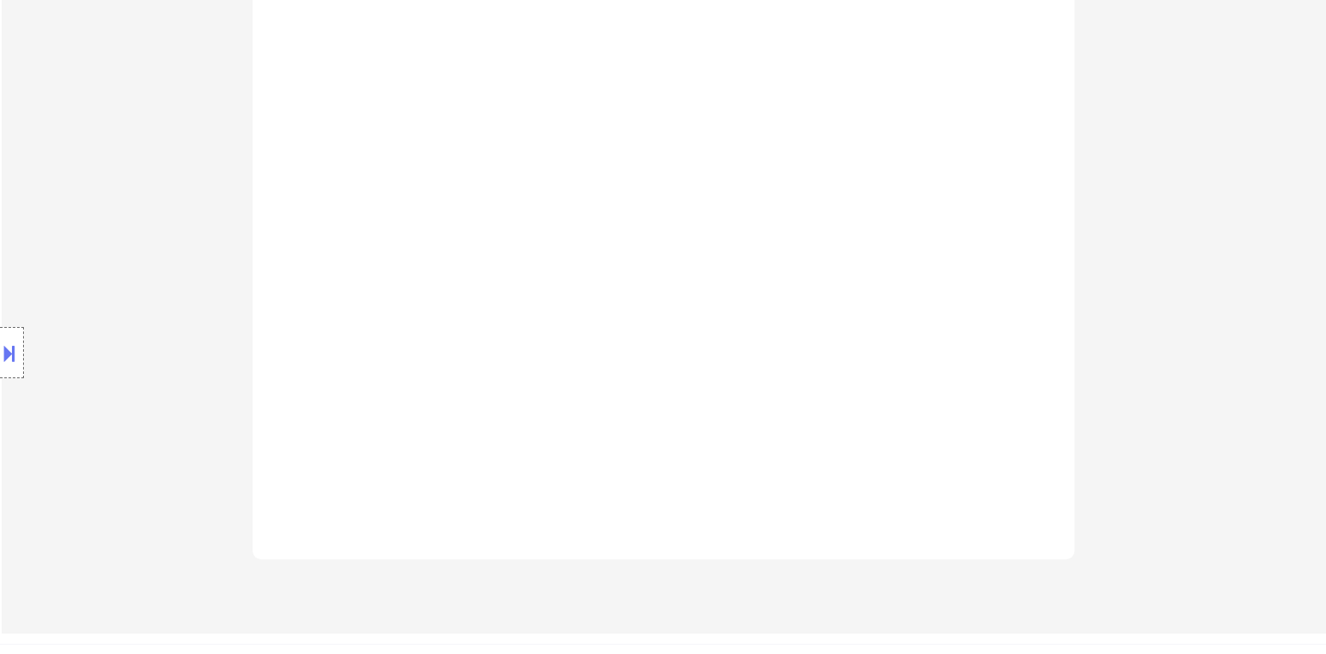
select select ""pending""
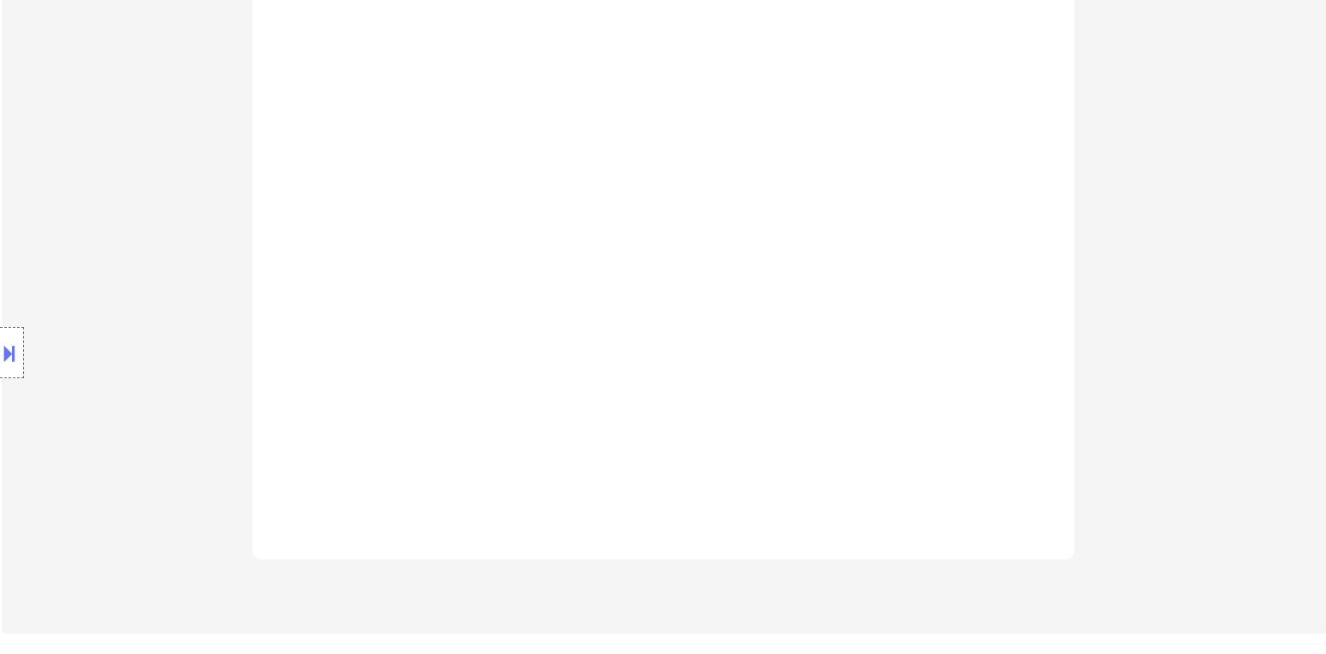
select select ""pending""
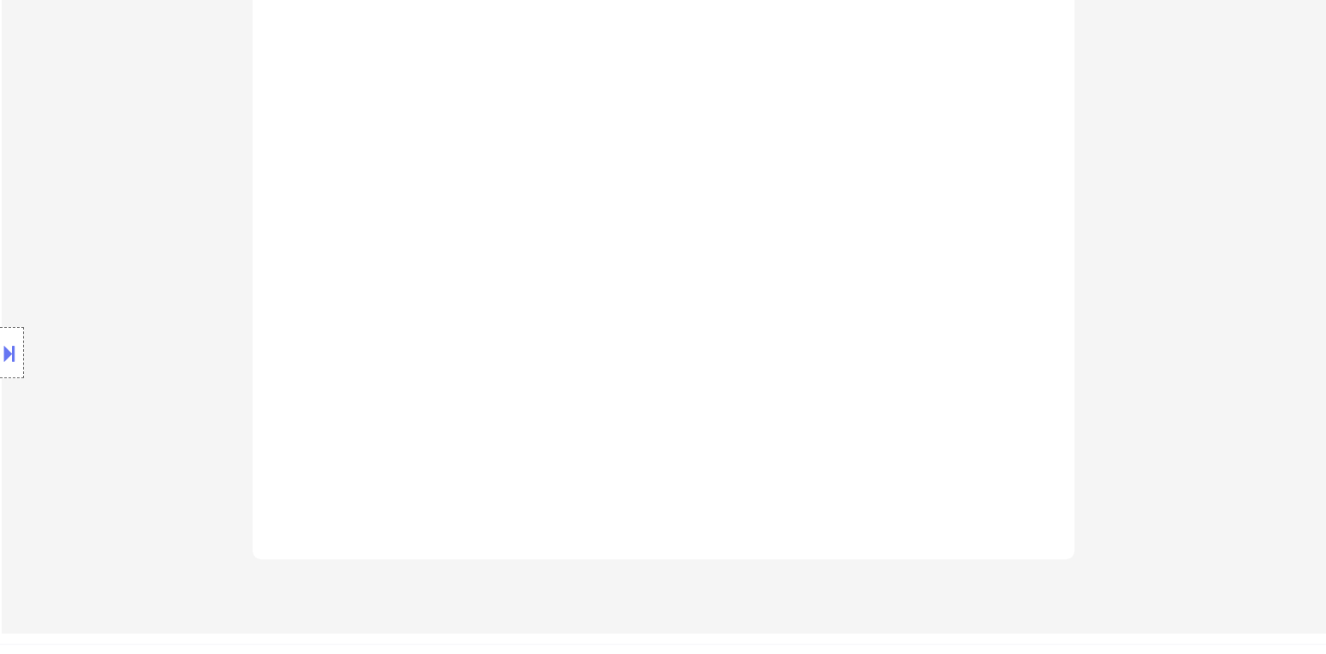
select select ""pending""
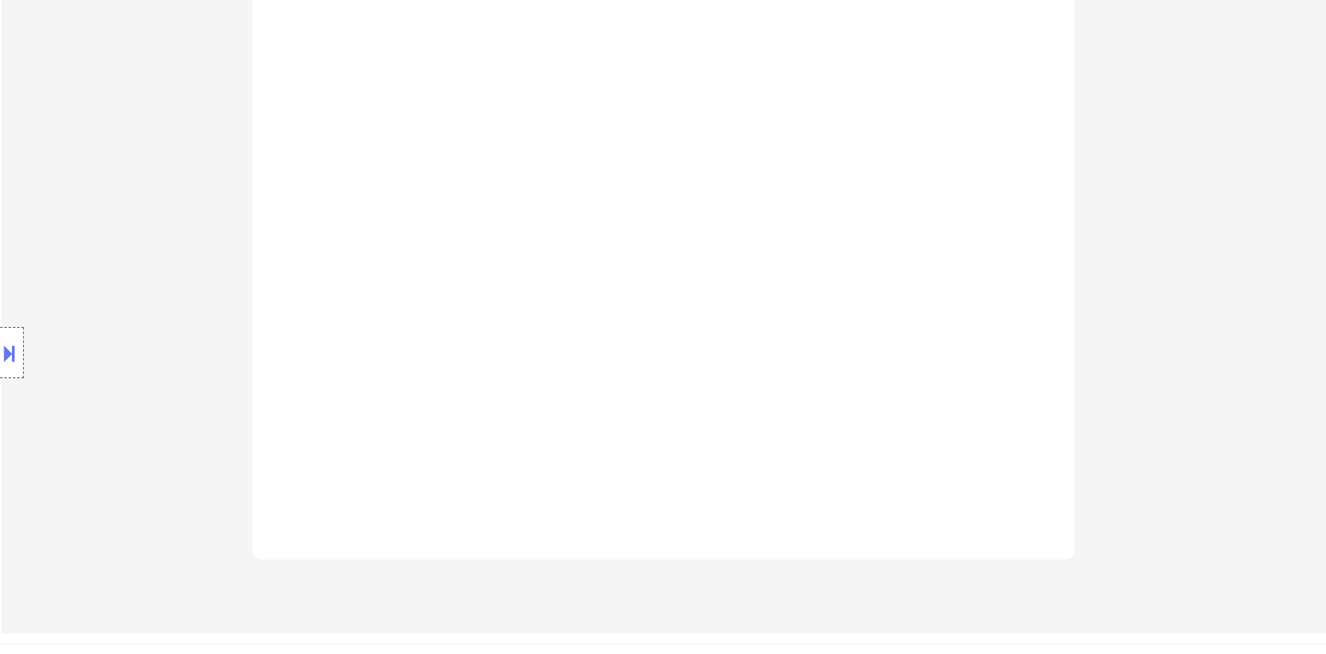
select select ""pending""
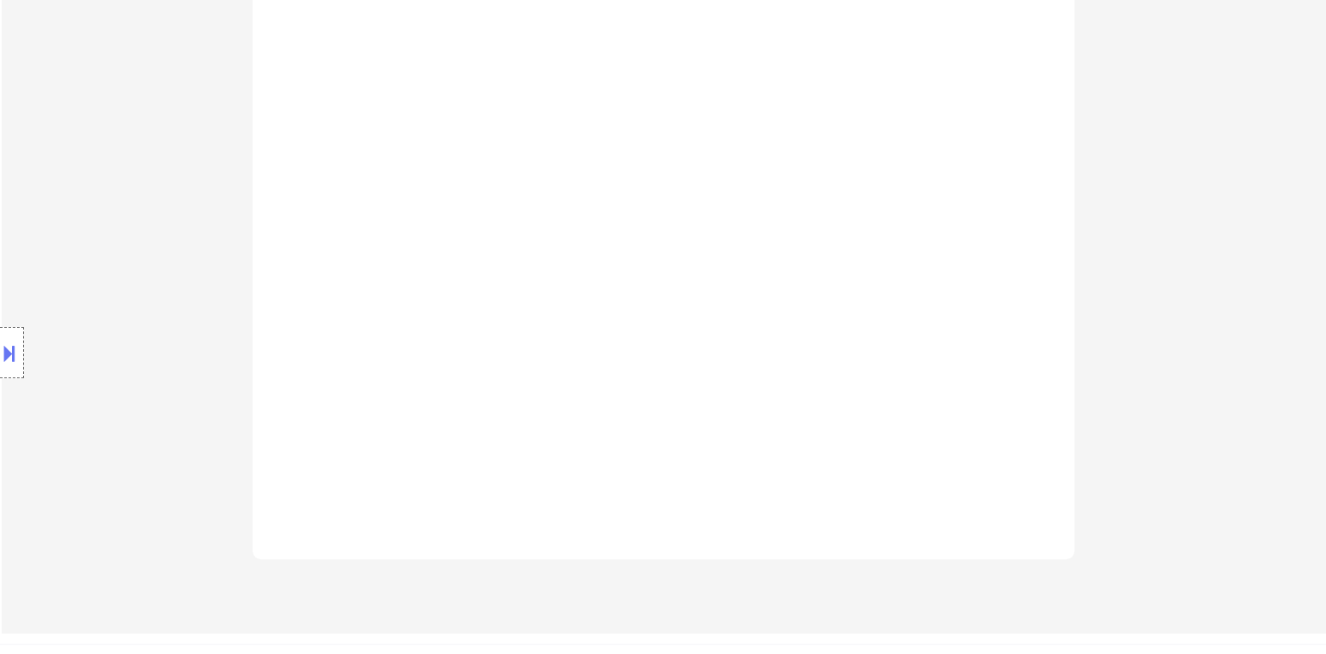
select select ""pending""
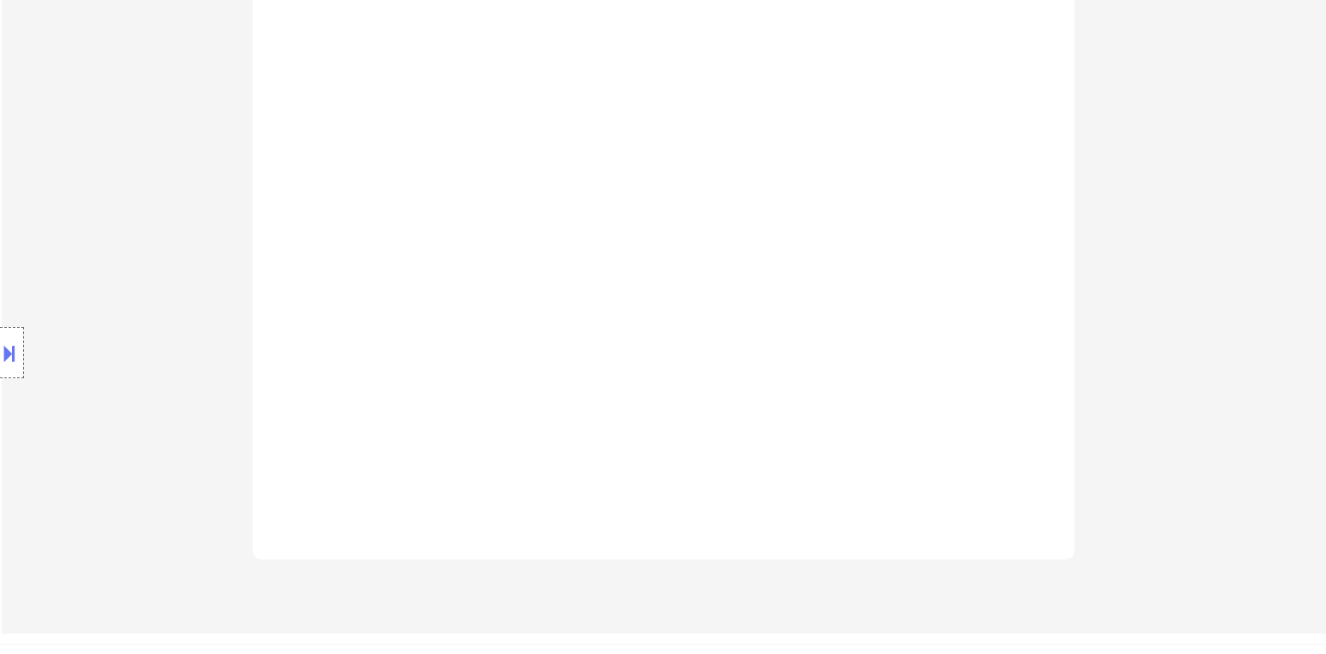
select select ""pending""
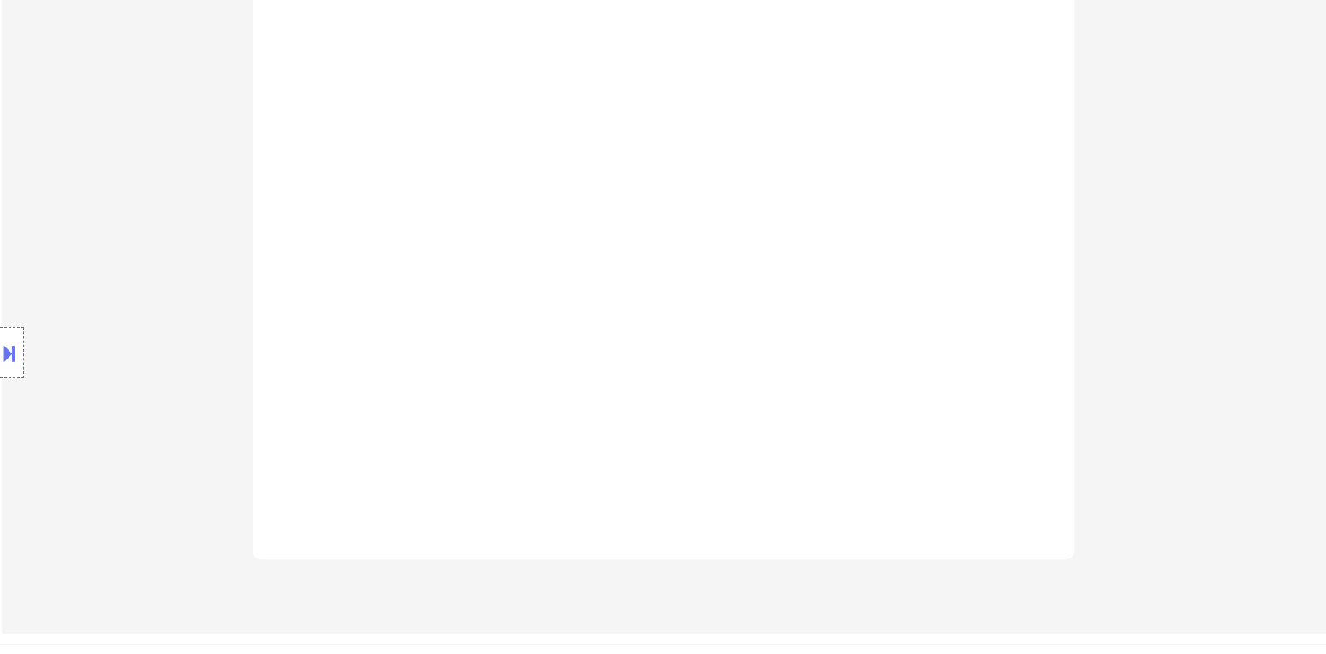
select select ""pending""
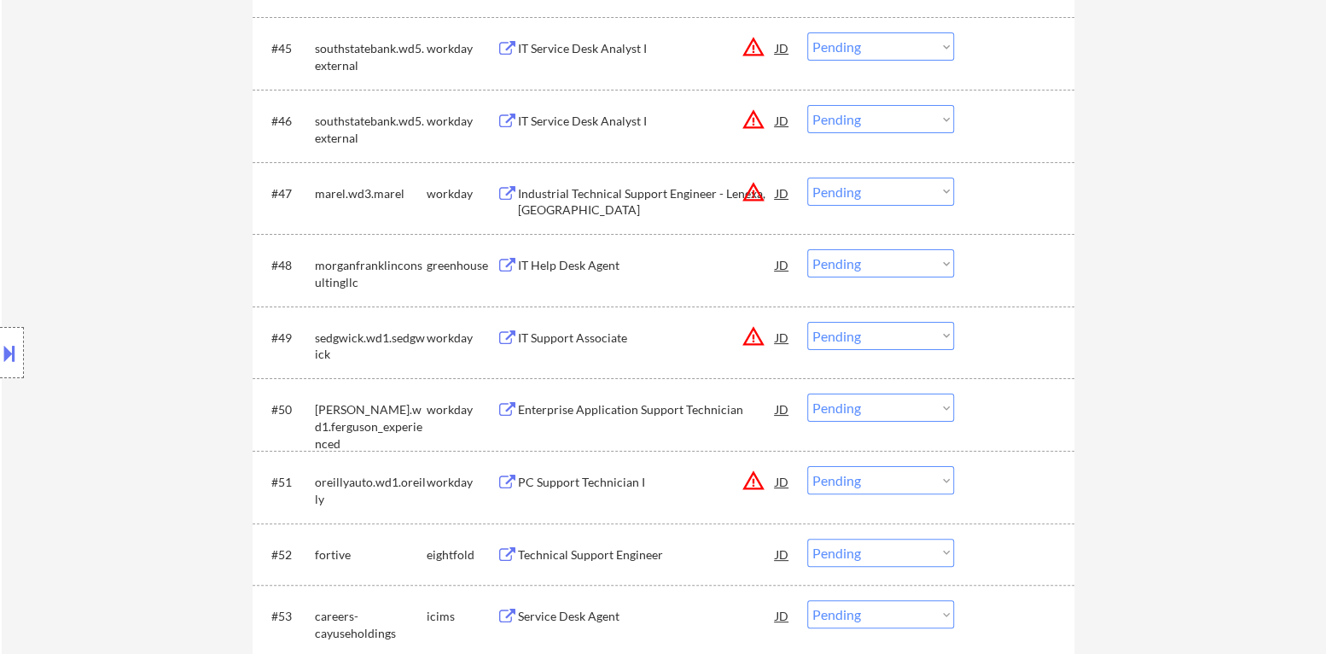
scroll to position [3505, 0]
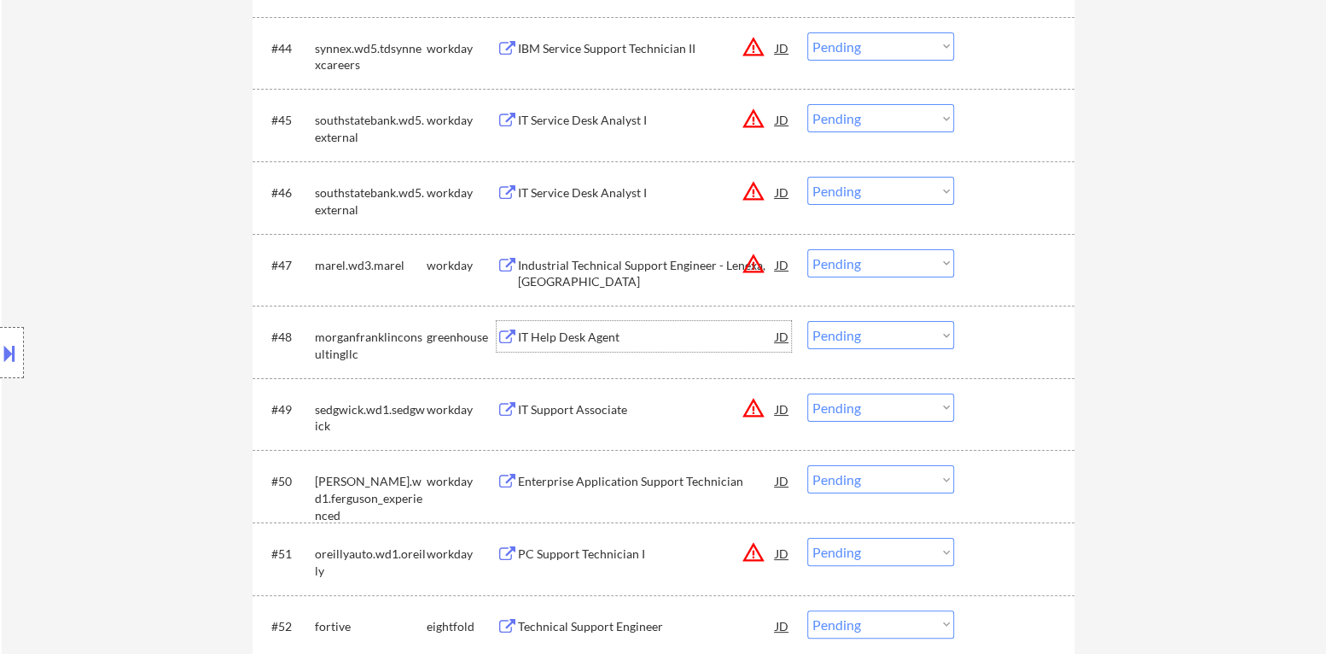
click at [579, 321] on div "IT Help Desk Agent" at bounding box center [647, 336] width 258 height 31
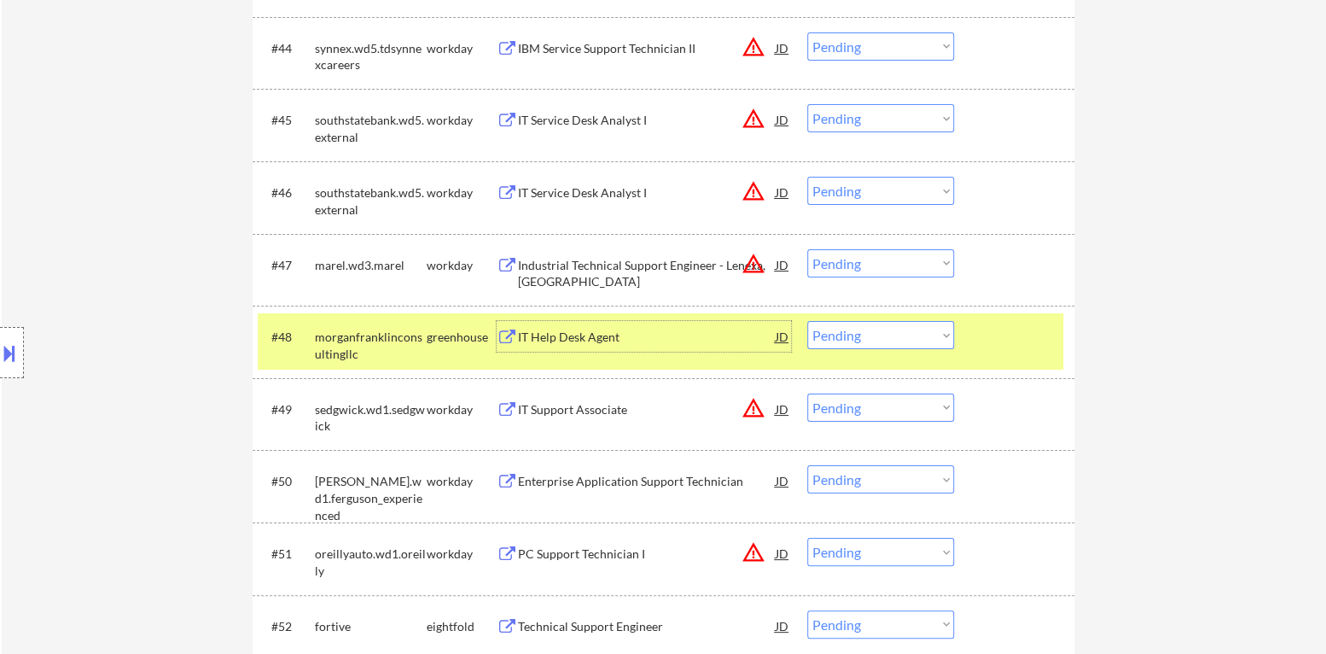
click at [606, 335] on div "IT Help Desk Agent" at bounding box center [647, 337] width 258 height 17
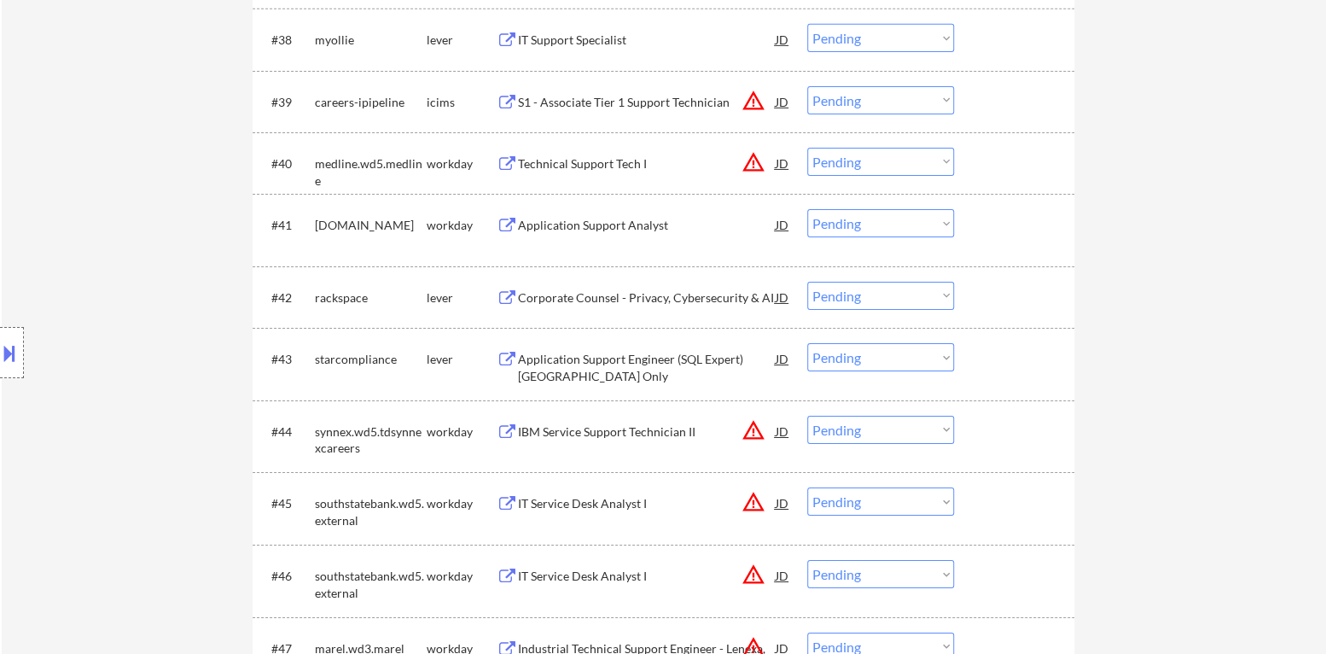
scroll to position [3078, 0]
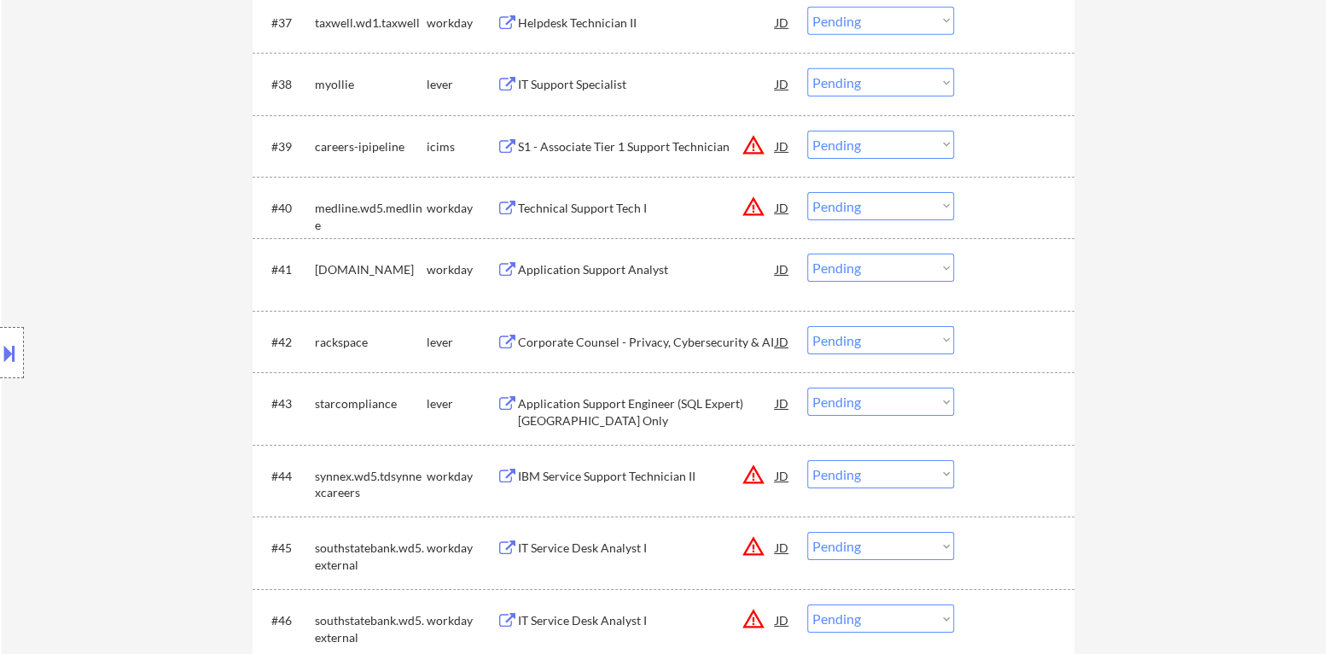
click at [634, 414] on div "Application Support Engineer (SQL Expert) [GEOGRAPHIC_DATA] Only" at bounding box center [647, 411] width 258 height 33
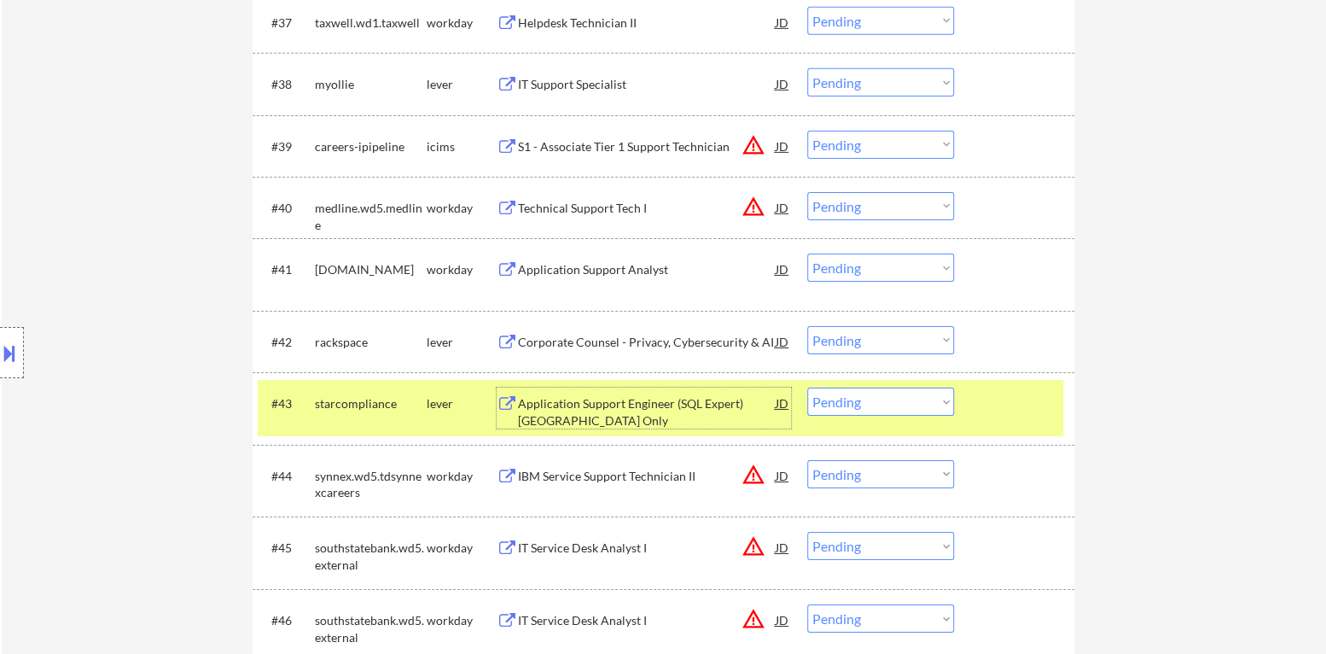
click at [682, 409] on div "Application Support Engineer (SQL Expert) [GEOGRAPHIC_DATA] Only" at bounding box center [647, 411] width 258 height 33
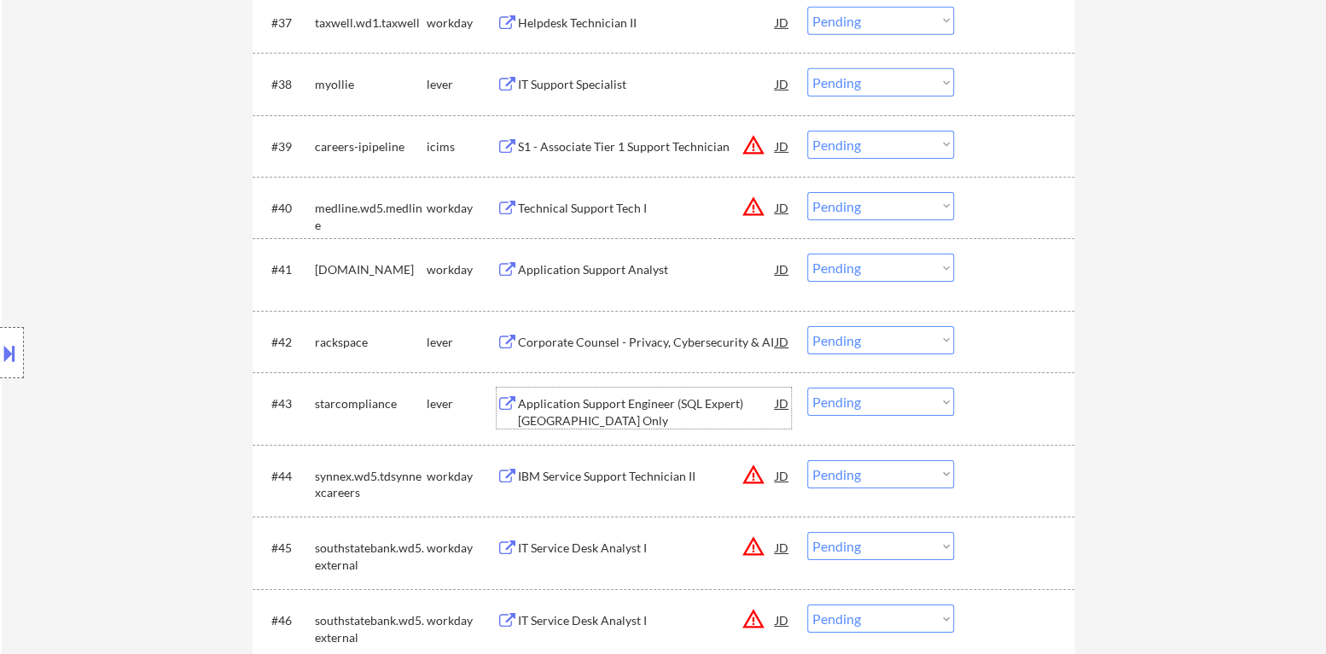
click at [892, 416] on div "#43 starcompliance lever Application Support Engineer (SQL Expert) West Coast O…" at bounding box center [661, 408] width 806 height 56
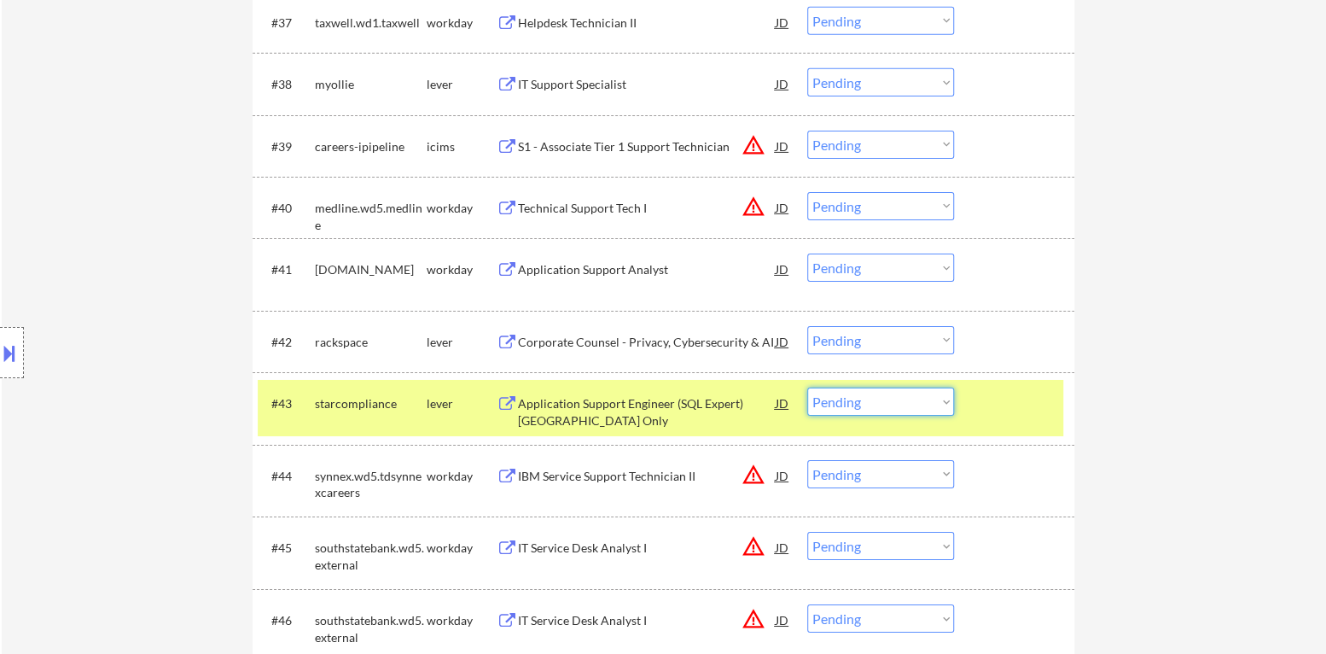
click at [900, 411] on select "Choose an option... Pending Applied Excluded (Questions) Excluded (Expired) Exc…" at bounding box center [880, 401] width 147 height 28
click at [807, 387] on select "Choose an option... Pending Applied Excluded (Questions) Excluded (Expired) Exc…" at bounding box center [880, 401] width 147 height 28
click at [986, 413] on div at bounding box center [1016, 402] width 75 height 31
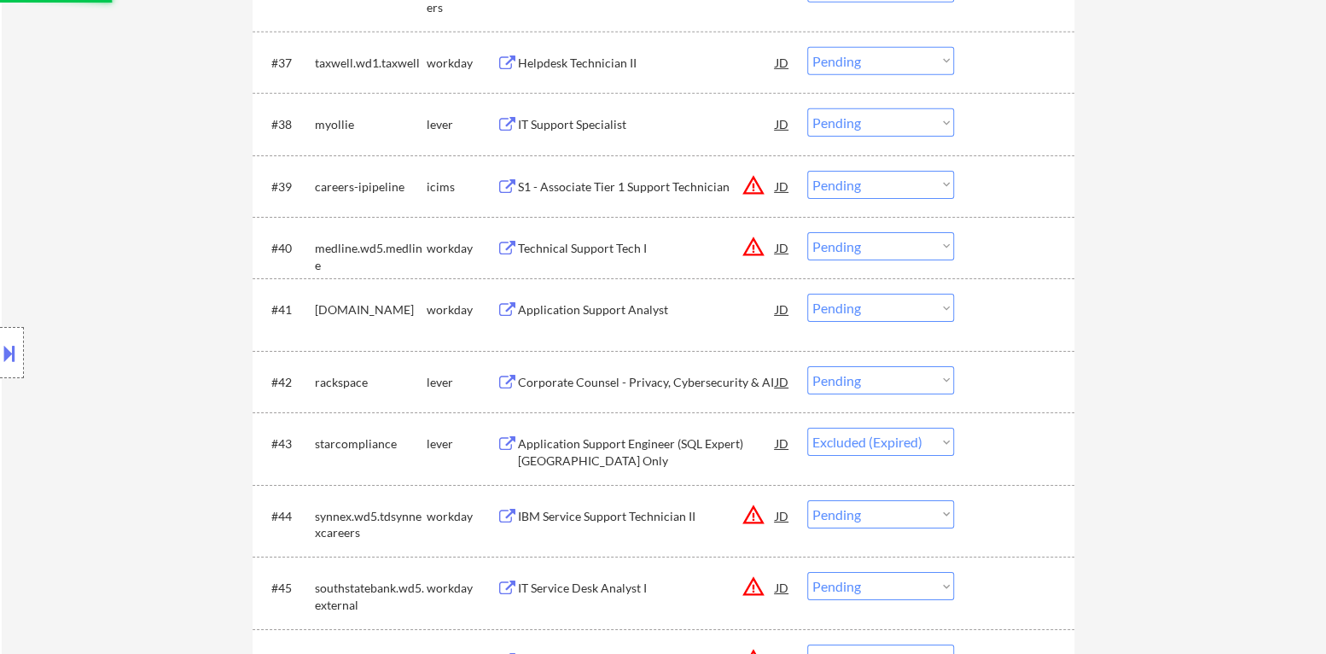
scroll to position [2992, 0]
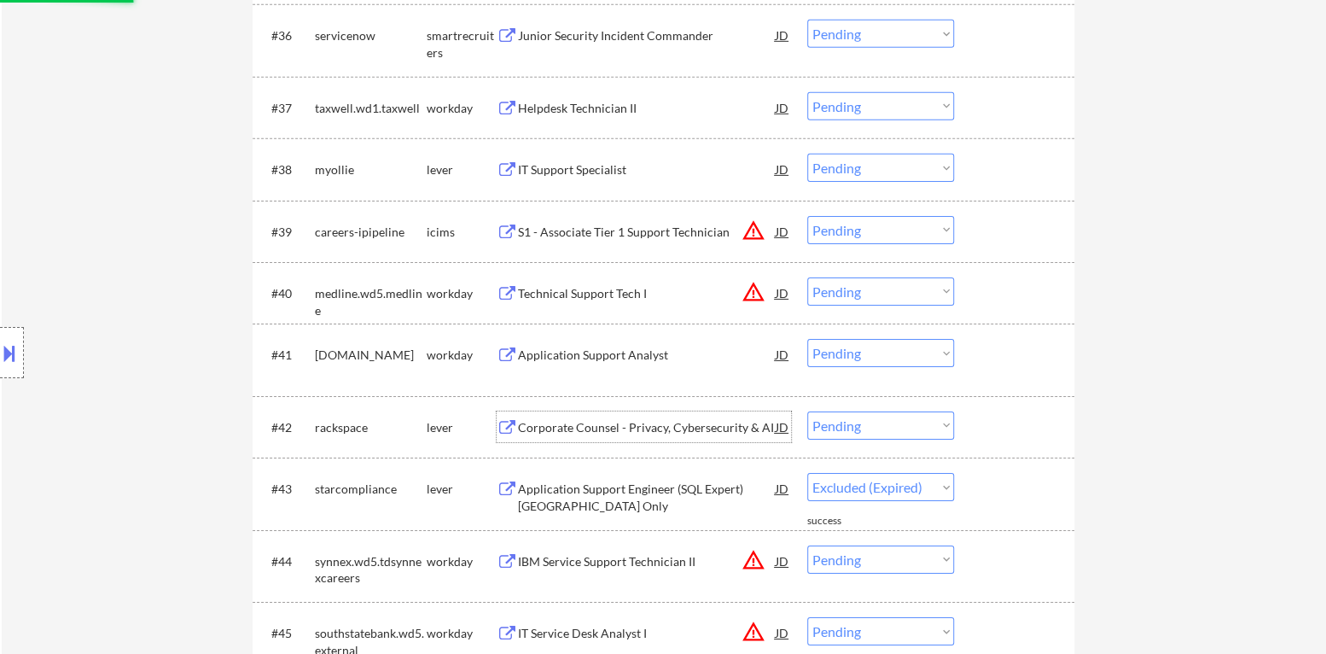
click at [652, 429] on div "Corporate Counsel - Privacy, Cybersecurity & AI" at bounding box center [647, 427] width 258 height 17
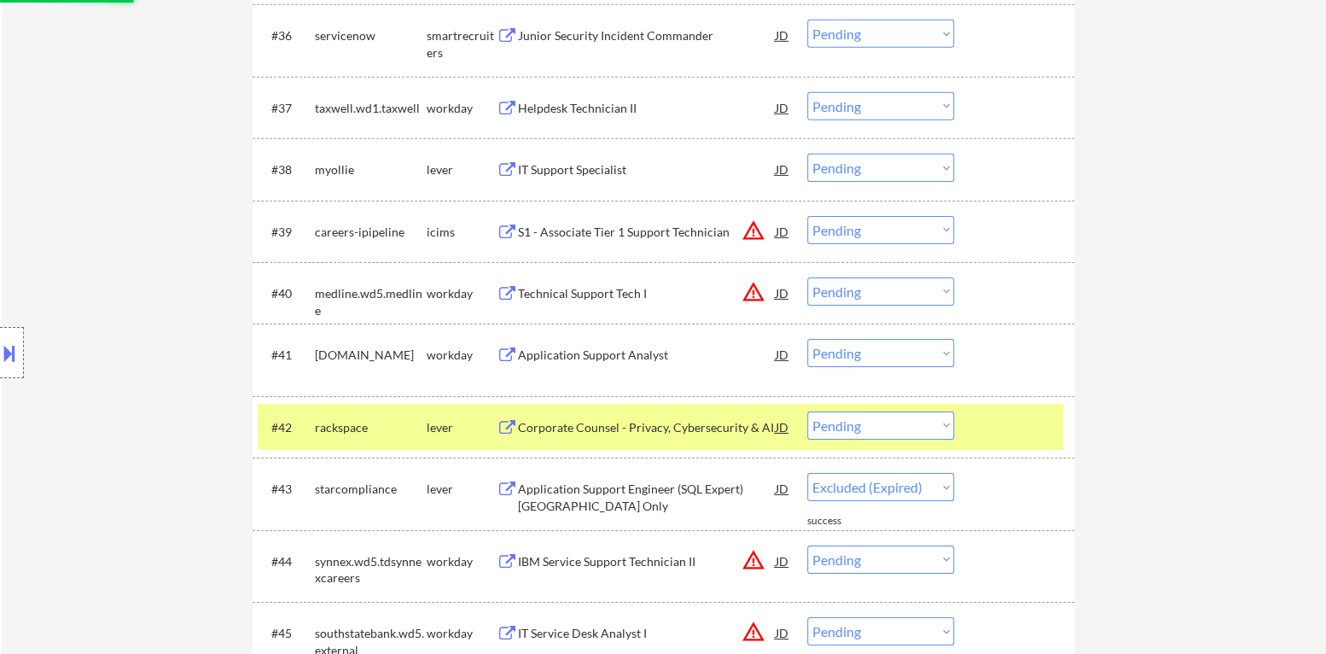
select select ""pending""
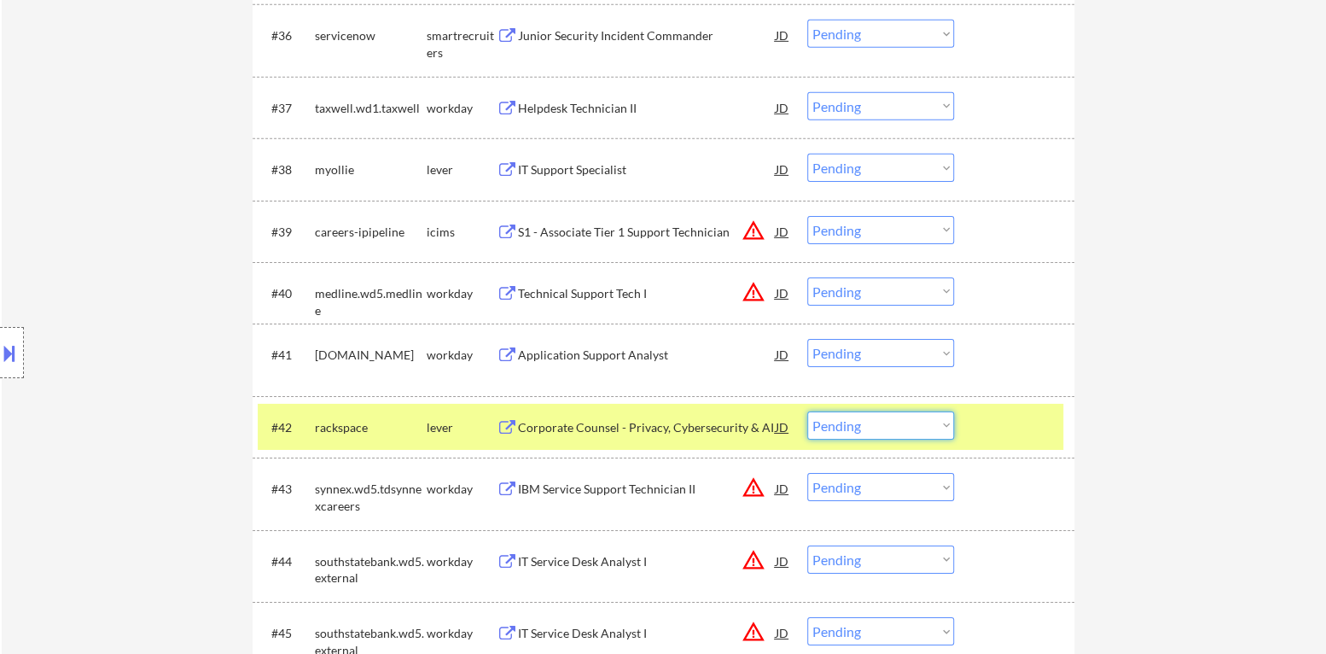
click at [888, 427] on select "Choose an option... Pending Applied Excluded (Questions) Excluded (Expired) Exc…" at bounding box center [880, 425] width 147 height 28
click at [807, 411] on select "Choose an option... Pending Applied Excluded (Questions) Excluded (Expired) Exc…" at bounding box center [880, 425] width 147 height 28
click at [991, 437] on div at bounding box center [1016, 426] width 75 height 31
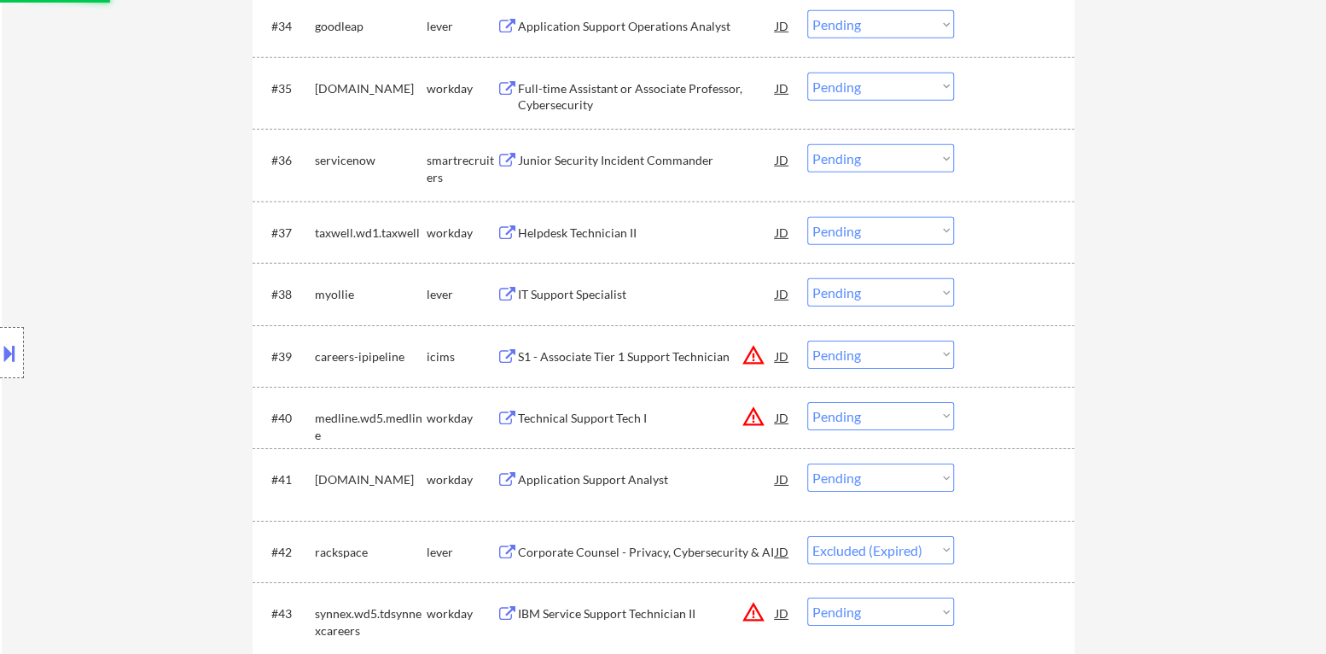
scroll to position [2823, 0]
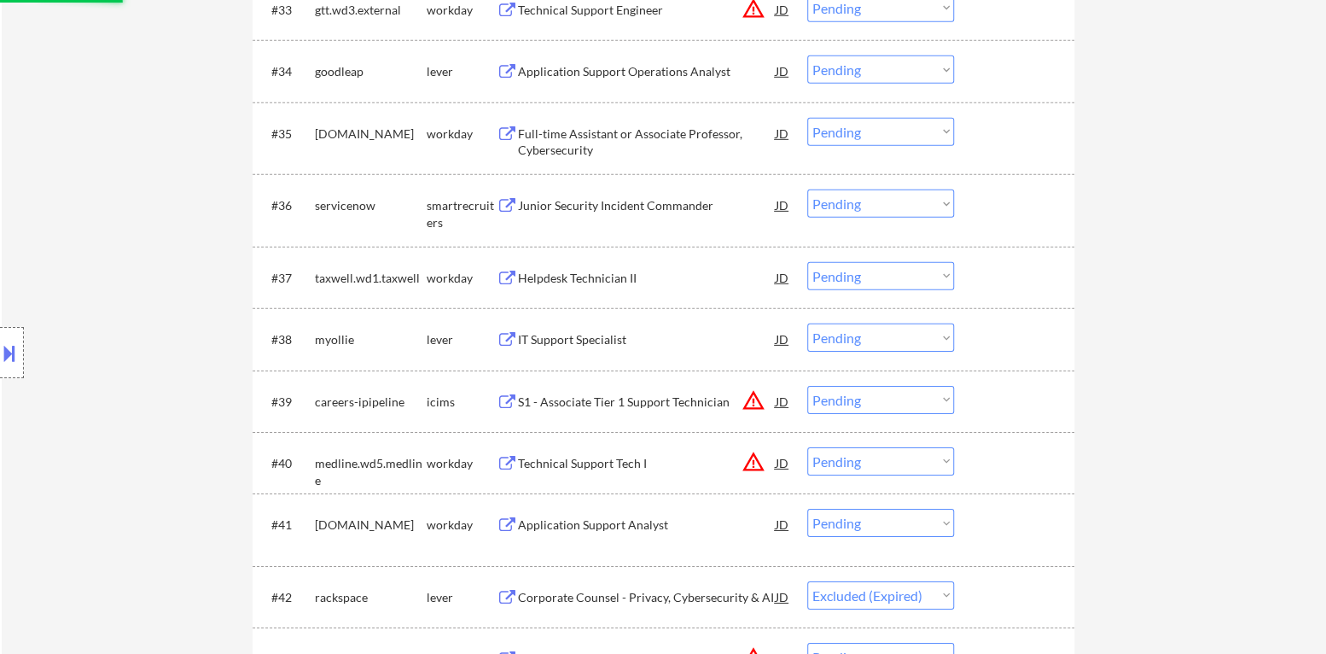
click at [602, 340] on div "IT Support Specialist" at bounding box center [647, 339] width 258 height 17
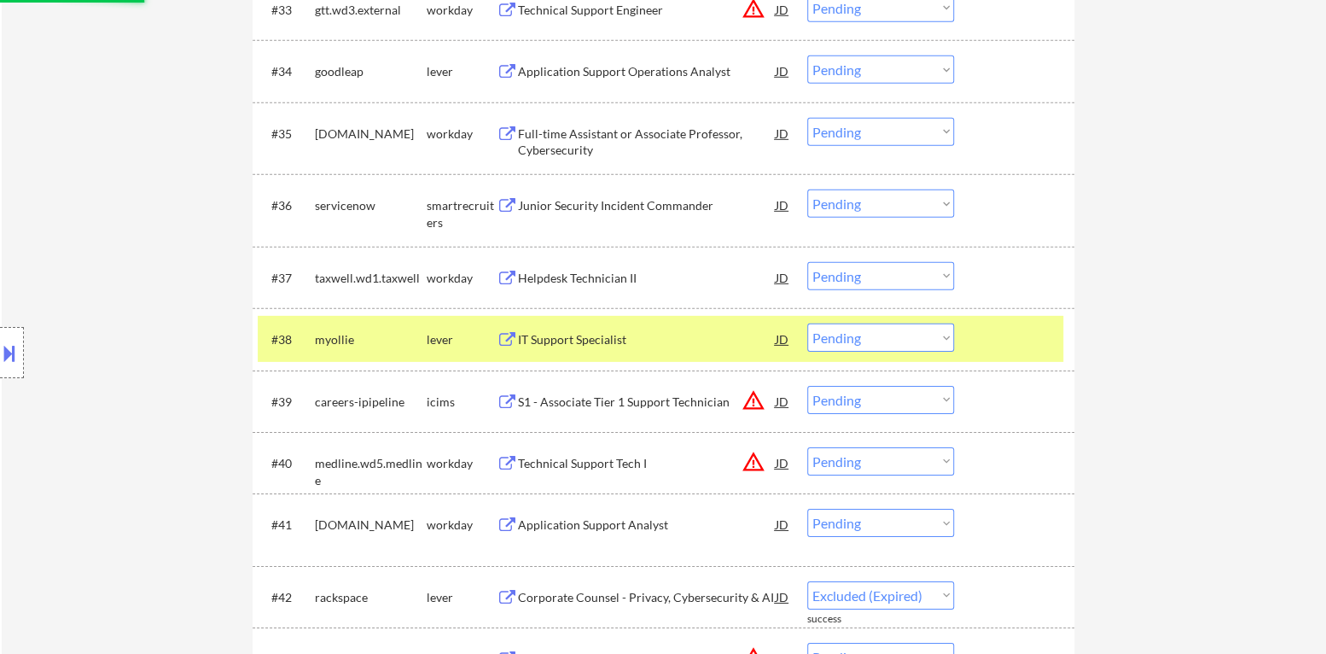
select select ""pending""
click at [984, 341] on div at bounding box center [1016, 338] width 75 height 31
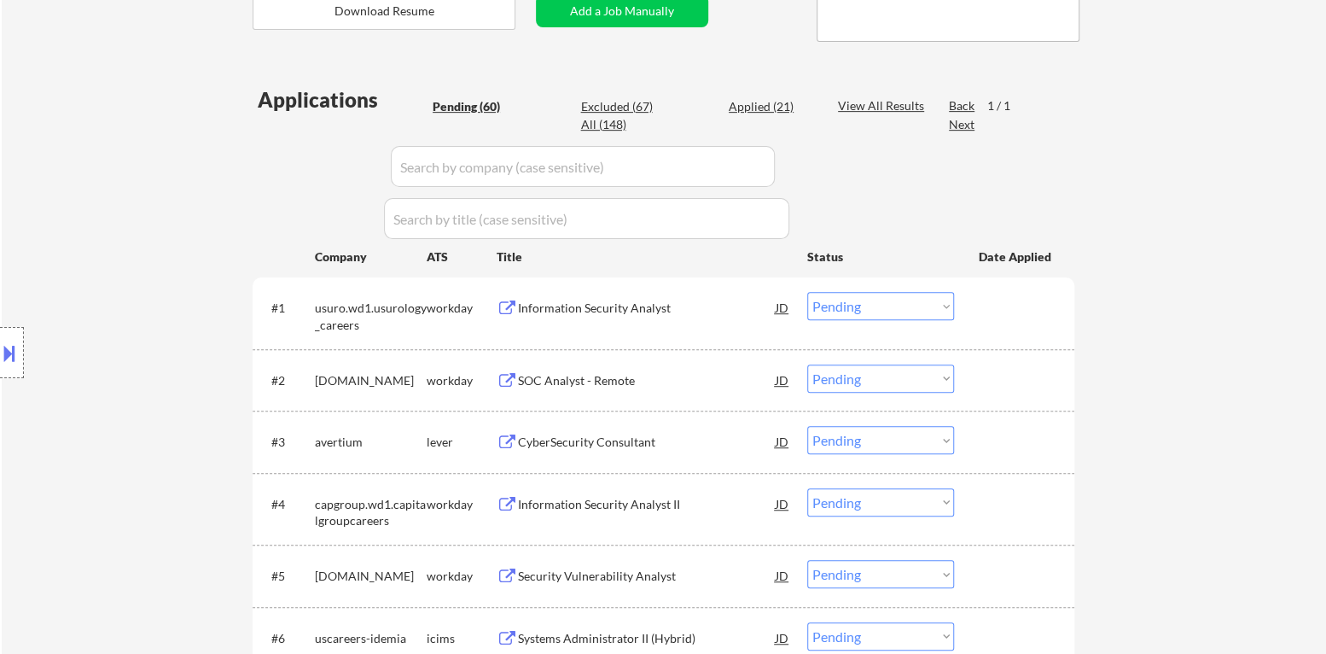
scroll to position [347, 0]
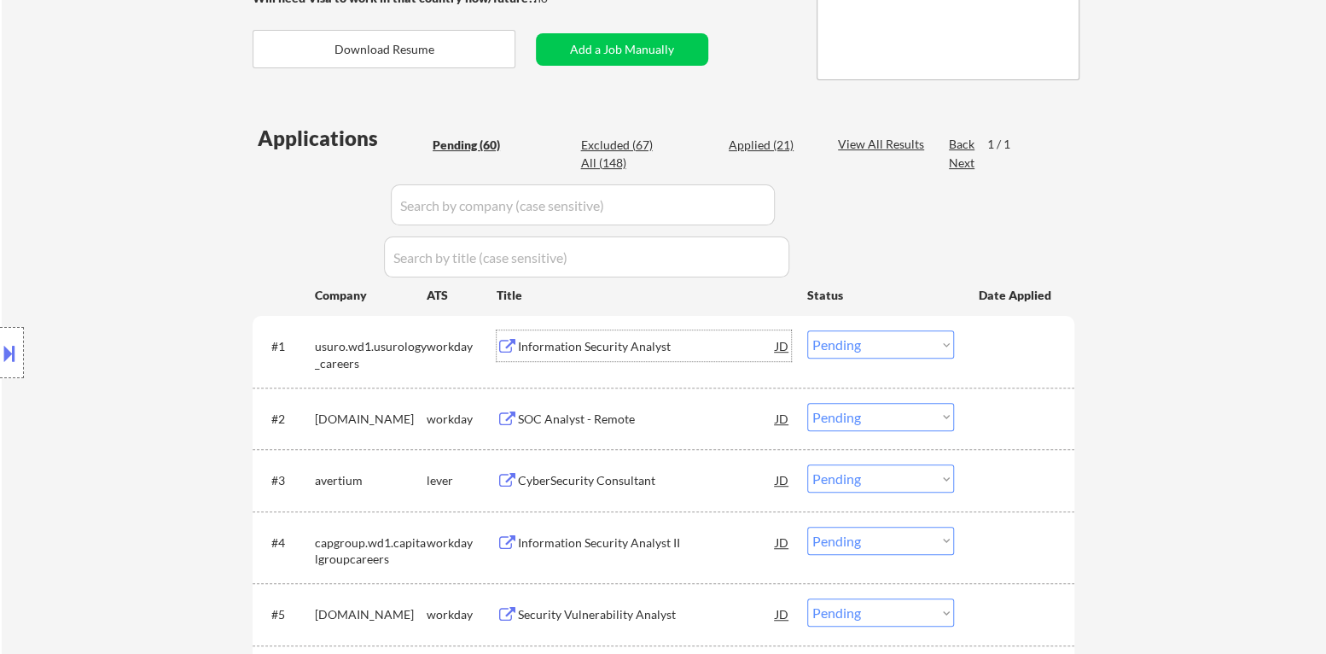
click at [585, 343] on div "Information Security Analyst" at bounding box center [647, 346] width 258 height 17
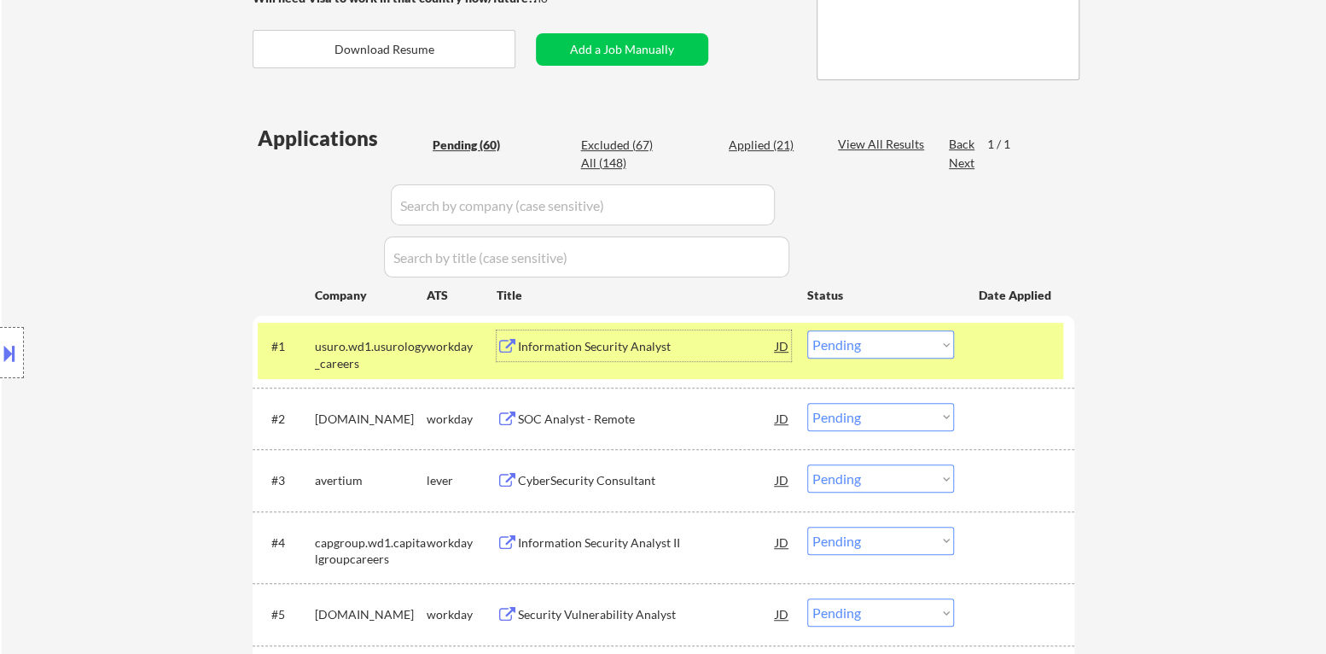
click at [861, 350] on select "Choose an option... Pending Applied Excluded (Questions) Excluded (Expired) Exc…" at bounding box center [880, 344] width 147 height 28
click at [807, 330] on select "Choose an option... Pending Applied Excluded (Questions) Excluded (Expired) Exc…" at bounding box center [880, 344] width 147 height 28
click at [993, 367] on div "#1 usuro.wd1.usurology_careers workday Information Security Analyst JD Choose a…" at bounding box center [661, 351] width 806 height 56
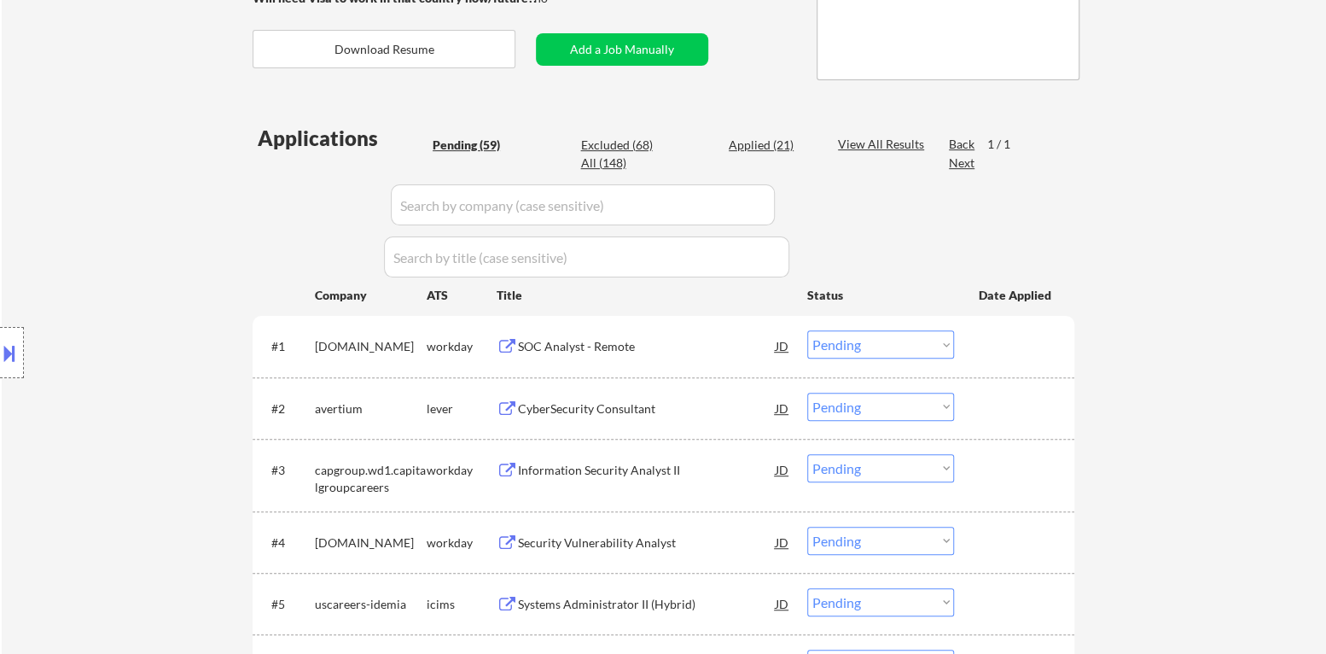
click at [640, 341] on div "SOC Analyst - Remote" at bounding box center [647, 346] width 258 height 17
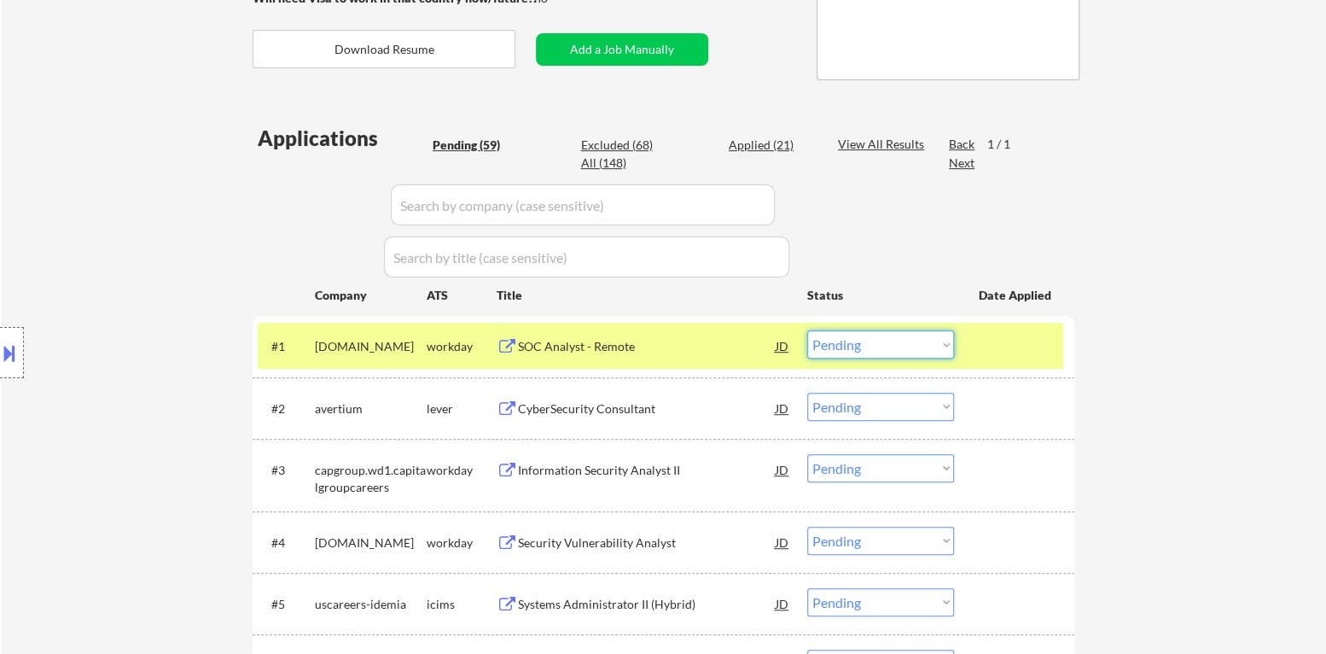
click at [890, 347] on select "Choose an option... Pending Applied Excluded (Questions) Excluded (Expired) Exc…" at bounding box center [880, 344] width 147 height 28
click at [807, 330] on select "Choose an option... Pending Applied Excluded (Questions) Excluded (Expired) Exc…" at bounding box center [880, 344] width 147 height 28
click at [1006, 341] on div at bounding box center [1016, 345] width 75 height 31
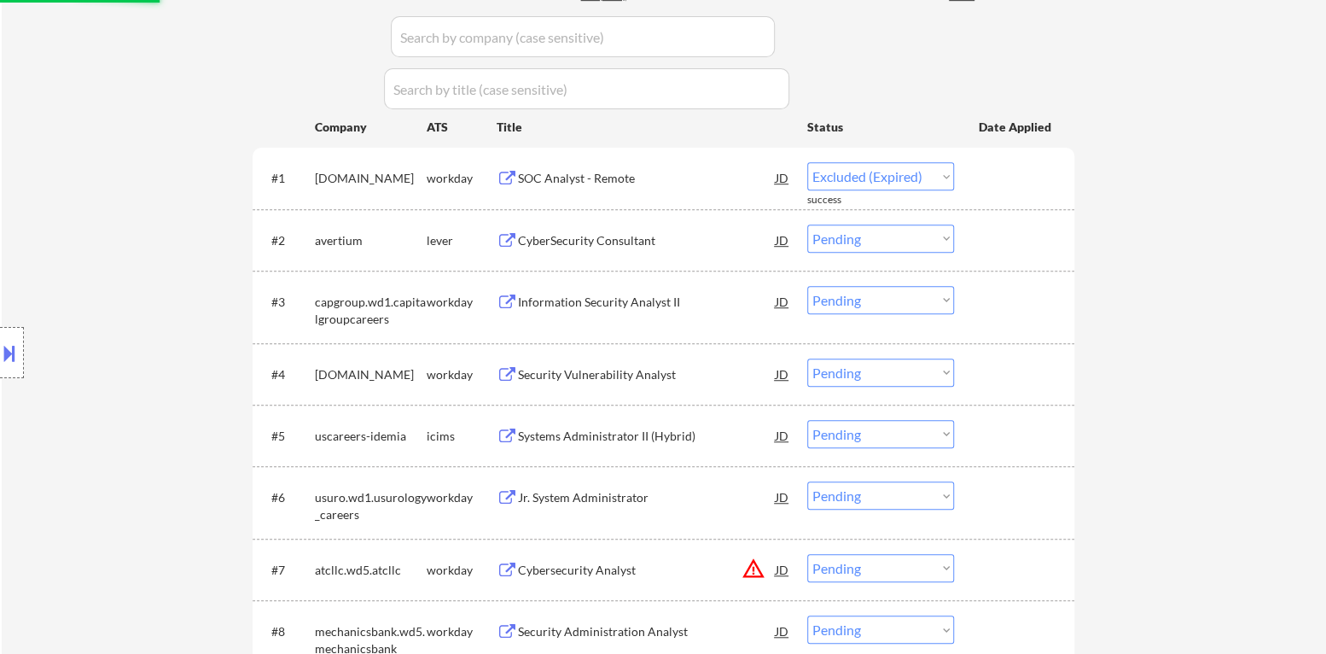
scroll to position [518, 0]
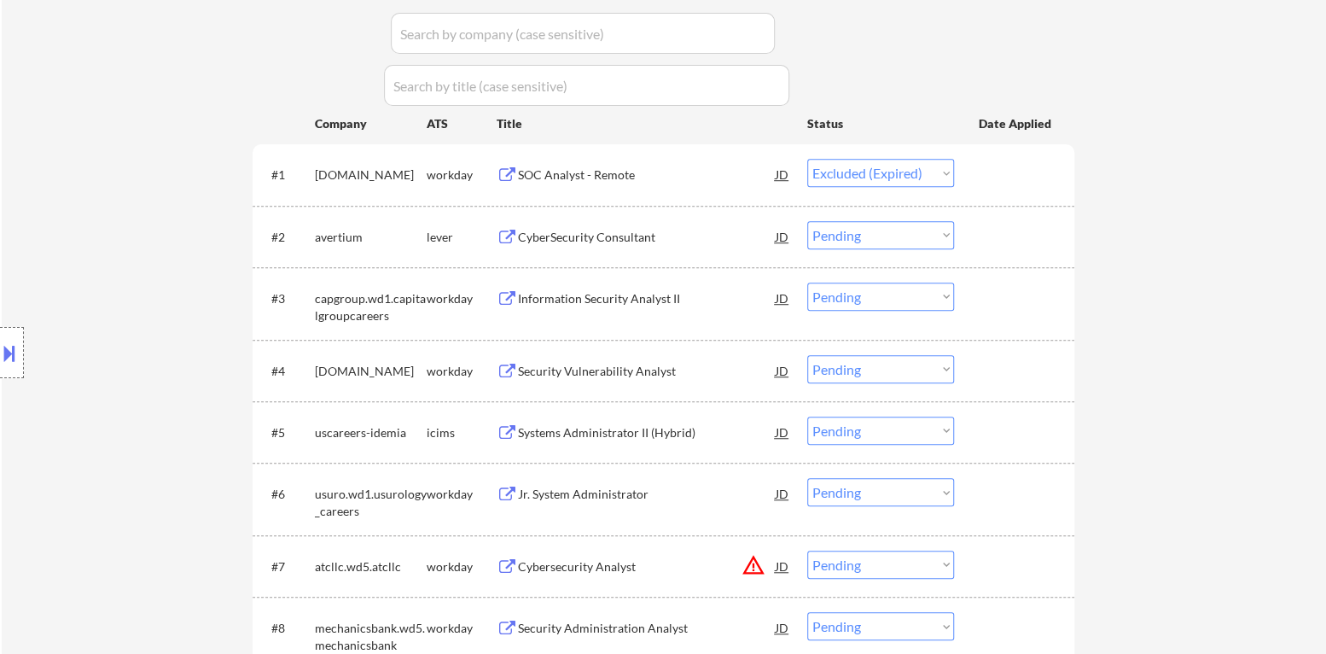
select select ""pending""
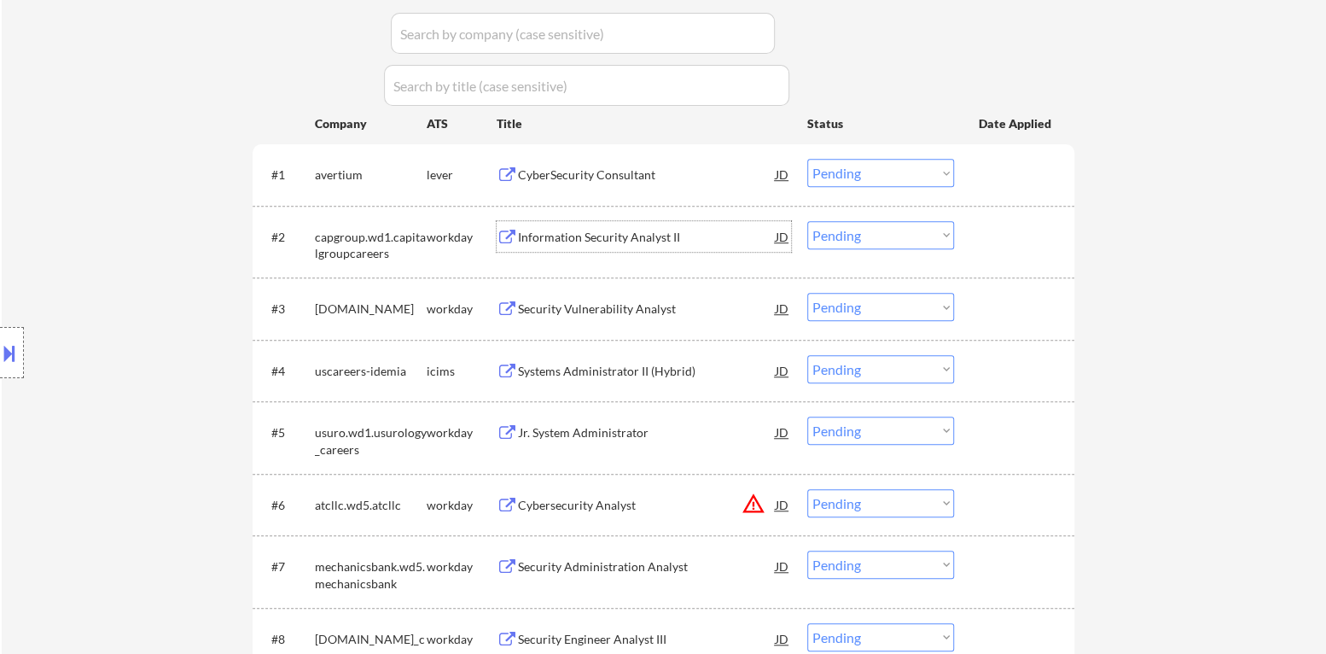
click at [644, 239] on div "Information Security Analyst II" at bounding box center [647, 237] width 258 height 17
